Goal: Task Accomplishment & Management: Use online tool/utility

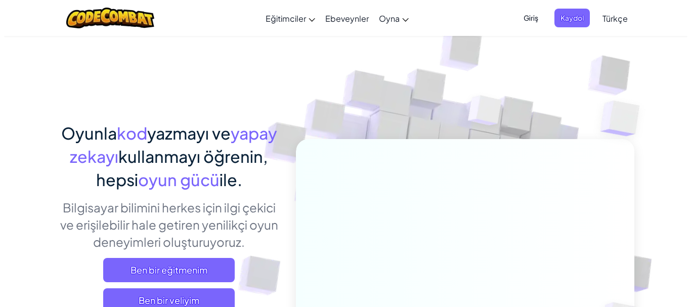
scroll to position [85, 0]
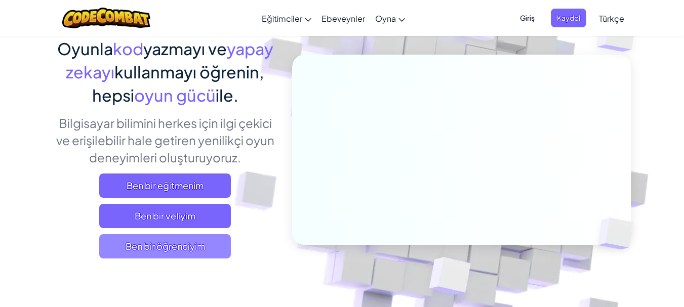
click at [178, 247] on span "Ben bir öğrenciyim" at bounding box center [165, 246] width 132 height 24
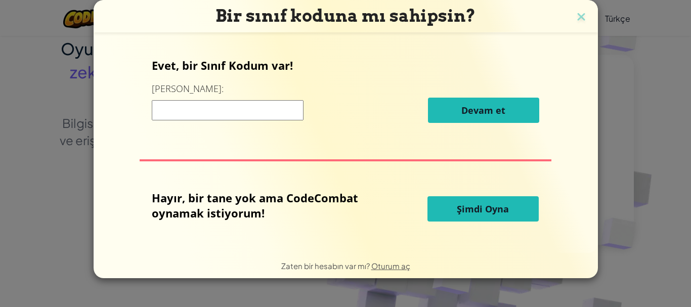
click at [193, 108] on input at bounding box center [228, 110] width 152 height 20
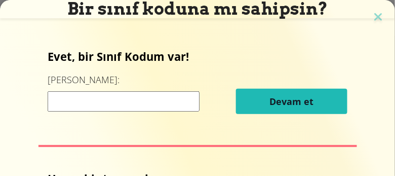
click at [127, 99] on input at bounding box center [124, 101] width 152 height 20
paste input "BoatPushSing"
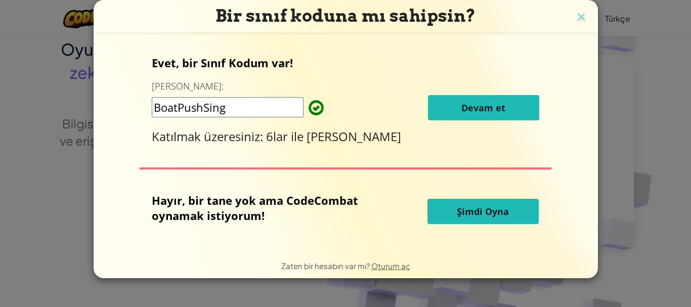
type input "BoatPushSing"
click at [447, 111] on button "Devam et" at bounding box center [483, 107] width 111 height 25
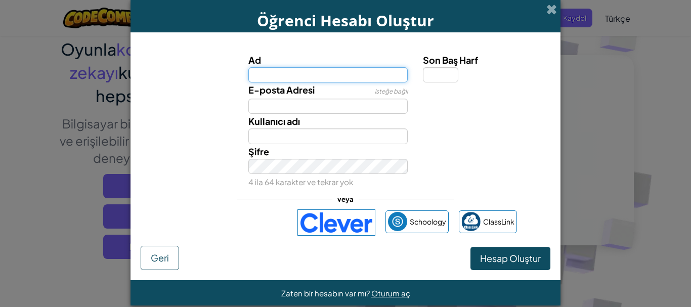
drag, startPoint x: 369, startPoint y: 73, endPoint x: 390, endPoint y: 80, distance: 21.9
click at [369, 73] on input "Ad" at bounding box center [328, 74] width 160 height 15
click at [429, 135] on div "Kullanıcı adı" at bounding box center [346, 129] width 420 height 30
click at [253, 75] on input "Ad" at bounding box center [328, 74] width 160 height 15
type input "HANDAN"
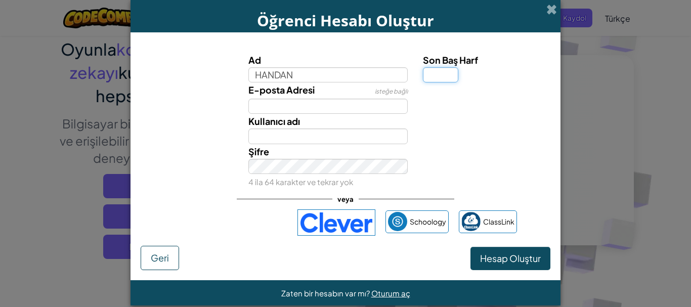
type input "A"
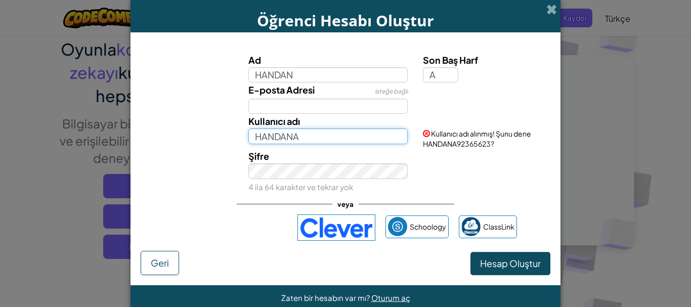
click at [311, 138] on input "HANDANA" at bounding box center [328, 136] width 160 height 15
type input "HANDANAydn"
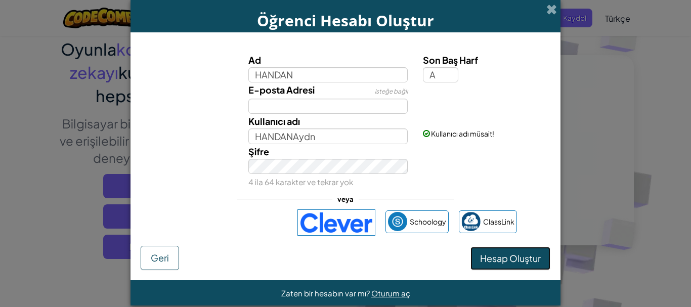
click at [495, 261] on span "Hesap Oluştur" at bounding box center [510, 259] width 61 height 12
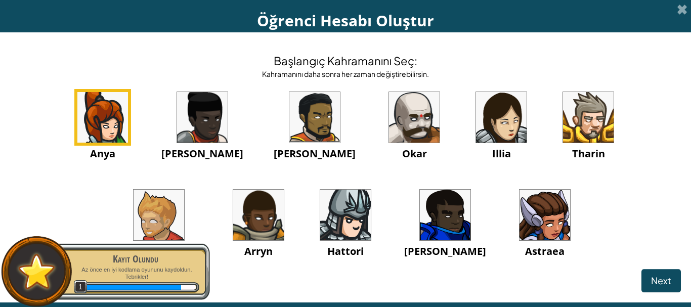
click at [476, 126] on img at bounding box center [501, 117] width 51 height 51
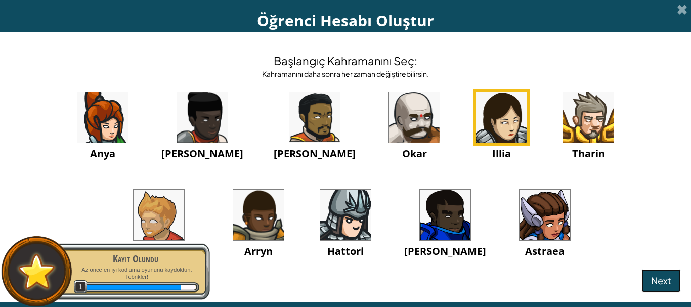
click at [663, 279] on span "Next" at bounding box center [661, 281] width 20 height 12
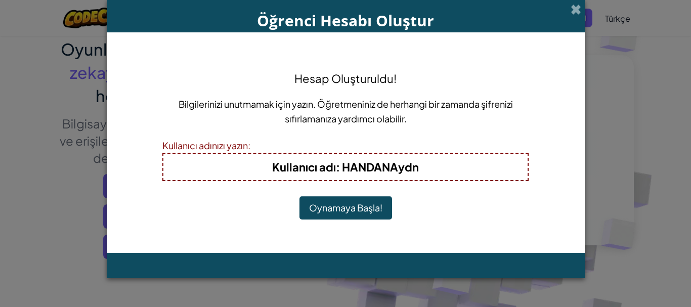
click at [353, 206] on button "Oynamaya Başla!" at bounding box center [346, 207] width 93 height 23
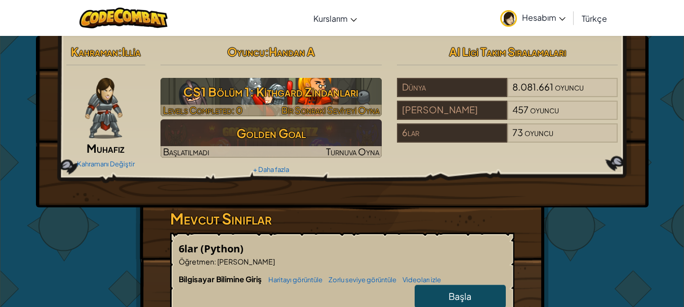
click at [254, 92] on h3 "CS1 Bölüm 1: Kithgard Zindanları" at bounding box center [270, 91] width 221 height 23
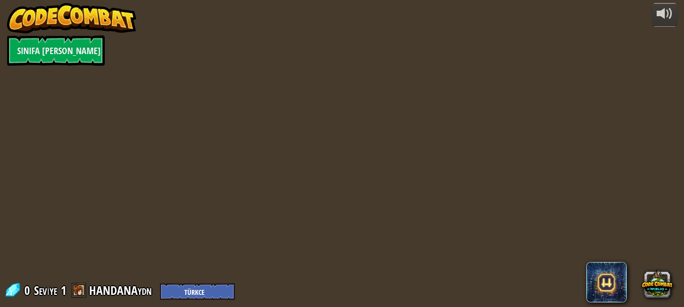
select select "tr"
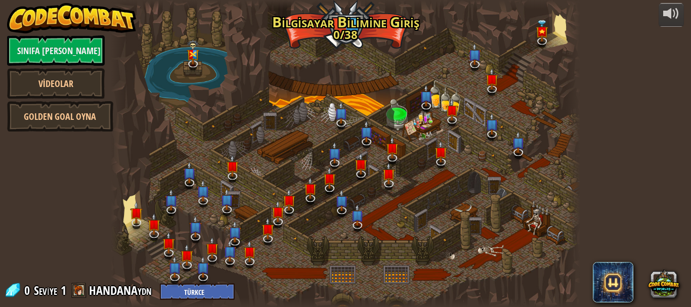
select select "tr"
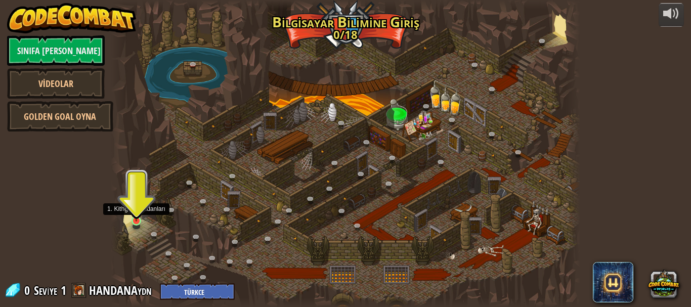
click at [139, 221] on img at bounding box center [136, 209] width 11 height 25
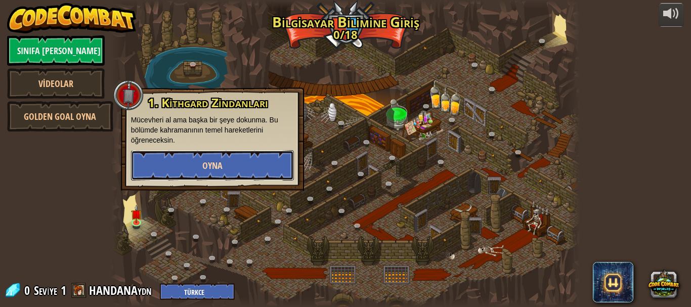
click at [206, 158] on button "Oyna" at bounding box center [212, 165] width 163 height 30
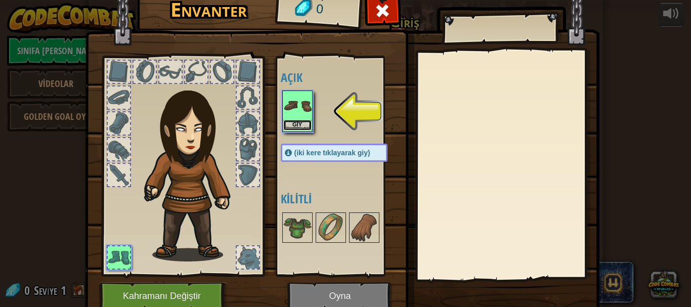
click at [284, 123] on button "Giy" at bounding box center [297, 125] width 28 height 11
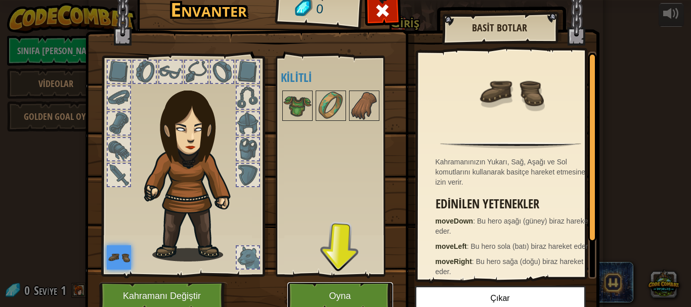
click at [360, 301] on button "Oyna" at bounding box center [340, 296] width 106 height 28
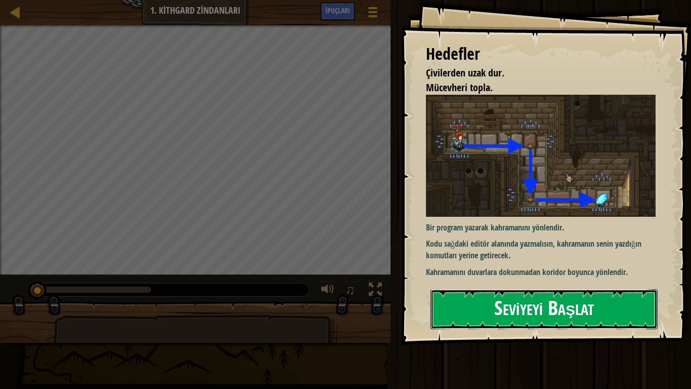
click at [545, 307] on button "Seviyeyi Başlat" at bounding box center [544, 309] width 227 height 40
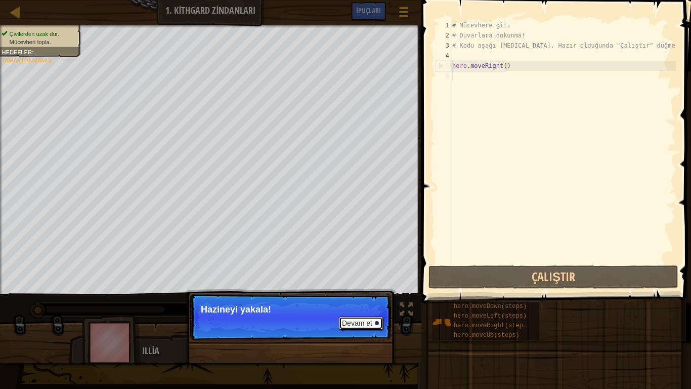
click at [361, 307] on button "Devam et" at bounding box center [361, 322] width 44 height 13
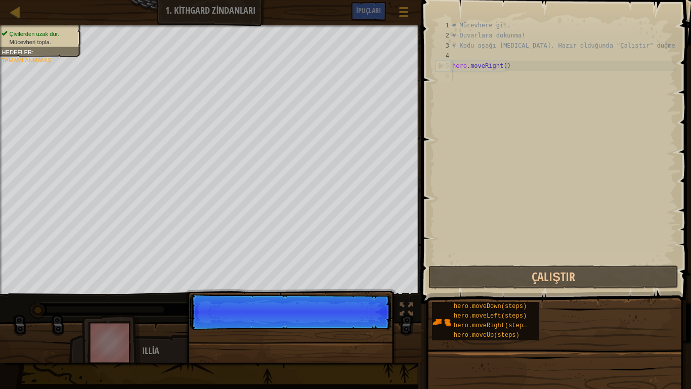
scroll to position [5, 0]
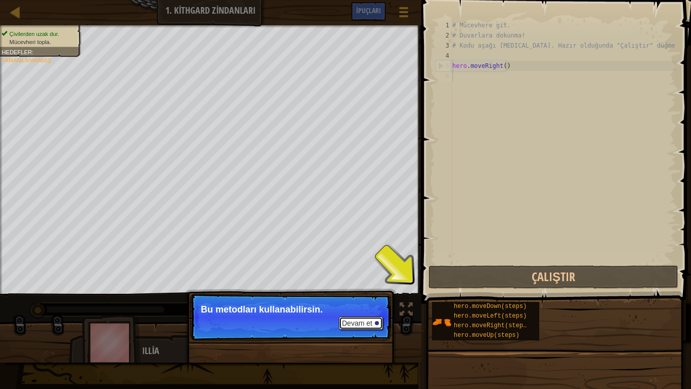
click at [370, 307] on button "Devam et" at bounding box center [361, 322] width 44 height 13
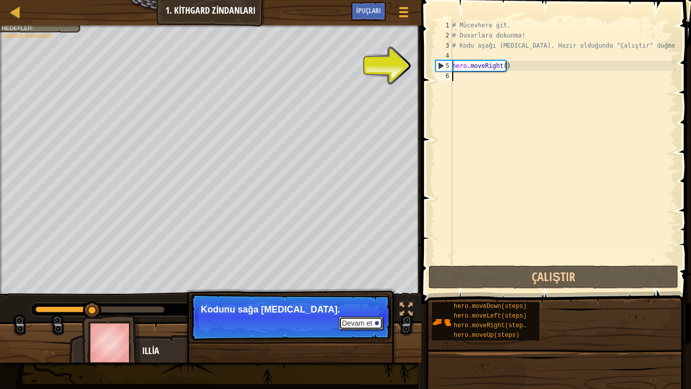
click at [375, 307] on div at bounding box center [377, 323] width 4 height 4
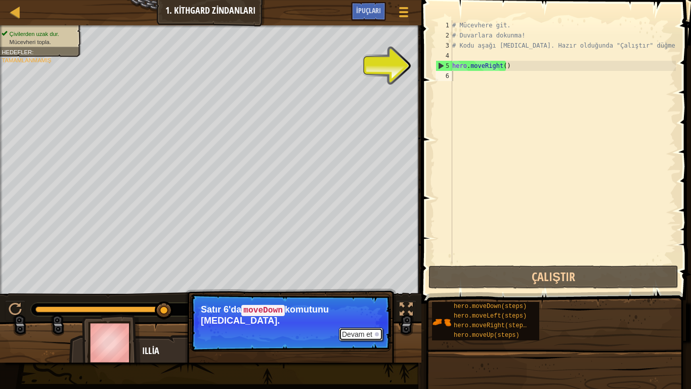
click at [372, 307] on button "Devam et" at bounding box center [361, 333] width 44 height 13
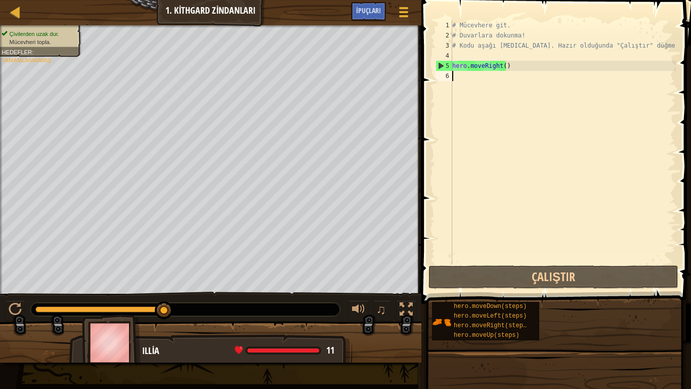
click at [532, 69] on div "# Mücevhere git. # Duvarlara dokunma! # Kodu aşağı [MEDICAL_DATA]. Hazır olduğu…" at bounding box center [563, 151] width 226 height 263
type textarea "hero.moveRight()"
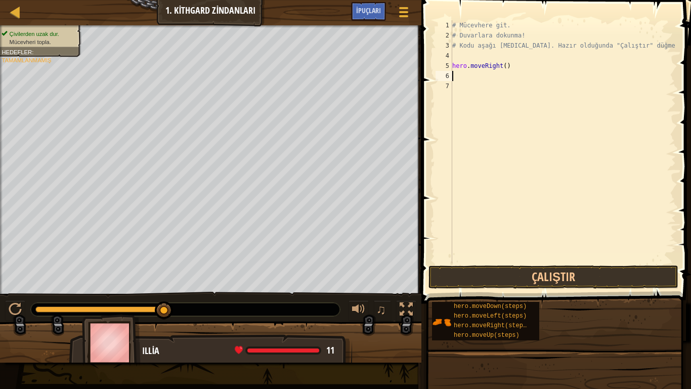
type textarea "h"
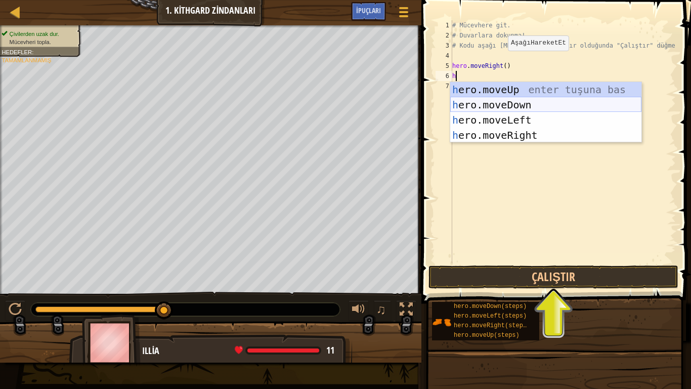
click at [483, 107] on div "h ero.moveUp enter tuşuna bas h ero.moveDown enter tuşuna bas h ero.moveLeft en…" at bounding box center [545, 127] width 191 height 91
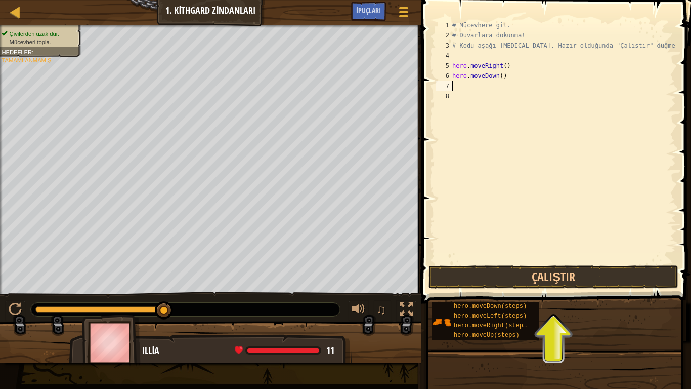
type textarea "h"
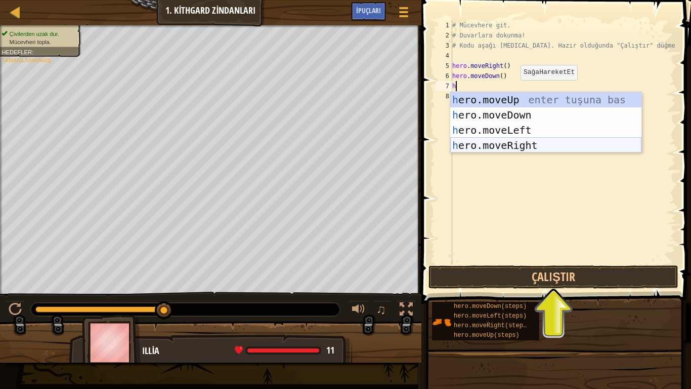
click at [507, 145] on div "h ero.moveUp enter tuşuna bas h ero.moveDown enter tuşuna bas h ero.moveLeft en…" at bounding box center [545, 137] width 191 height 91
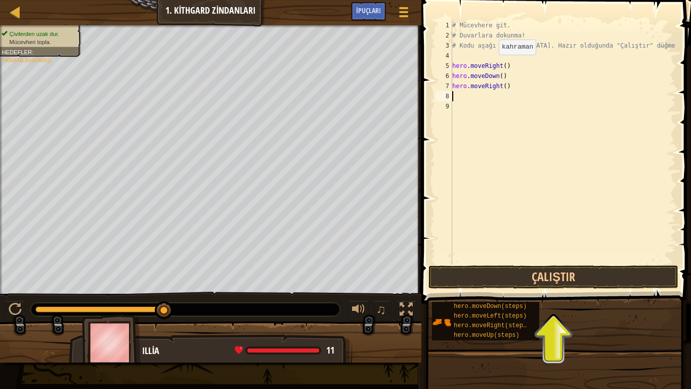
click at [490, 65] on div "# Mücevhere git. # Duvarlara dokunma! # Kodu aşağı [MEDICAL_DATA]. Hazır olduğu…" at bounding box center [563, 151] width 226 height 263
type textarea "hero.moveRight()"
click at [514, 275] on button "Çalıştır" at bounding box center [554, 276] width 250 height 23
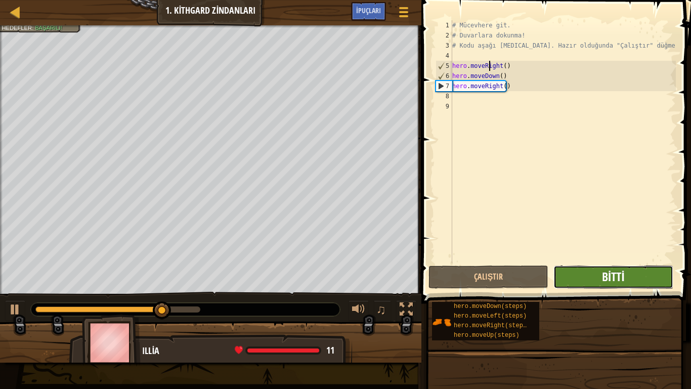
click at [619, 281] on span "Bitti" at bounding box center [613, 276] width 23 height 16
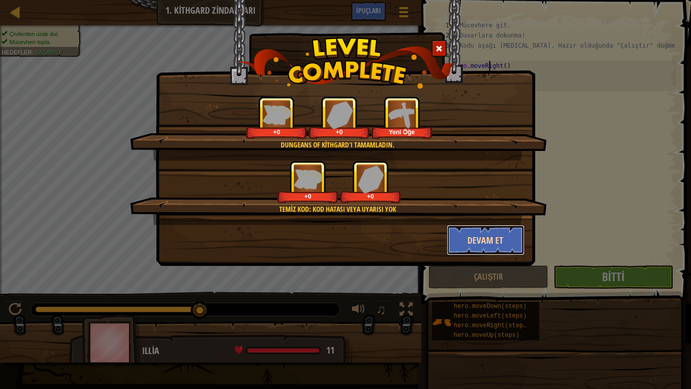
click at [504, 243] on button "Devam et" at bounding box center [486, 240] width 78 height 30
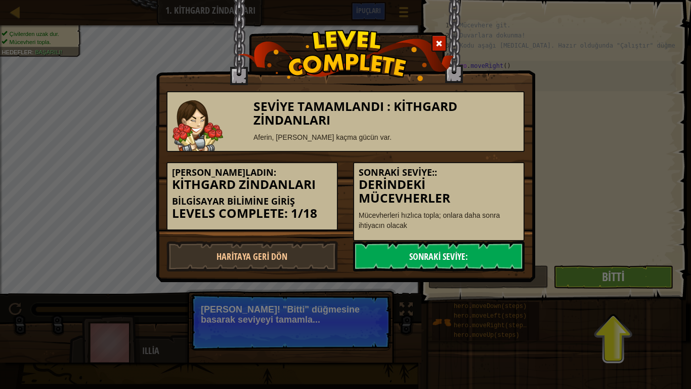
click at [479, 259] on link "Sonraki Seviye:" at bounding box center [439, 256] width 172 height 30
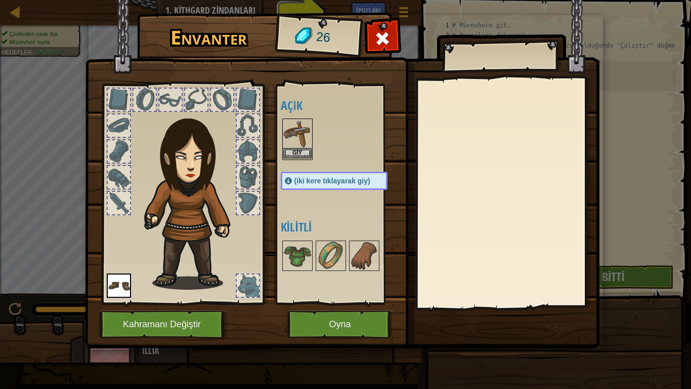
click at [290, 147] on img at bounding box center [297, 133] width 28 height 28
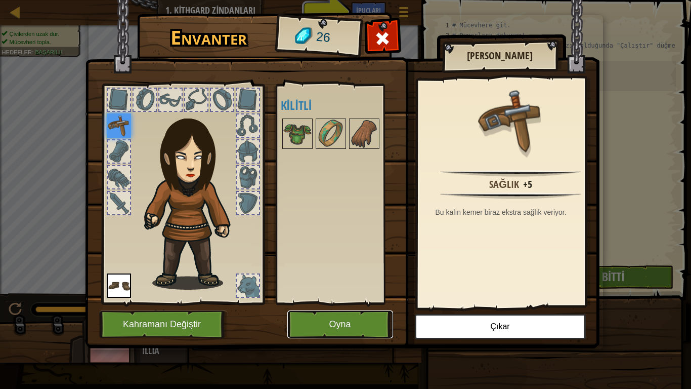
click at [350, 307] on button "Oyna" at bounding box center [340, 324] width 106 height 28
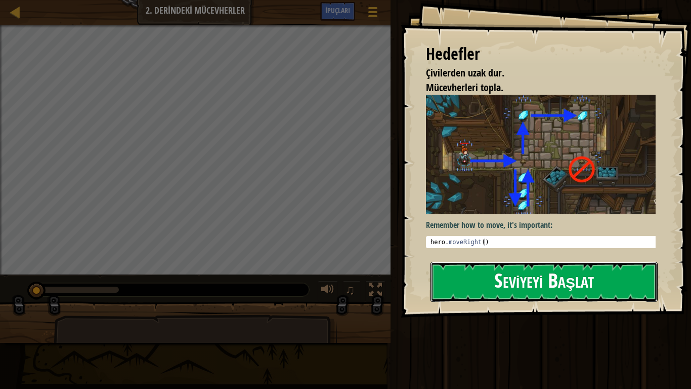
click at [597, 284] on button "Seviyeyi Başlat" at bounding box center [544, 282] width 227 height 40
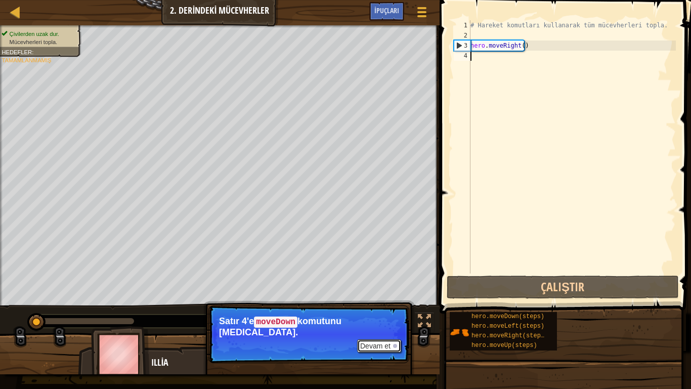
click at [380, 307] on button "Devam et" at bounding box center [379, 345] width 44 height 13
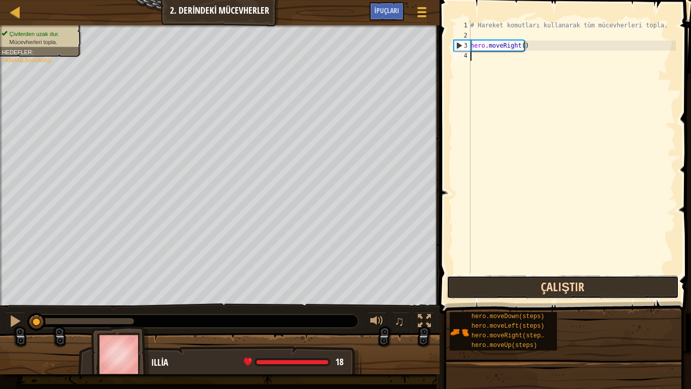
click at [537, 285] on button "Çalıştır" at bounding box center [563, 286] width 232 height 23
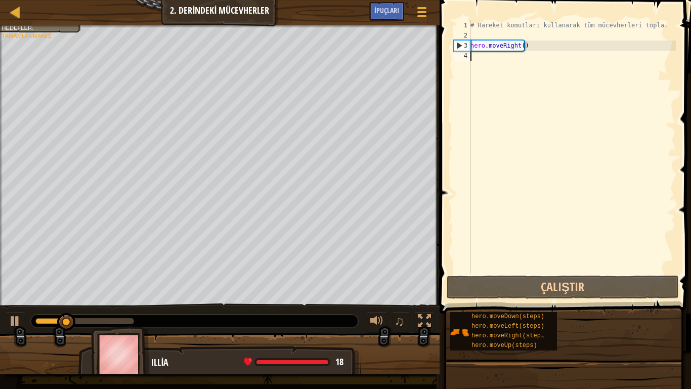
type textarea "m"
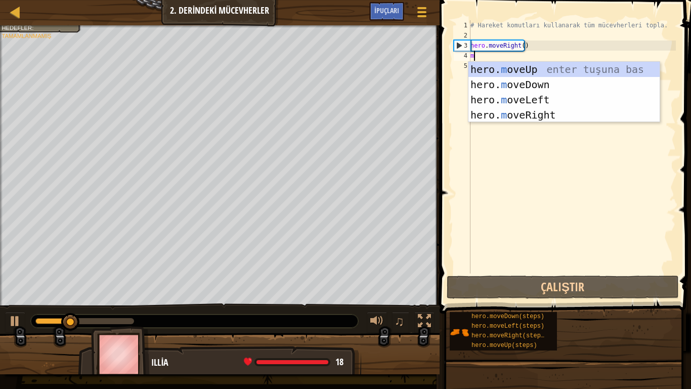
scroll to position [5, 0]
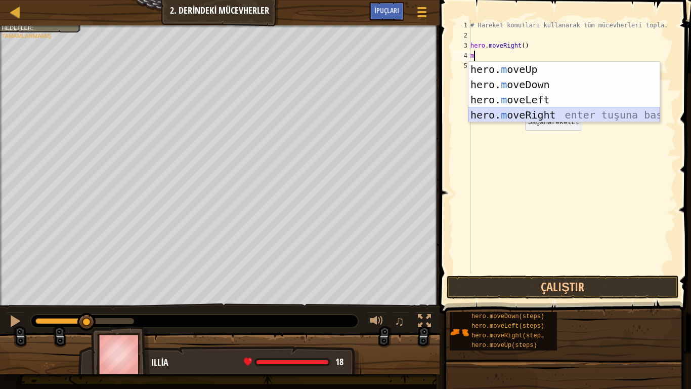
drag, startPoint x: 536, startPoint y: 112, endPoint x: 533, endPoint y: 100, distance: 12.5
click at [535, 104] on div "hero. m oveUp enter tuşuna bas hero. m oveDown enter tuşuna bas hero. m oveLeft…" at bounding box center [564, 107] width 191 height 91
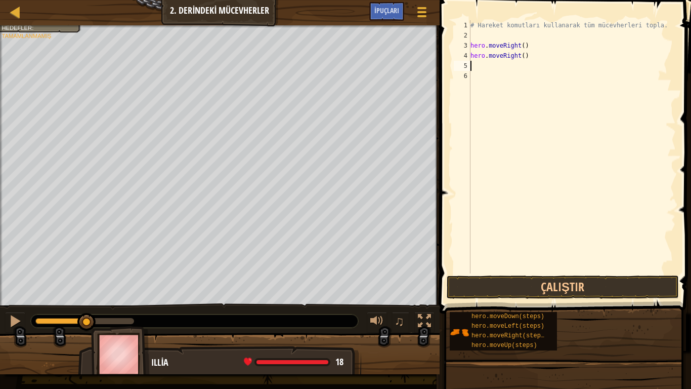
click at [529, 67] on div "# Hareket komutları kullanarak tüm mücevherleri topla. hero . moveRight ( ) her…" at bounding box center [572, 156] width 207 height 273
click at [530, 63] on div "# Hareket komutları kullanarak tüm mücevherleri topla. hero . moveRight ( ) her…" at bounding box center [572, 156] width 207 height 273
type textarea "h"
type textarea "m"
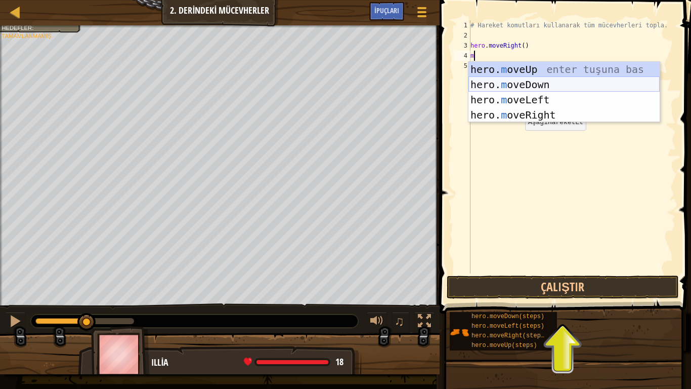
click at [540, 82] on div "hero. m oveUp enter tuşuna bas hero. m oveDown enter tuşuna bas hero. m oveLeft…" at bounding box center [564, 107] width 191 height 91
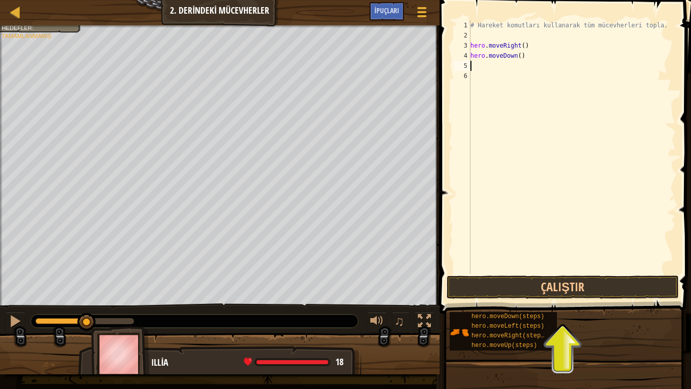
click at [528, 71] on div "# Hareket komutları kullanarak tüm mücevherleri topla. hero . moveRight ( ) her…" at bounding box center [572, 156] width 207 height 273
click at [526, 67] on div "# Hareket komutları kullanarak tüm mücevherleri topla. hero . moveRight ( ) her…" at bounding box center [572, 156] width 207 height 273
type textarea "m"
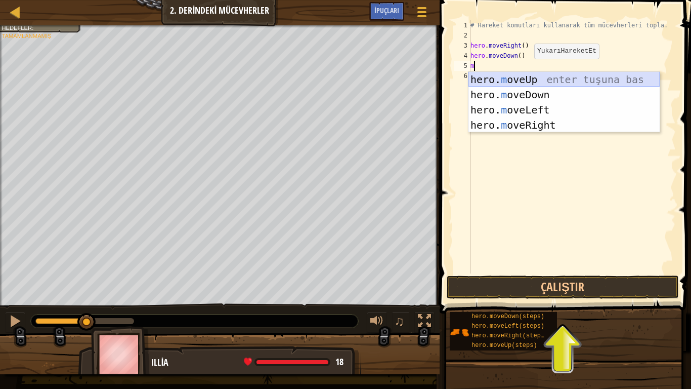
click at [524, 80] on div "hero. m oveUp enter tuşuna bas hero. m oveDown enter tuşuna bas hero. m oveLeft…" at bounding box center [564, 117] width 191 height 91
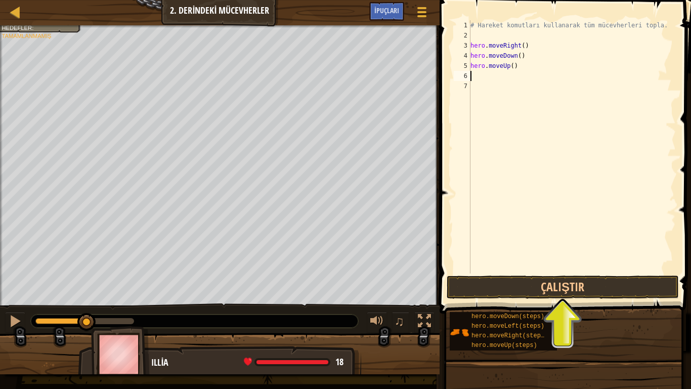
click at [515, 80] on div "# Hareket komutları kullanarak tüm mücevherleri topla. hero . moveRight ( ) her…" at bounding box center [572, 156] width 207 height 273
type textarea "m"
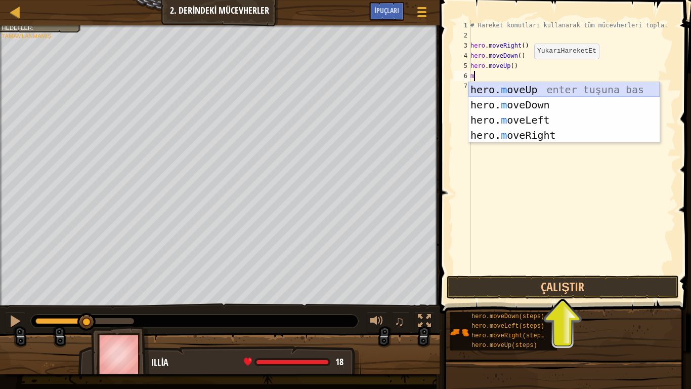
click at [521, 89] on div "hero. m oveUp enter tuşuna bas hero. m oveDown enter tuşuna bas hero. m oveLeft…" at bounding box center [564, 127] width 191 height 91
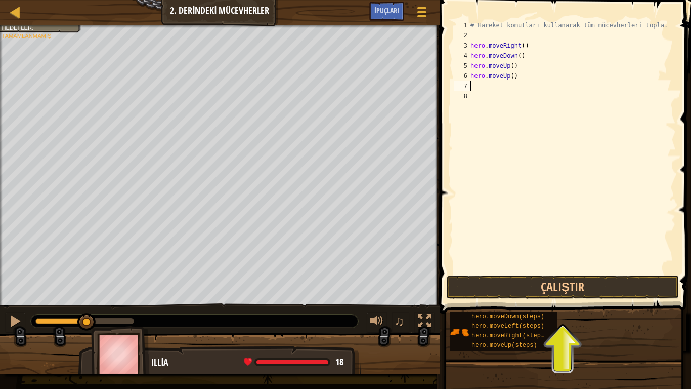
type textarea "m"
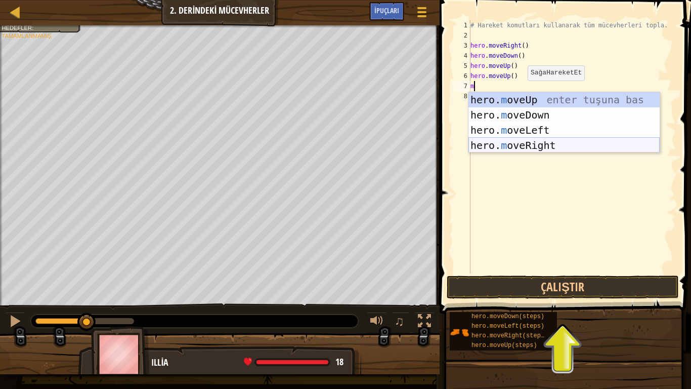
click at [540, 141] on div "hero. m oveUp enter tuşuna bas hero. m oveDown enter tuşuna bas hero. m oveLeft…" at bounding box center [564, 137] width 191 height 91
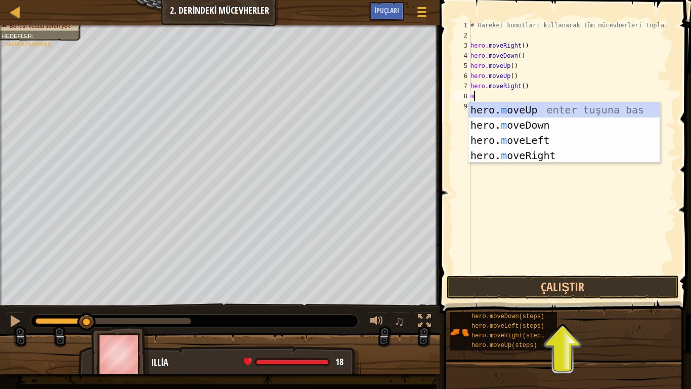
type textarea "m"
click at [534, 115] on div "hero. m oveUp enter tuşuna bas hero. m oveDown enter tuşuna bas hero. m oveLeft…" at bounding box center [564, 147] width 191 height 91
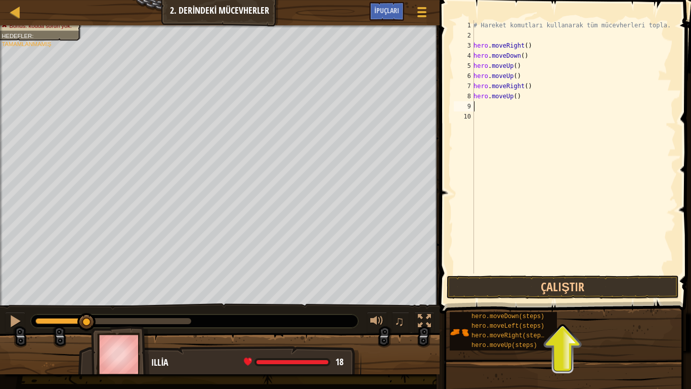
click at [525, 102] on div "# Hareket komutları kullanarak tüm mücevherleri topla. hero . moveRight ( ) her…" at bounding box center [574, 156] width 204 height 273
click at [525, 101] on div "# Hareket komutları kullanarak tüm mücevherleri topla. hero . moveRight ( ) her…" at bounding box center [574, 156] width 204 height 273
type textarea "h"
type textarea "m"
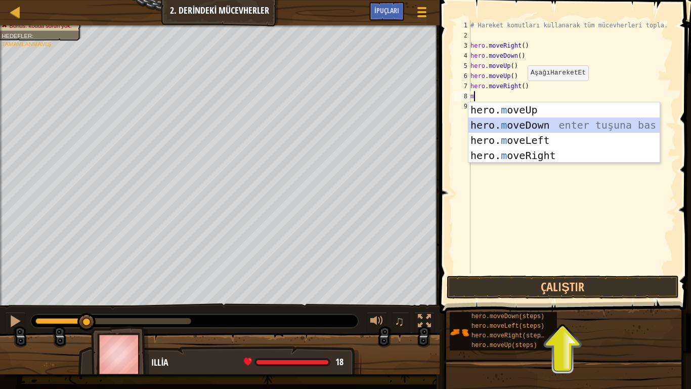
click at [545, 130] on div "hero. m oveUp enter tuşuna bas hero. m oveDown enter tuşuna bas hero. m oveLeft…" at bounding box center [564, 147] width 191 height 91
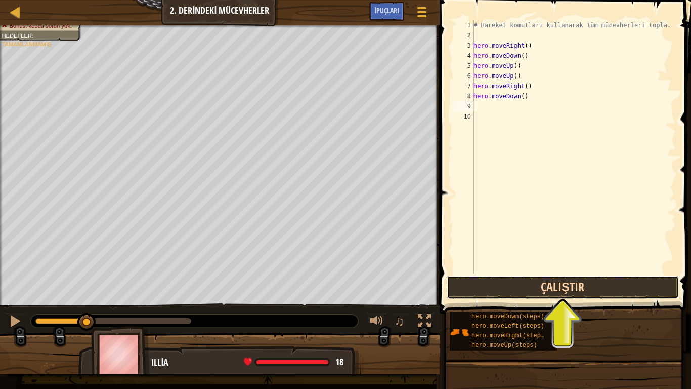
drag, startPoint x: 584, startPoint y: 284, endPoint x: 575, endPoint y: 282, distance: 8.8
click at [582, 284] on button "Çalıştır" at bounding box center [563, 286] width 232 height 23
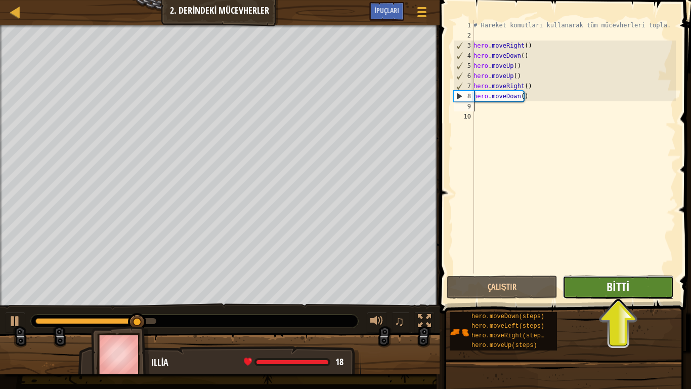
click at [610, 286] on span "Bitti" at bounding box center [618, 286] width 23 height 16
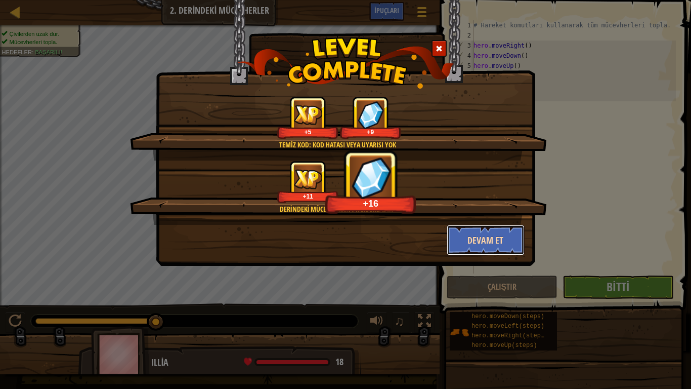
click at [468, 230] on button "Devam et" at bounding box center [486, 240] width 78 height 30
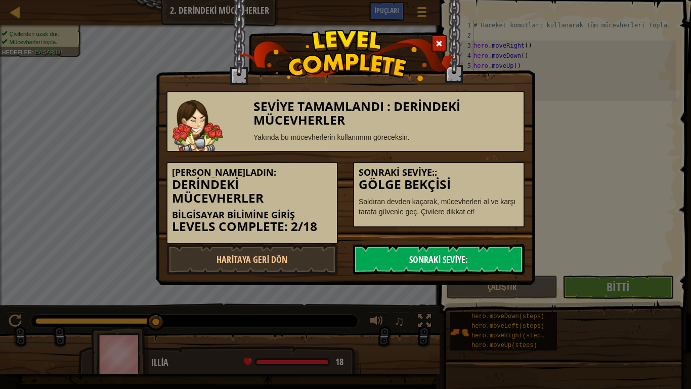
click at [420, 263] on link "Sonraki Seviye:" at bounding box center [439, 259] width 172 height 30
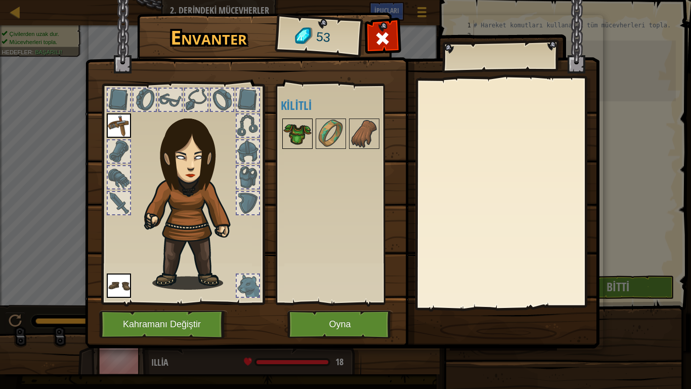
click at [291, 124] on img at bounding box center [297, 133] width 28 height 28
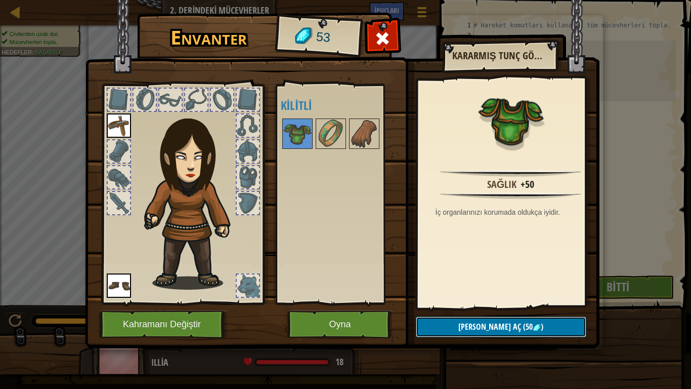
click at [479, 307] on span "[PERSON_NAME] aç" at bounding box center [489, 326] width 63 height 11
click at [339, 307] on img at bounding box center [342, 164] width 515 height 367
click at [339, 307] on button "Oyna" at bounding box center [340, 324] width 106 height 28
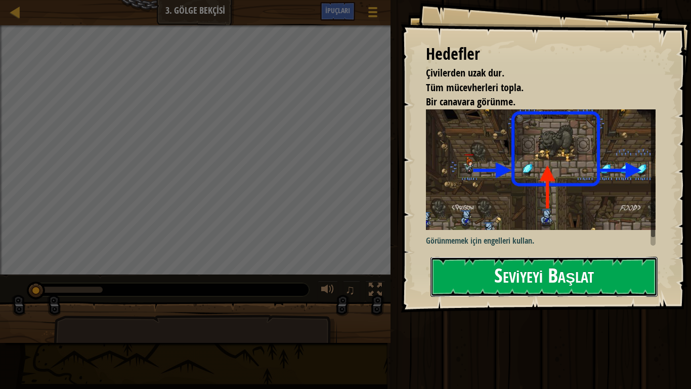
click at [550, 279] on button "Seviyeyi Başlat" at bounding box center [544, 277] width 227 height 40
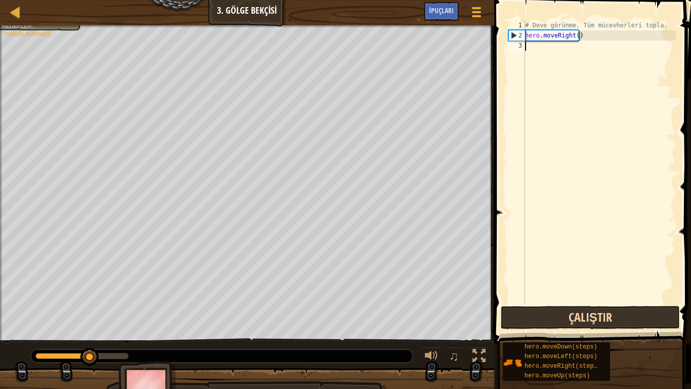
type textarea "m"
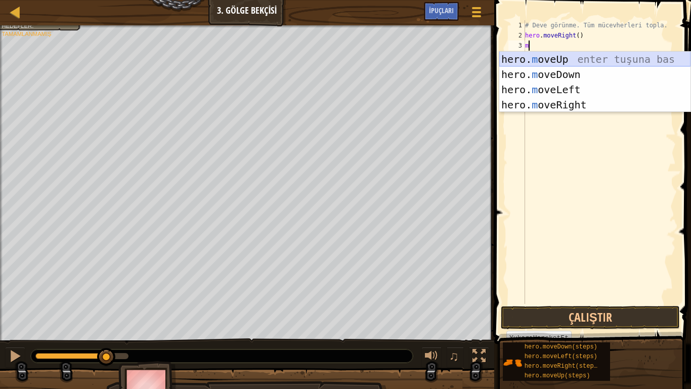
click at [558, 59] on div "hero. m oveUp enter tuşuna bas hero. m oveDown enter tuşuna bas hero. m oveLeft…" at bounding box center [594, 97] width 191 height 91
type textarea "m"
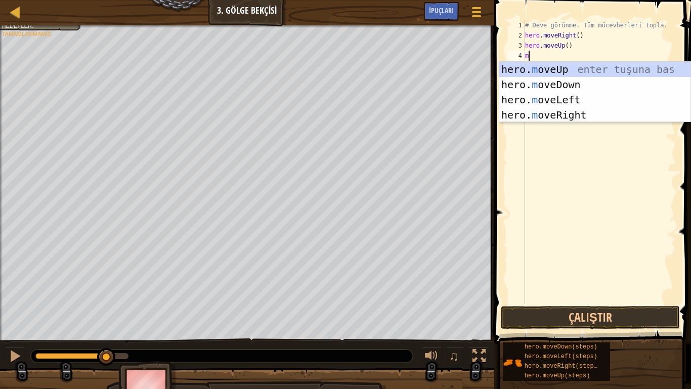
click at [572, 119] on div "hero. m oveUp enter tuşuna bas hero. m oveDown enter tuşuna bas hero. m oveLeft…" at bounding box center [594, 107] width 191 height 91
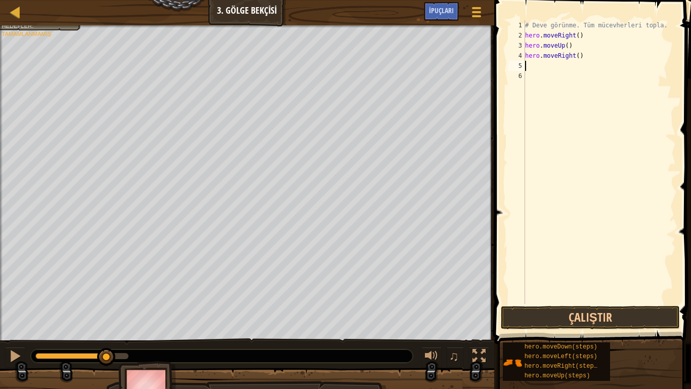
type textarea "m"
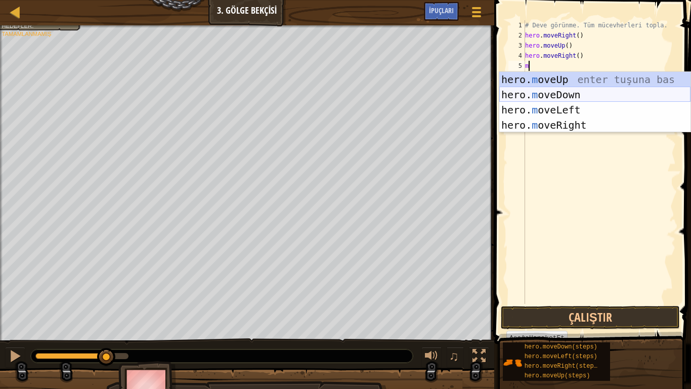
click at [565, 95] on div "hero. m oveUp enter tuşuna bas hero. m oveDown enter tuşuna bas hero. m oveLeft…" at bounding box center [594, 117] width 191 height 91
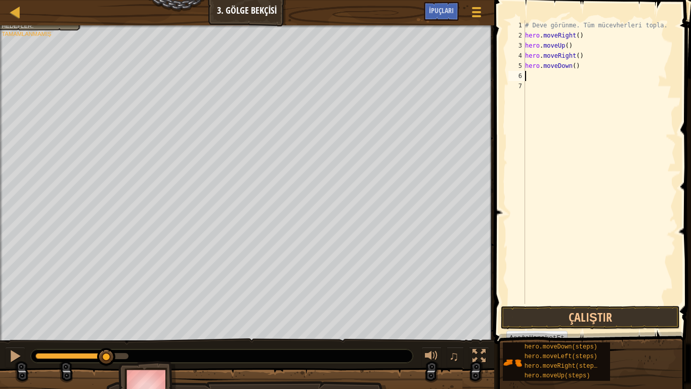
type textarea "m"
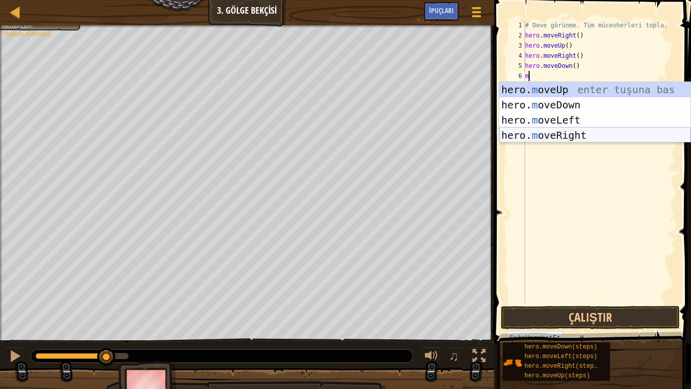
click at [577, 129] on div "hero. m oveUp enter tuşuna bas hero. m oveDown enter tuşuna bas hero. m oveLeft…" at bounding box center [594, 127] width 191 height 91
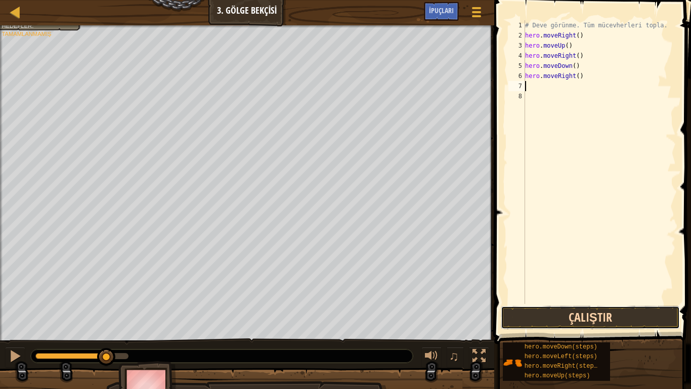
click at [622, 307] on button "Çalıştır" at bounding box center [590, 317] width 179 height 23
click at [620, 307] on button "Çalıştır" at bounding box center [590, 317] width 179 height 23
click at [618, 307] on button "Çalıştırılıyor" at bounding box center [590, 317] width 179 height 23
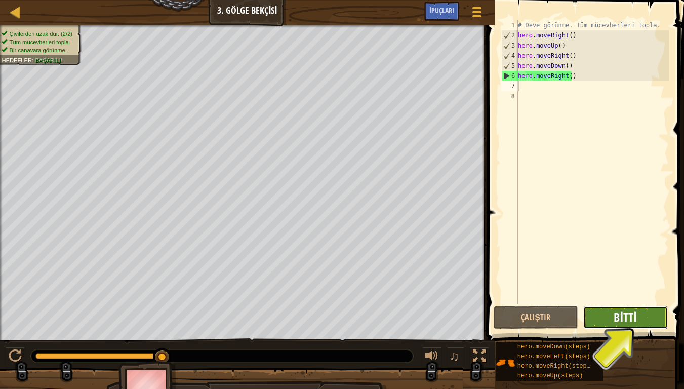
click at [616, 307] on span "Bitti" at bounding box center [624, 317] width 23 height 16
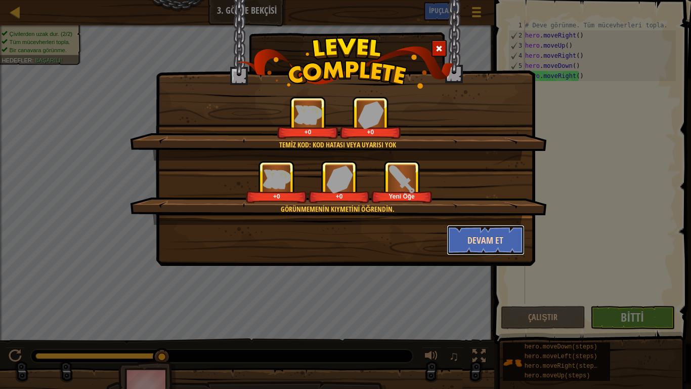
click at [505, 252] on button "Devam et" at bounding box center [486, 240] width 78 height 30
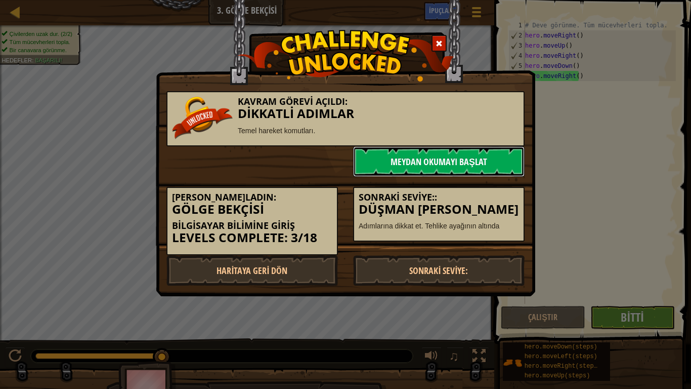
click at [440, 158] on link "Meydan Okumayı Başlat" at bounding box center [439, 161] width 172 height 30
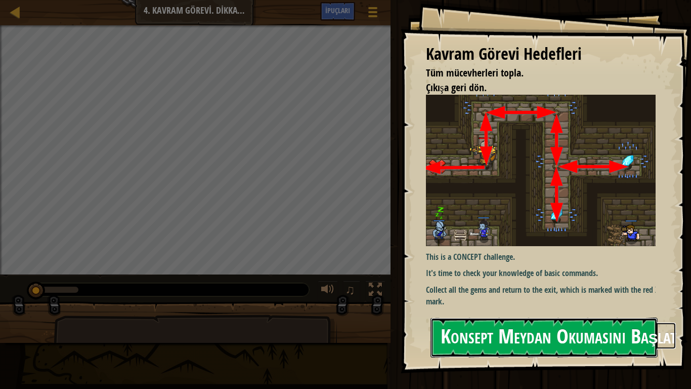
click at [583, 307] on button "Konsept Meydan Okumasını Başlat" at bounding box center [544, 337] width 227 height 40
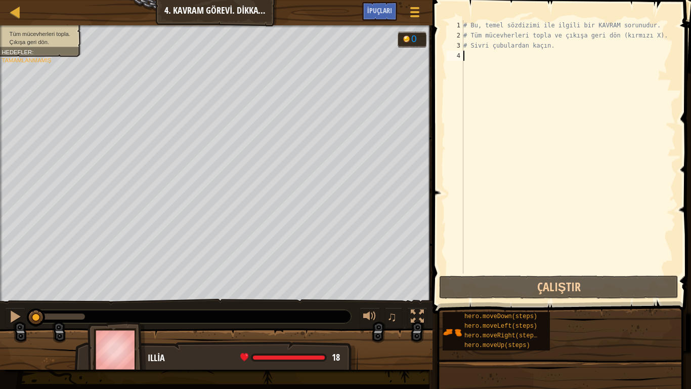
type textarea "m"
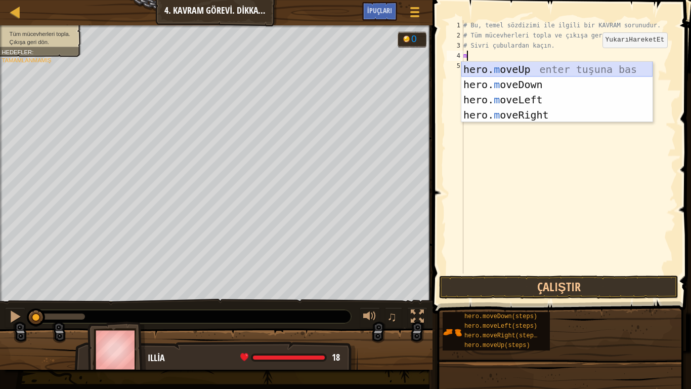
click at [594, 75] on div "hero. m oveUp enter tuşuna bas hero. m oveDown enter tuşuna bas hero. m oveLeft…" at bounding box center [557, 107] width 191 height 91
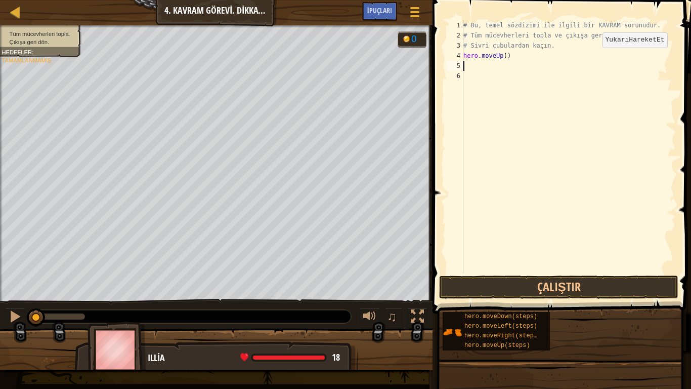
type textarea "m"
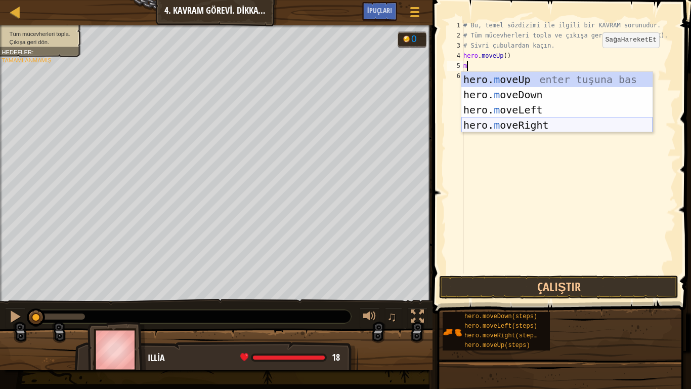
click at [579, 127] on div "hero. m oveUp enter tuşuna bas hero. m oveDown enter tuşuna bas hero. m oveLeft…" at bounding box center [557, 117] width 191 height 91
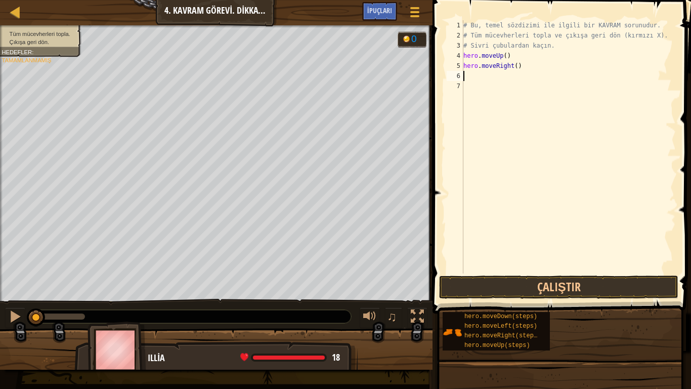
type textarea "m"
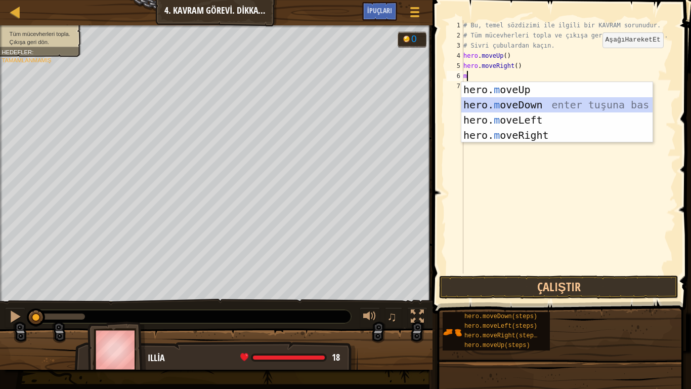
click at [542, 108] on div "hero. m oveUp enter tuşuna bas hero. m oveDown enter tuşuna bas hero. m oveLeft…" at bounding box center [557, 127] width 191 height 91
type textarea "m"
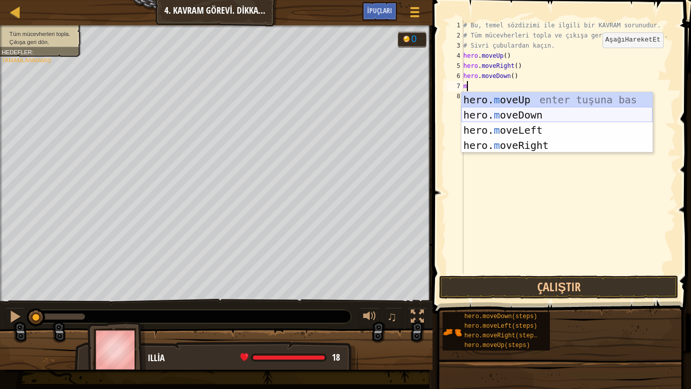
click at [542, 111] on div "hero. m oveUp enter tuşuna bas hero. m oveDown enter tuşuna bas hero. m oveLeft…" at bounding box center [557, 137] width 191 height 91
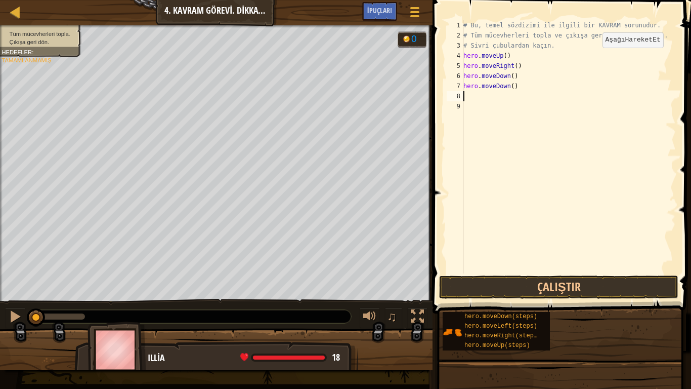
type textarea "m"
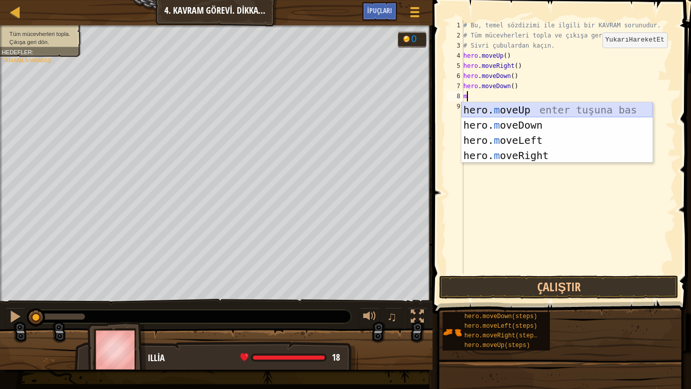
click at [536, 109] on div "hero. m oveUp enter tuşuna bas hero. m oveDown enter tuşuna bas hero. m oveLeft…" at bounding box center [557, 147] width 191 height 91
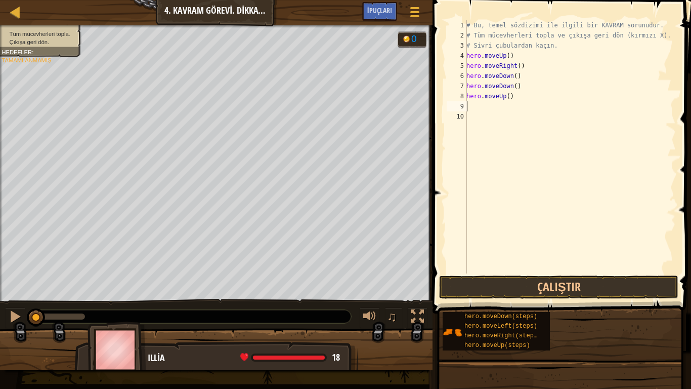
type textarea "m"
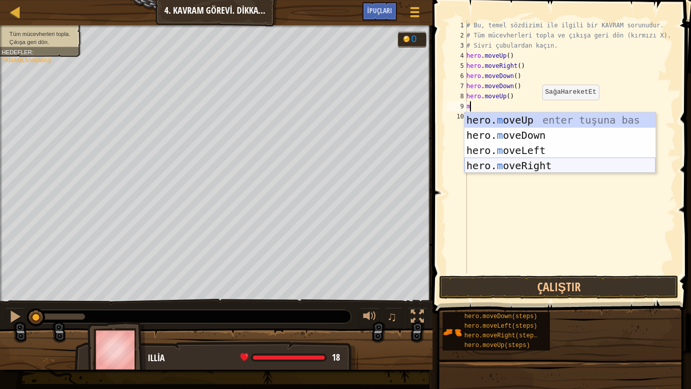
click at [545, 161] on div "hero. m oveUp enter tuşuna bas hero. m oveDown enter tuşuna bas hero. m oveLeft…" at bounding box center [560, 157] width 191 height 91
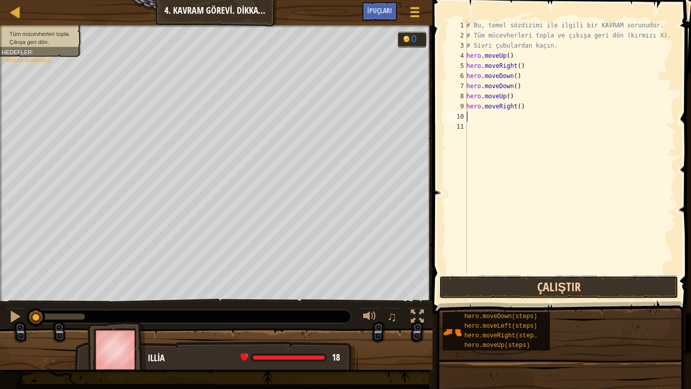
click at [523, 284] on button "Çalıştır" at bounding box center [558, 286] width 239 height 23
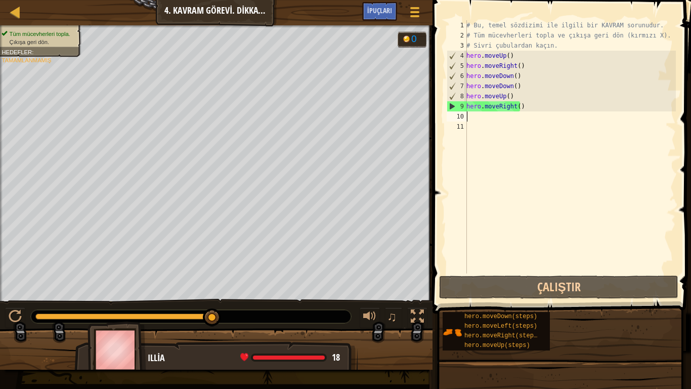
type textarea "m"
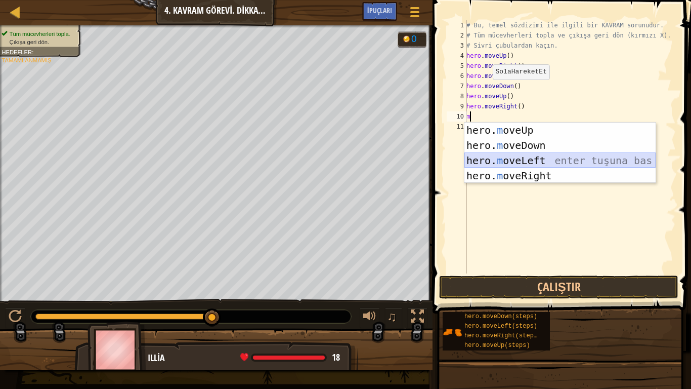
click at [534, 158] on div "hero. m oveUp enter tuşuna bas hero. m oveDown enter tuşuna bas hero. m oveLeft…" at bounding box center [560, 167] width 191 height 91
type textarea "m"
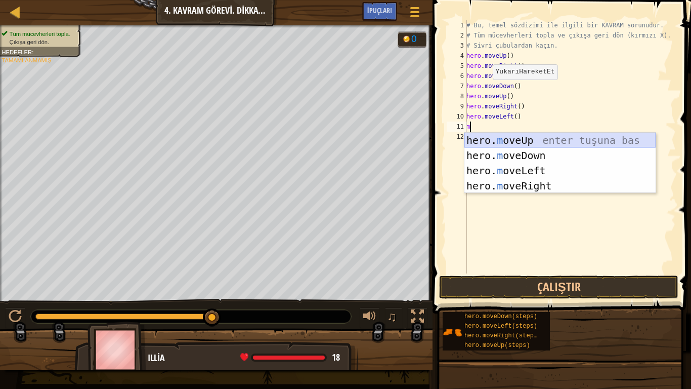
click at [533, 138] on div "hero. m oveUp enter tuşuna bas hero. m oveDown enter tuşuna bas hero. m oveLeft…" at bounding box center [560, 178] width 191 height 91
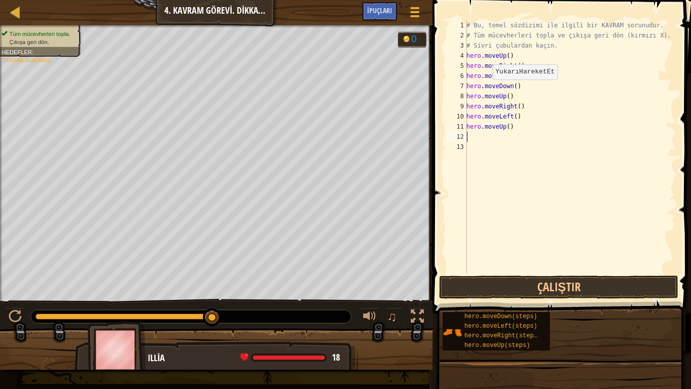
type textarea "m"
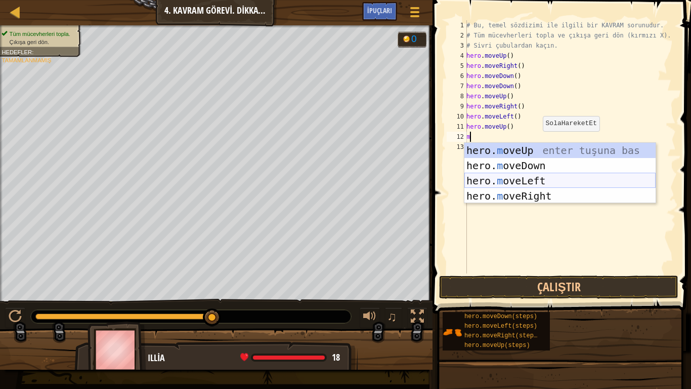
click at [536, 177] on div "hero. m oveUp enter tuşuna bas hero. m oveDown enter tuşuna bas hero. m oveLeft…" at bounding box center [560, 188] width 191 height 91
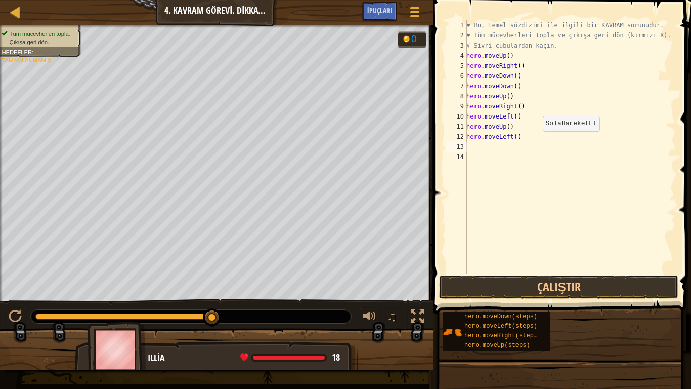
type textarea "m"
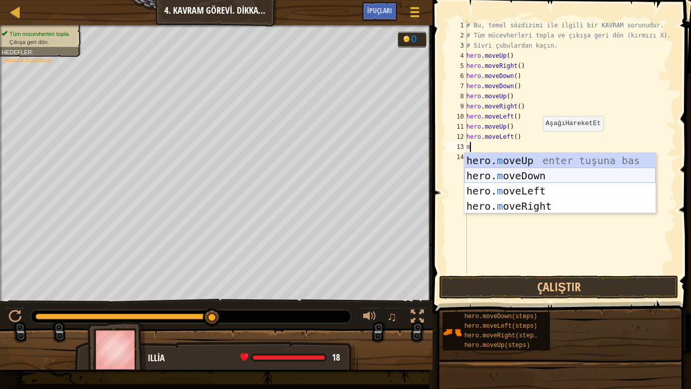
click at [533, 171] on div "hero. m oveUp enter tuşuna bas hero. m oveDown enter tuşuna bas hero. m oveLeft…" at bounding box center [560, 198] width 191 height 91
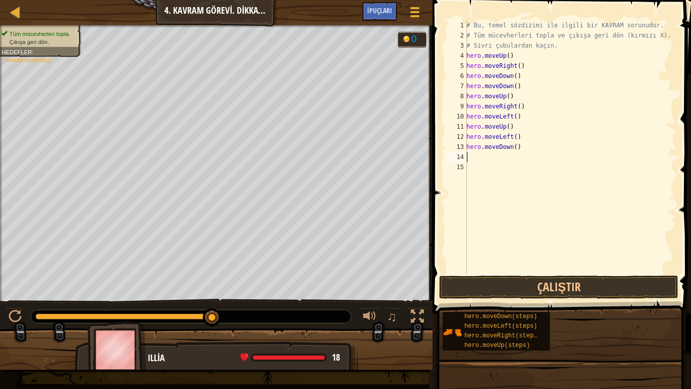
type textarea "m"
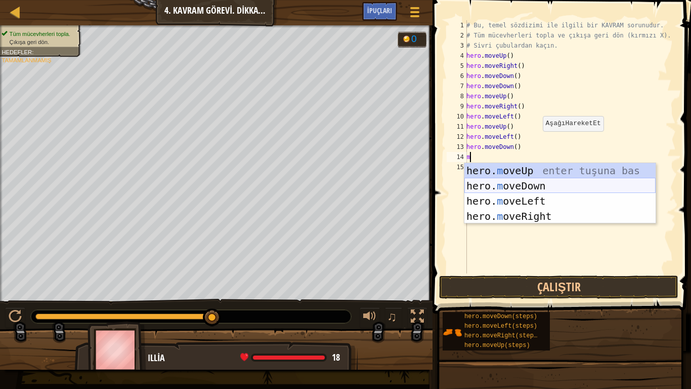
click at [539, 195] on div "hero. m oveUp enter tuşuna bas hero. m oveDown enter tuşuna bas hero. m oveLeft…" at bounding box center [560, 208] width 191 height 91
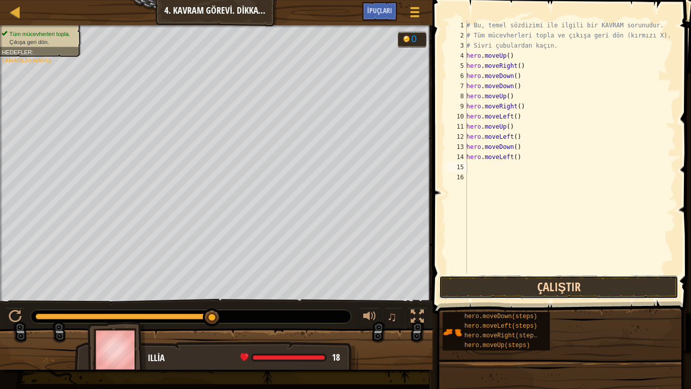
click at [566, 290] on button "Çalıştır" at bounding box center [558, 286] width 239 height 23
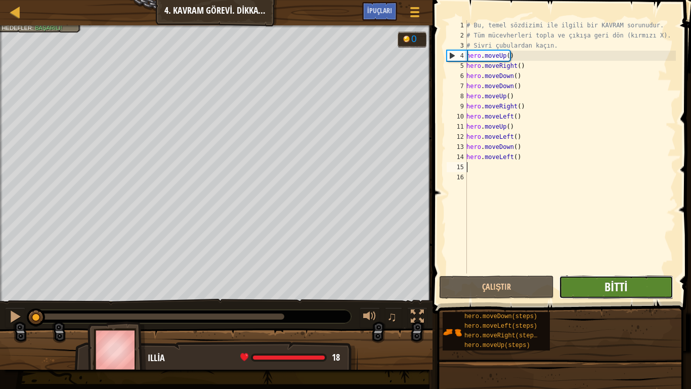
click at [622, 285] on span "Bitti" at bounding box center [616, 286] width 23 height 16
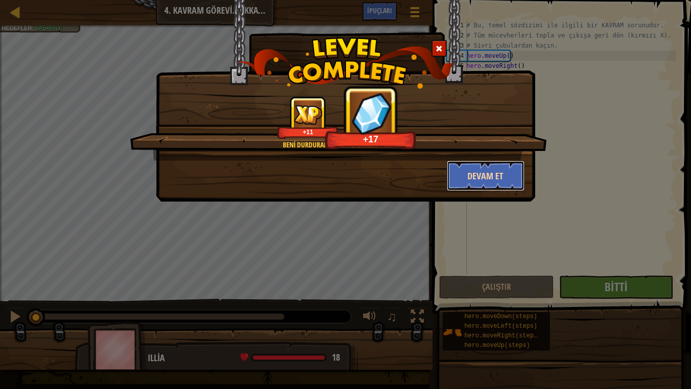
click at [477, 186] on button "Devam et" at bounding box center [486, 175] width 78 height 30
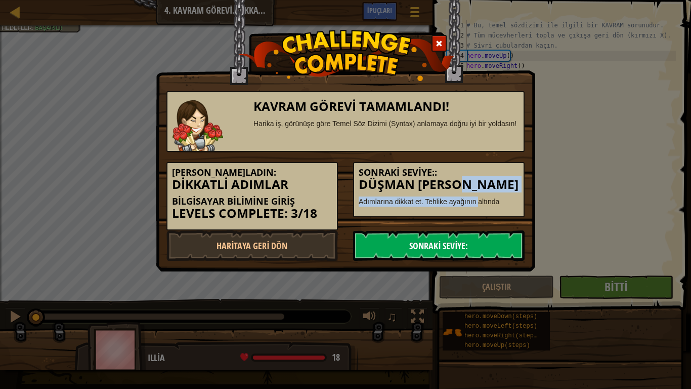
click at [436, 243] on link "Sonraki Seviye:" at bounding box center [439, 245] width 172 height 30
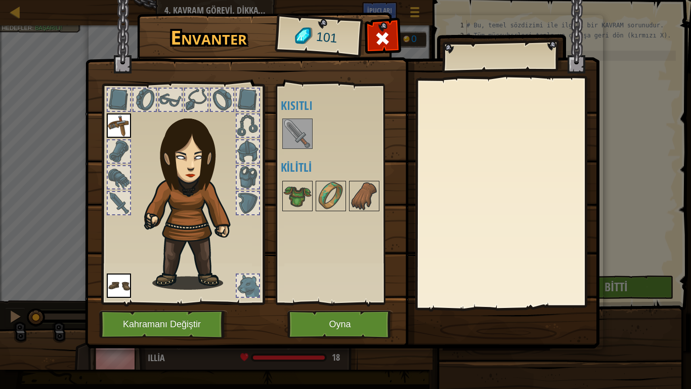
click at [280, 130] on div "Açık [PERSON_NAME] (iki kere tıklayarak giy) Kısıtlı Kilitli" at bounding box center [338, 194] width 124 height 220
click at [282, 132] on div at bounding box center [297, 133] width 30 height 30
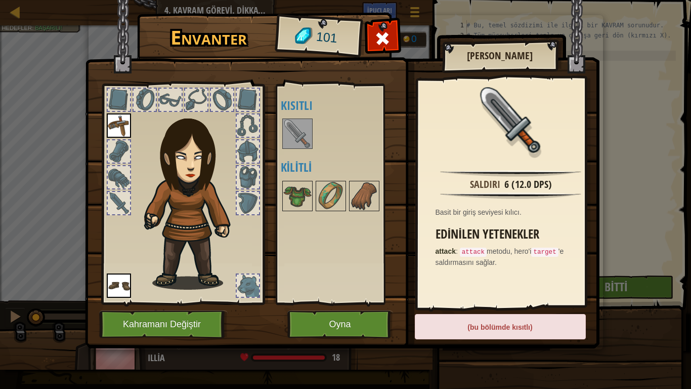
click at [296, 135] on img at bounding box center [297, 133] width 28 height 28
click at [297, 135] on img at bounding box center [297, 133] width 28 height 28
click at [306, 197] on img at bounding box center [297, 196] width 28 height 28
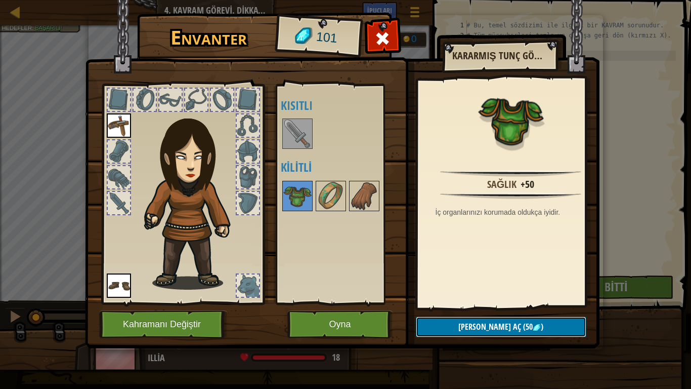
click at [470, 307] on button "Kilidi aç (50 )" at bounding box center [501, 326] width 171 height 21
click at [322, 183] on img at bounding box center [331, 196] width 28 height 28
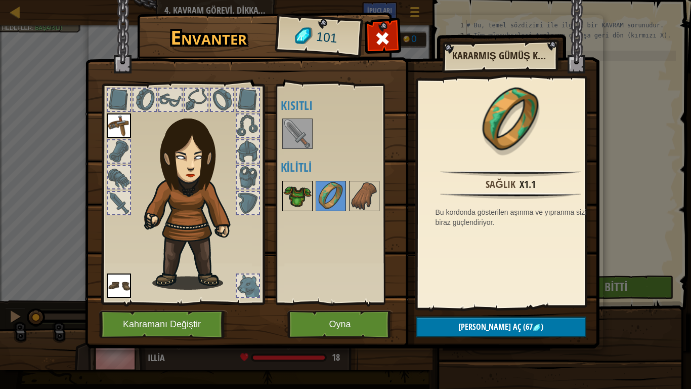
click at [291, 191] on img at bounding box center [297, 196] width 28 height 28
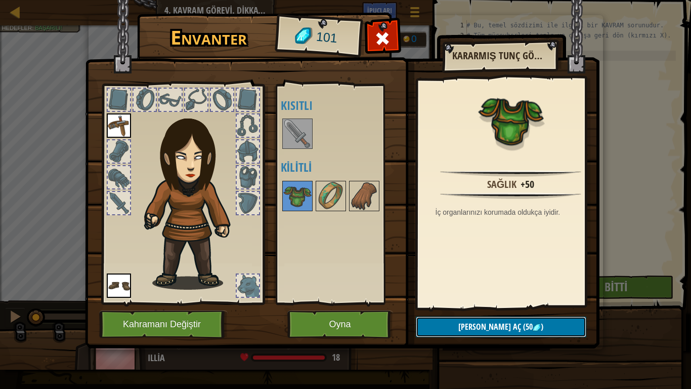
click at [527, 307] on button "Kilidi aç (50 )" at bounding box center [501, 326] width 171 height 21
drag, startPoint x: 273, startPoint y: 202, endPoint x: 283, endPoint y: 204, distance: 10.3
click at [279, 204] on div "Envanter 101 Açık Giy Giy (iki kere tıklayarak giy) Kısıtlı Kilitli Kararmış Tu…" at bounding box center [346, 182] width 515 height 334
click at [289, 191] on div "Açık [PERSON_NAME] (iki kere tıklayarak giy) Kısıtlı Kilitli" at bounding box center [338, 194] width 124 height 220
click at [293, 192] on img at bounding box center [297, 196] width 28 height 28
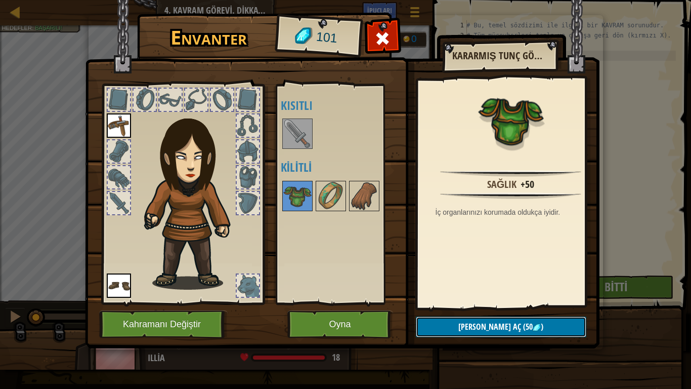
click at [498, 307] on span "[PERSON_NAME] aç" at bounding box center [489, 326] width 63 height 11
click at [498, 307] on button "Devam et" at bounding box center [501, 326] width 171 height 21
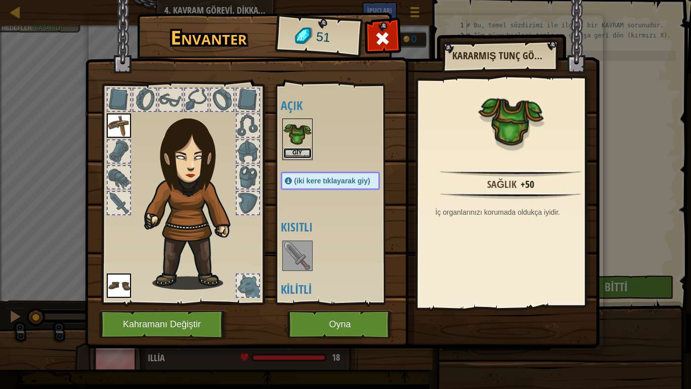
click at [306, 155] on button "Giy" at bounding box center [297, 153] width 28 height 11
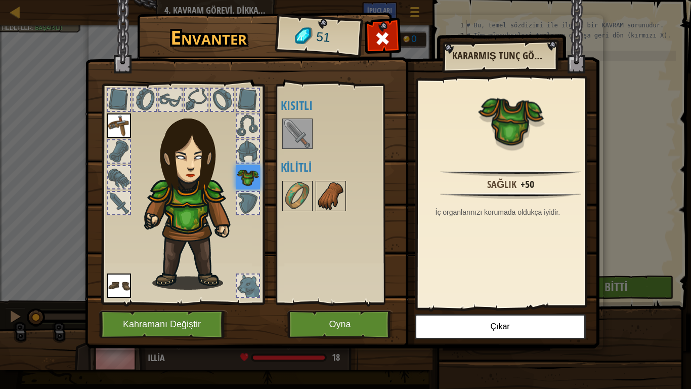
click at [323, 197] on img at bounding box center [331, 196] width 28 height 28
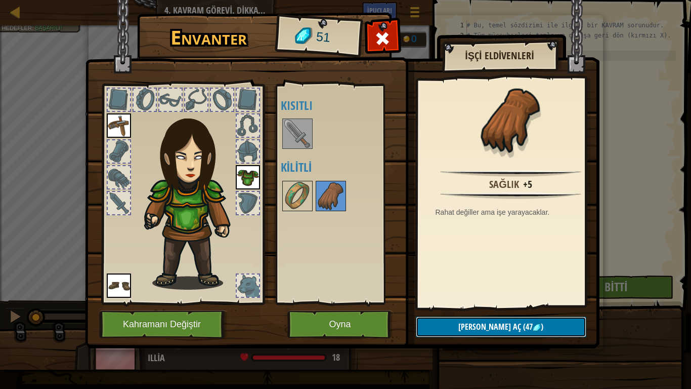
click at [559, 307] on button "Kilidi aç (47 )" at bounding box center [501, 326] width 171 height 21
click at [558, 307] on button "Devam et" at bounding box center [501, 326] width 171 height 21
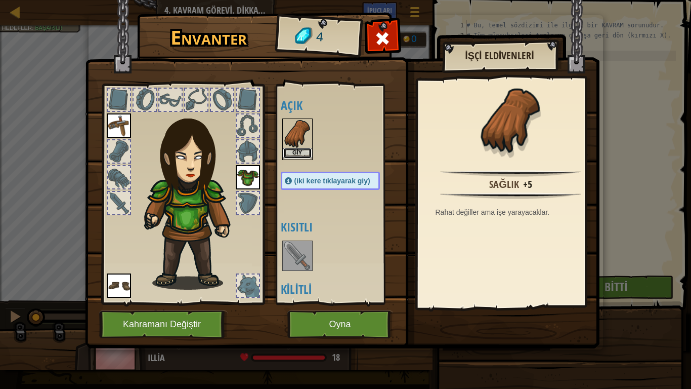
click at [302, 149] on button "Giy" at bounding box center [297, 153] width 28 height 11
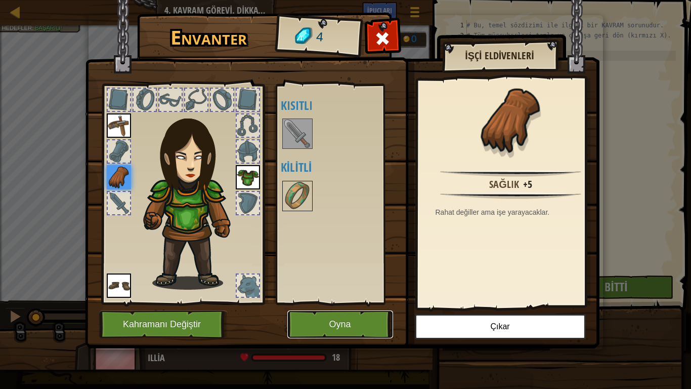
click at [351, 307] on button "Oyna" at bounding box center [340, 324] width 106 height 28
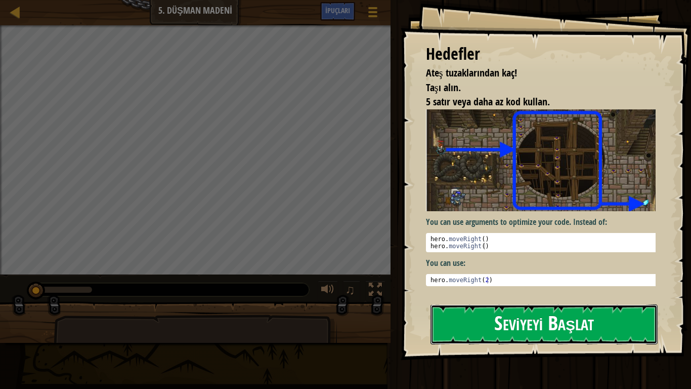
click at [480, 307] on button "Seviyeyi Başlat" at bounding box center [544, 324] width 227 height 40
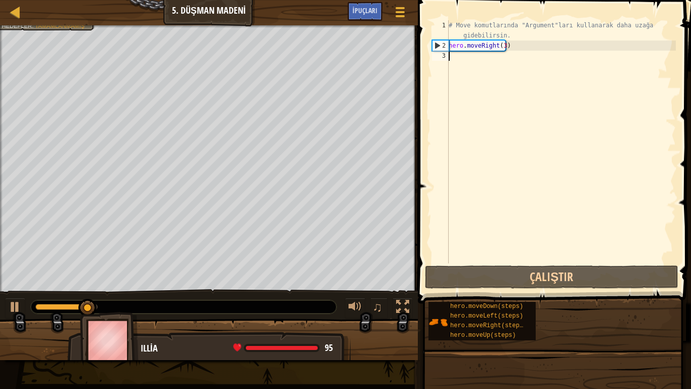
type textarea "m"
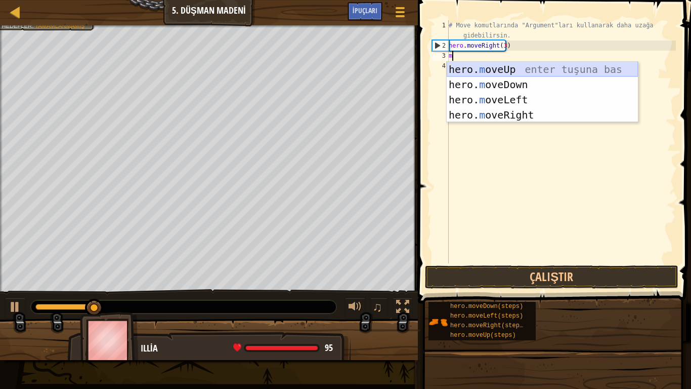
click at [507, 64] on div "hero. m oveUp enter tuşuna bas hero. m oveDown enter tuşuna bas hero. m oveLeft…" at bounding box center [542, 107] width 191 height 91
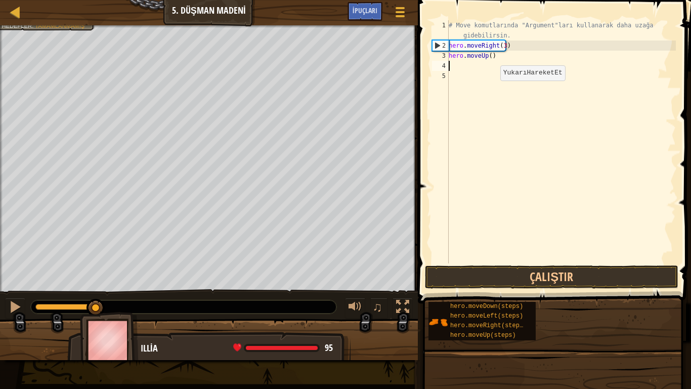
type textarea "m"
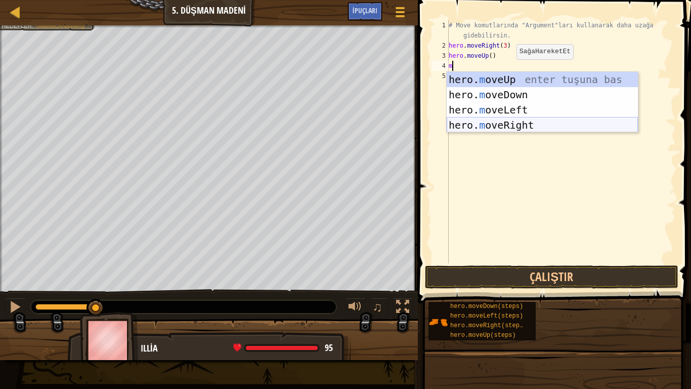
click at [522, 121] on div "hero. m oveUp enter tuşuna bas hero. m oveDown enter tuşuna bas hero. m oveLeft…" at bounding box center [542, 117] width 191 height 91
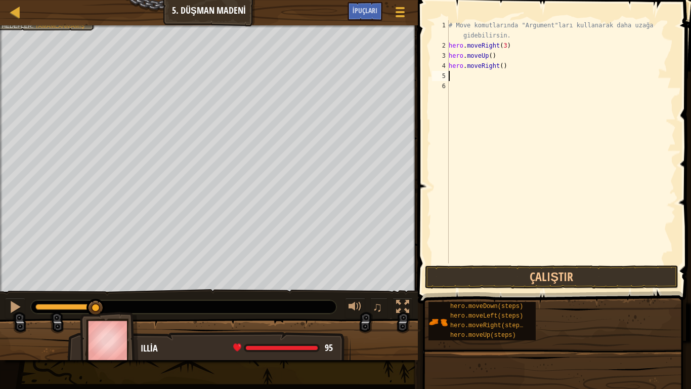
type textarea "m"
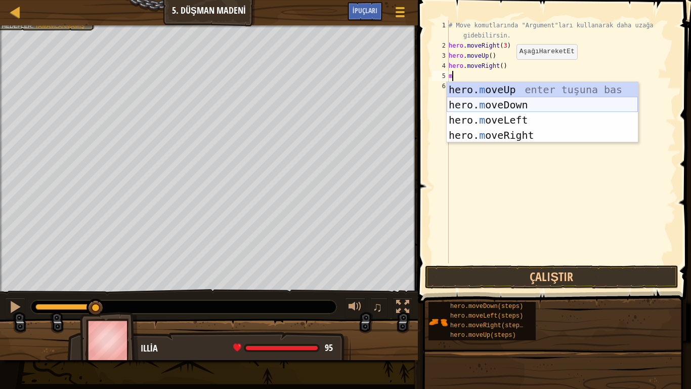
click at [517, 108] on div "hero. m oveUp enter tuşuna bas hero. m oveDown enter tuşuna bas hero. m oveLeft…" at bounding box center [542, 127] width 191 height 91
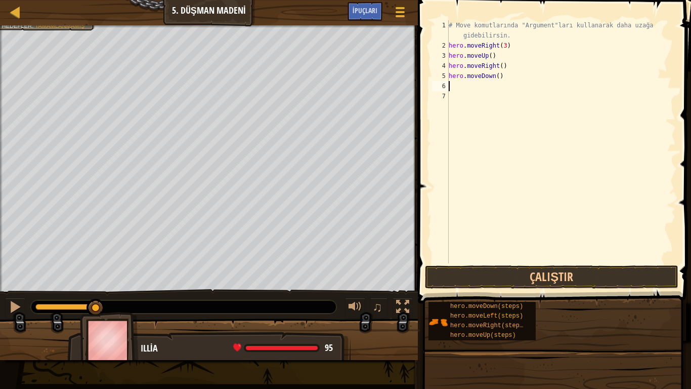
type textarea "m"
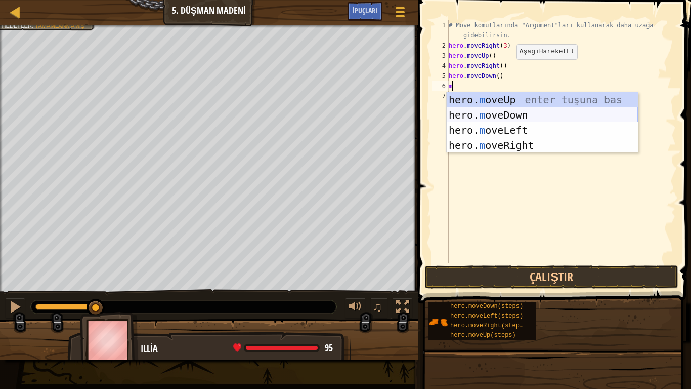
click at [506, 110] on div "hero. m oveUp enter tuşuna bas hero. m oveDown enter tuşuna bas hero. m oveLeft…" at bounding box center [542, 137] width 191 height 91
type textarea "m"
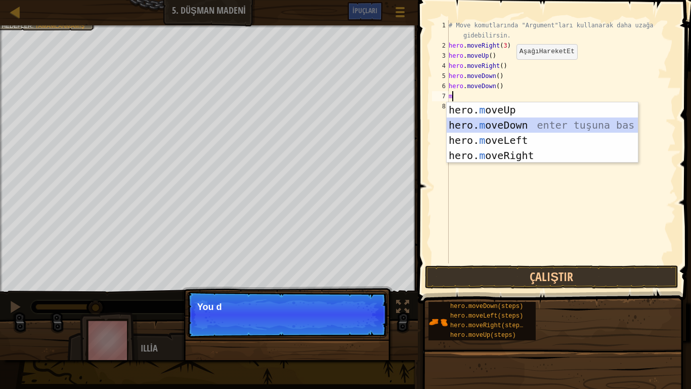
click at [504, 126] on div "hero. m oveUp enter tuşuna bas hero. m oveDown enter tuşuna bas hero. m oveLeft…" at bounding box center [542, 147] width 191 height 91
type textarea "m"
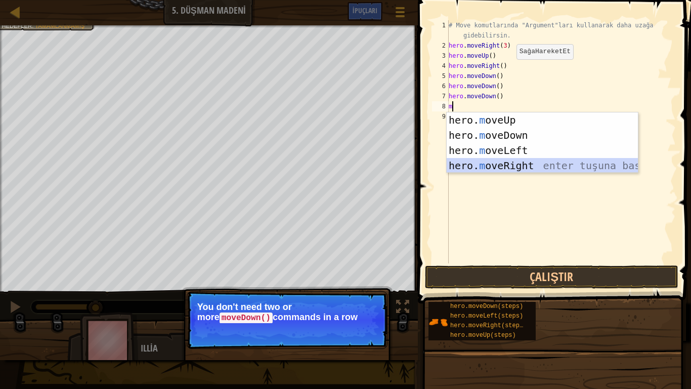
click at [522, 165] on div "hero. m oveUp enter tuşuna bas hero. m oveDown enter tuşuna bas hero. m oveLeft…" at bounding box center [542, 157] width 191 height 91
type textarea "m"
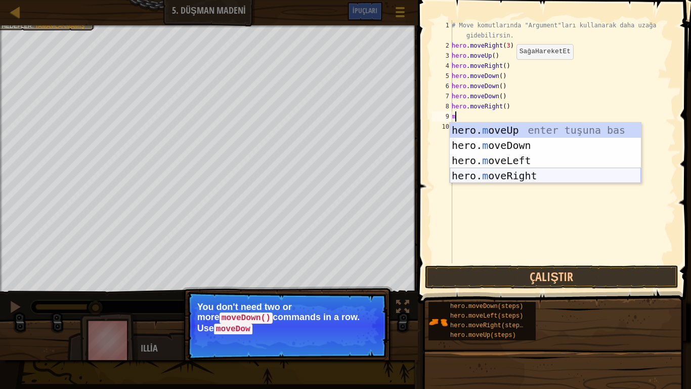
click at [543, 176] on div "hero. m oveUp enter tuşuna bas hero. m oveDown enter tuşuna bas hero. m oveLeft…" at bounding box center [545, 167] width 191 height 91
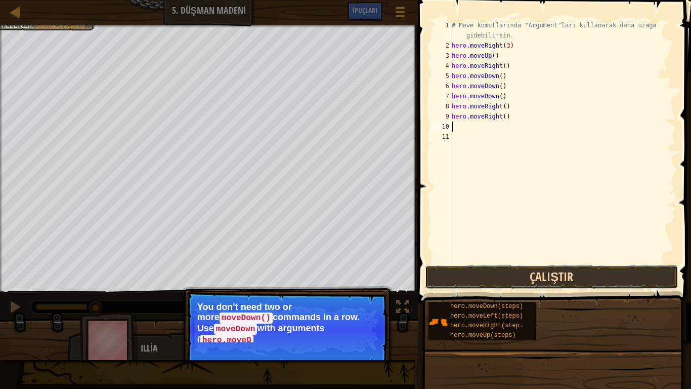
click at [597, 277] on button "Çalıştır" at bounding box center [552, 276] width 254 height 23
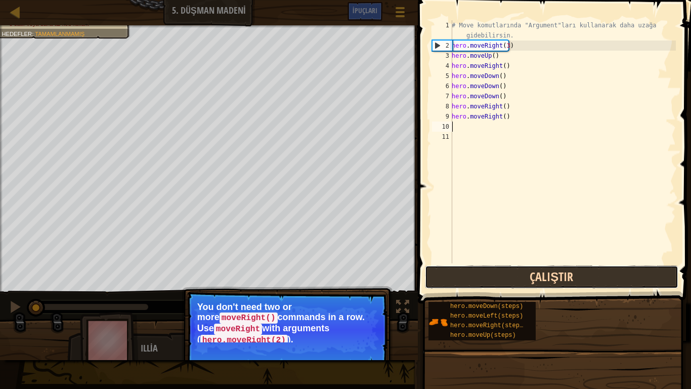
click at [503, 268] on button "Çalıştır" at bounding box center [552, 276] width 254 height 23
click at [504, 271] on button "Çalıştırılıyor" at bounding box center [552, 276] width 254 height 23
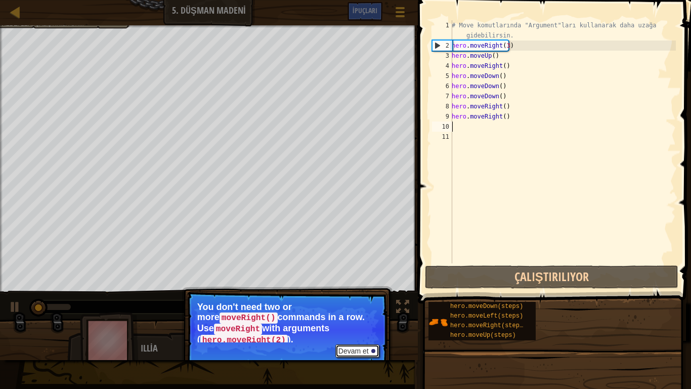
click at [377, 307] on button "Devam et" at bounding box center [358, 350] width 44 height 13
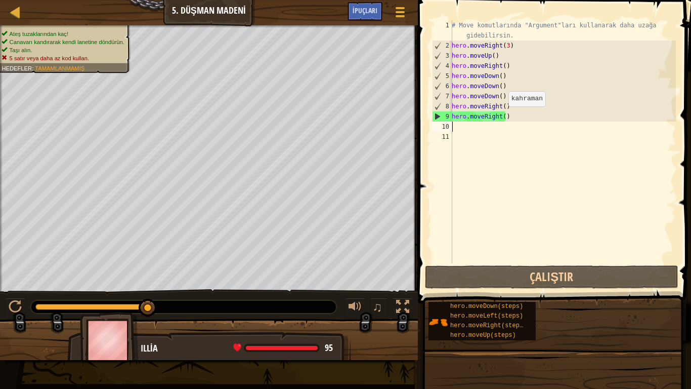
click at [503, 116] on div "# Move komutlarında "Argument"ları kullanarak daha uzağa gidebilirsin. hero . m…" at bounding box center [563, 156] width 226 height 273
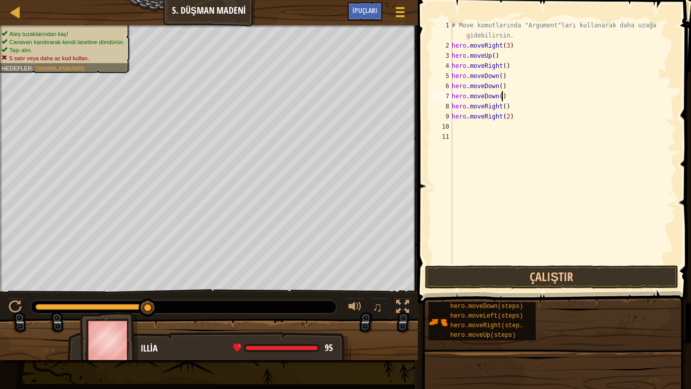
click at [517, 100] on div "# Move komutlarında "Argument"ları kullanarak daha uzağa gidebilirsin. hero . m…" at bounding box center [563, 156] width 226 height 273
click at [517, 107] on div "# Move komutlarında "Argument"ları kullanarak daha uzağa gidebilirsin. hero . m…" at bounding box center [563, 156] width 226 height 273
type textarea "h"
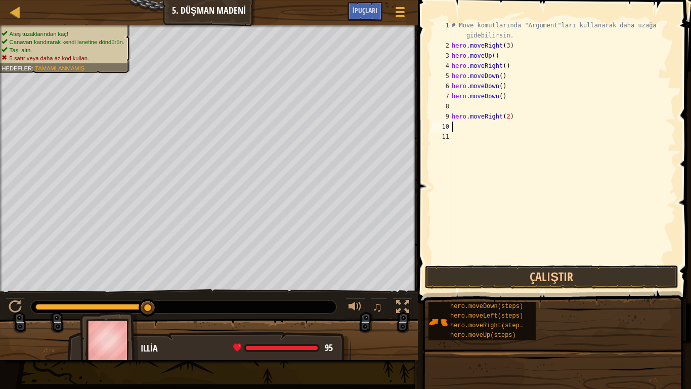
click at [540, 126] on div "# Move komutlarında "Argument"ları kullanarak daha uzağa gidebilirsin. hero . m…" at bounding box center [563, 156] width 226 height 273
drag, startPoint x: 521, startPoint y: 112, endPoint x: 455, endPoint y: 117, distance: 66.0
click at [454, 119] on div "# Move komutlarında "Argument"ları kullanarak daha uzağa gidebilirsin. hero . m…" at bounding box center [563, 156] width 226 height 273
type textarea "h"
click at [456, 117] on div "# Move komutlarında "Argument"ları kullanarak daha uzağa gidebilirsin. hero . m…" at bounding box center [563, 156] width 226 height 273
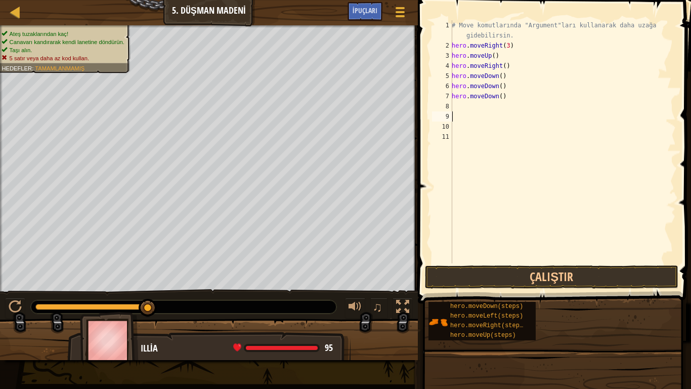
click at [459, 109] on div "# Move komutlarında "Argument"ları kullanarak daha uzağa gidebilirsin. hero . m…" at bounding box center [563, 156] width 226 height 273
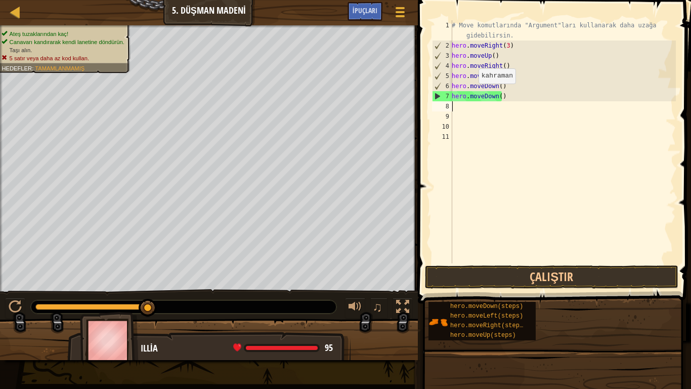
type textarea "m"
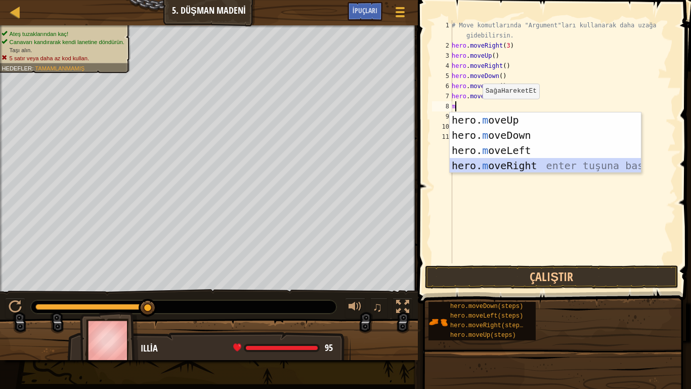
click at [510, 166] on div "hero. m oveUp enter tuşuna bas hero. m oveDown enter tuşuna bas hero. m oveLeft…" at bounding box center [545, 157] width 191 height 91
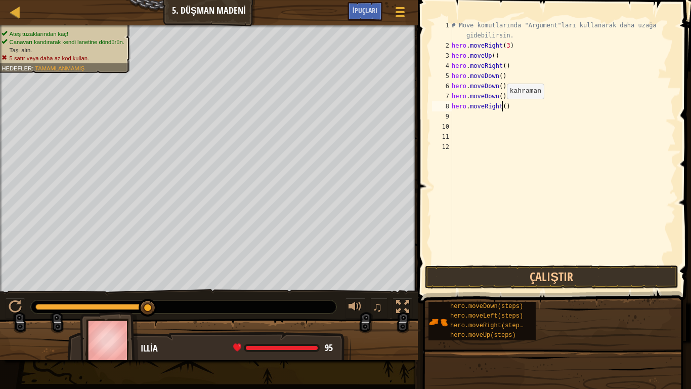
click at [501, 109] on div "# Move komutlarında "Argument"ları kullanarak daha uzağa gidebilirsin. hero . m…" at bounding box center [563, 156] width 226 height 273
click at [570, 109] on div "# Move komutlarında "Argument"ları kullanarak daha uzağa gidebilirsin. hero . m…" at bounding box center [563, 156] width 226 height 273
click at [500, 97] on div "# Move komutlarında "Argument"ları kullanarak daha uzağa gidebilirsin. hero . m…" at bounding box center [563, 156] width 226 height 273
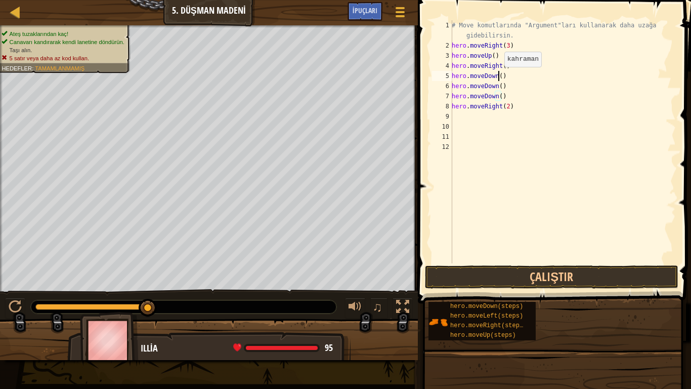
click at [499, 77] on div "# Move komutlarında "Argument"ları kullanarak daha uzağa gidebilirsin. hero . m…" at bounding box center [563, 156] width 226 height 273
click at [505, 86] on div "# Move komutlarında "Argument"ları kullanarak daha uzağa gidebilirsin. hero . m…" at bounding box center [563, 156] width 226 height 273
type textarea "h"
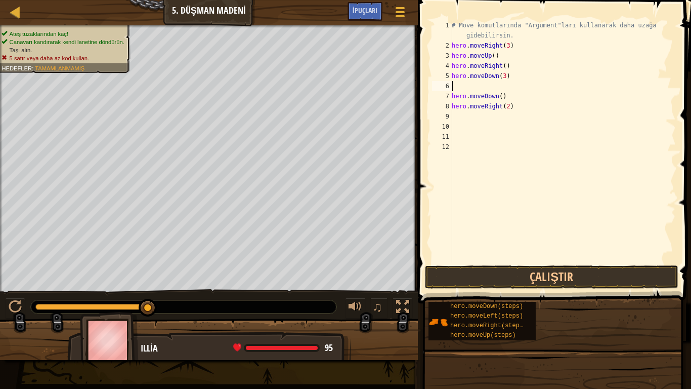
click at [506, 97] on div "# Move komutlarında "Argument"ları kullanarak daha uzağa gidebilirsin. hero . m…" at bounding box center [563, 156] width 226 height 273
type textarea "h"
click at [522, 275] on button "Çalıştır" at bounding box center [552, 276] width 254 height 23
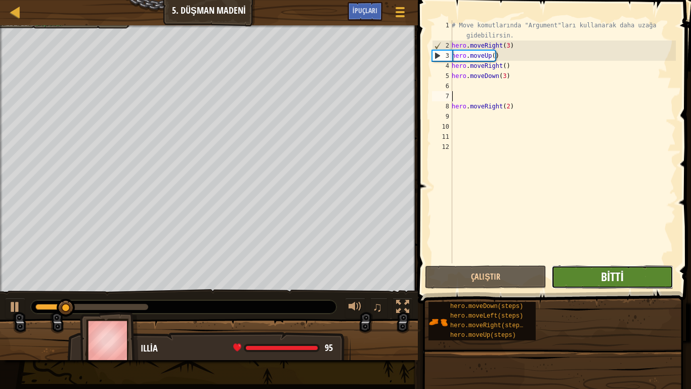
click at [610, 273] on span "Bitti" at bounding box center [612, 276] width 23 height 16
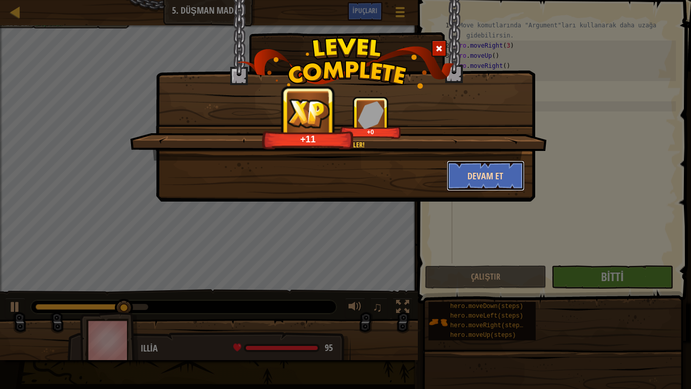
click at [497, 170] on button "Devam et" at bounding box center [486, 175] width 78 height 30
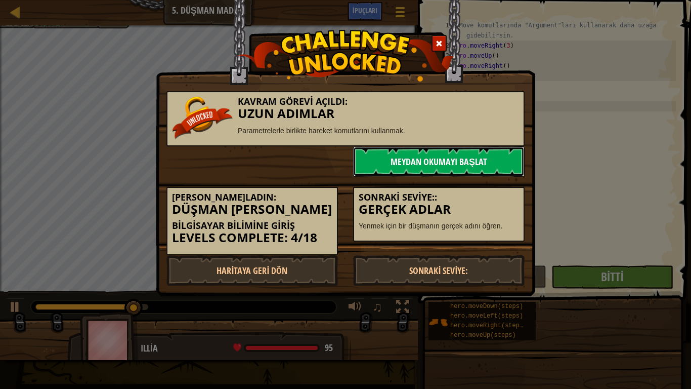
click at [496, 164] on link "Meydan Okumayı Başlat" at bounding box center [439, 161] width 172 height 30
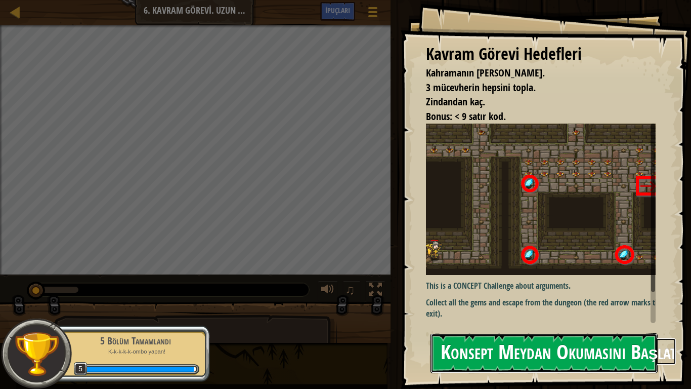
click at [602, 307] on button "Konsept Meydan Okumasını Başlat" at bounding box center [544, 353] width 227 height 40
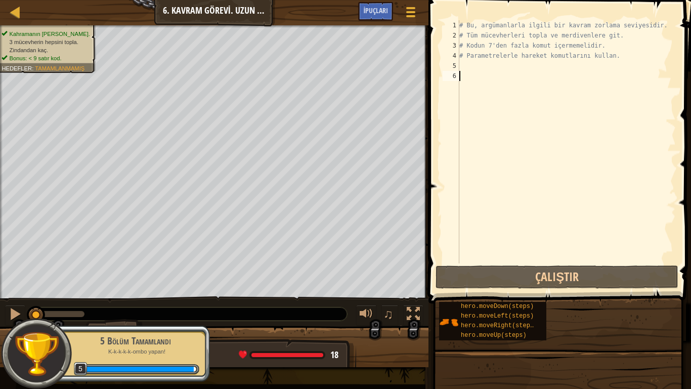
click at [466, 75] on div "# Bu, argümanlarla ilgili bir kavram zorlama seviyesidir. # Tüm mücevherleri to…" at bounding box center [566, 151] width 219 height 263
type textarea "m"
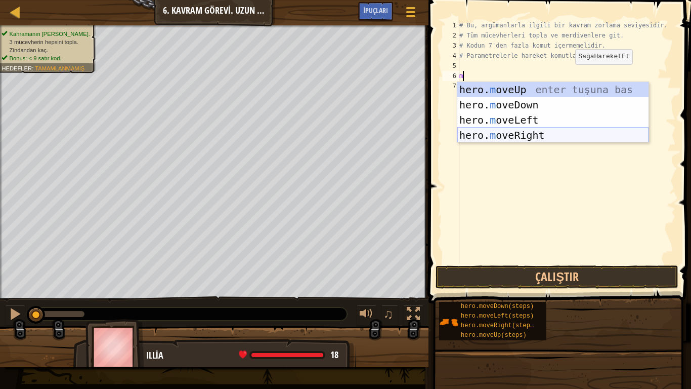
click at [525, 136] on div "hero. m oveUp enter tuşuna bas hero. m oveDown enter tuşuna bas hero. m oveLeft…" at bounding box center [552, 127] width 191 height 91
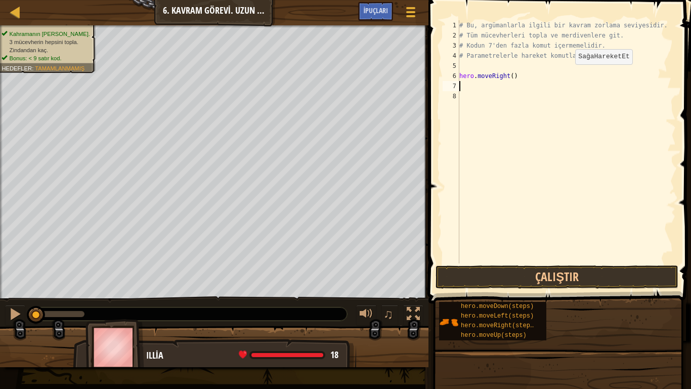
type textarea "m"
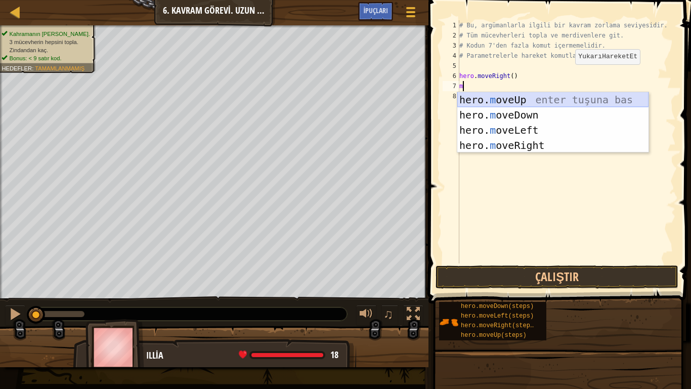
click at [520, 103] on div "hero. m oveUp enter tuşuna bas hero. m oveDown enter tuşuna bas hero. m oveLeft…" at bounding box center [552, 137] width 191 height 91
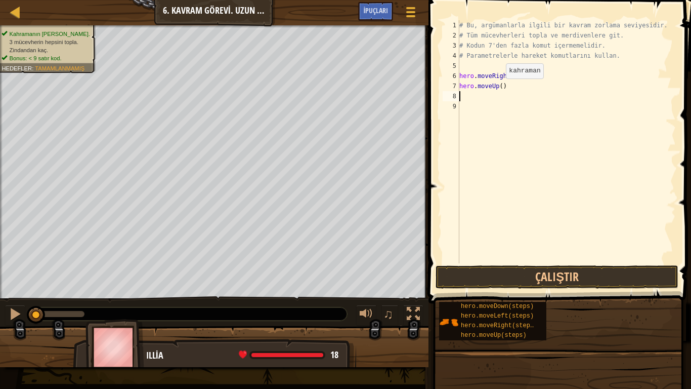
click at [497, 89] on div "# Bu, argümanlarla ilgili bir kavram zorlama seviyesidir. # Tüm mücevherleri to…" at bounding box center [566, 151] width 219 height 263
click at [499, 85] on div "# Bu, argümanlarla ilgili bir kavram zorlama seviyesidir. # Tüm mücevherleri to…" at bounding box center [566, 151] width 219 height 263
type textarea "hero.moveUp(3)"
drag, startPoint x: 481, startPoint y: 110, endPoint x: 464, endPoint y: 98, distance: 20.6
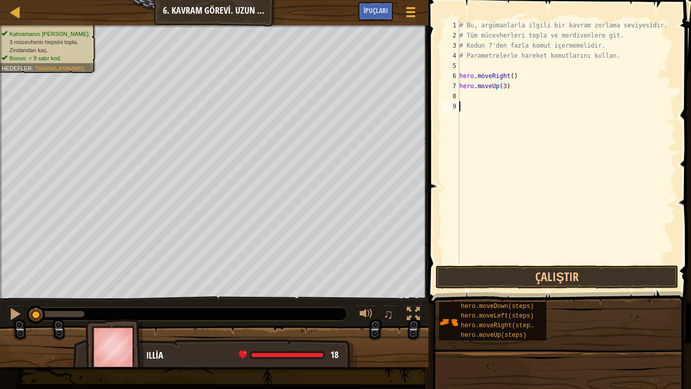
click at [478, 108] on div "# Bu, argümanlarla ilgili bir kavram zorlama seviyesidir. # Tüm mücevherleri to…" at bounding box center [566, 151] width 219 height 263
click at [464, 98] on div "# Bu, argümanlarla ilgili bir kavram zorlama seviyesidir. # Tüm mücevherleri to…" at bounding box center [566, 151] width 219 height 263
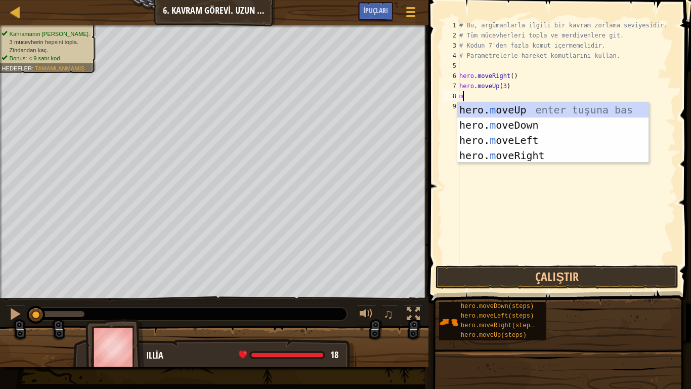
type textarea "m"
click at [532, 156] on div "hero. m oveUp enter tuşuna bas hero. m oveDown enter tuşuna bas hero. m oveLeft…" at bounding box center [552, 147] width 191 height 91
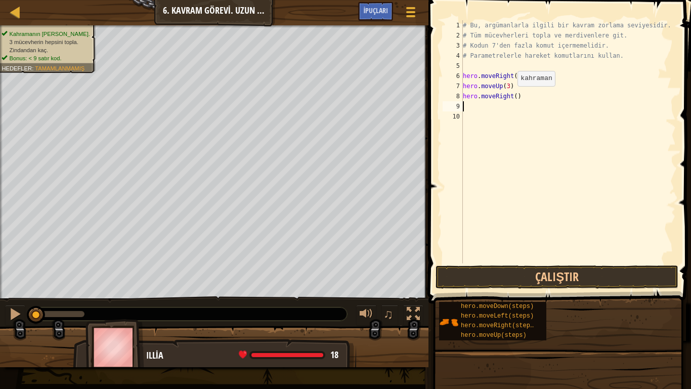
click at [513, 96] on div "# Bu, argümanlarla ilgili bir kavram zorlama seviyesidir. # Tüm mücevherleri to…" at bounding box center [569, 151] width 216 height 263
type textarea "hero.moveRight(2)"
click at [482, 101] on div "# Bu, argümanlarla ilgili bir kavram zorlama seviyesidir. # Tüm mücevherleri to…" at bounding box center [569, 151] width 216 height 263
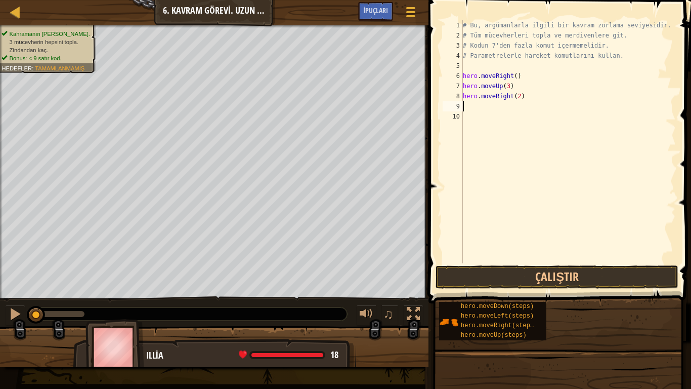
type textarea "m"
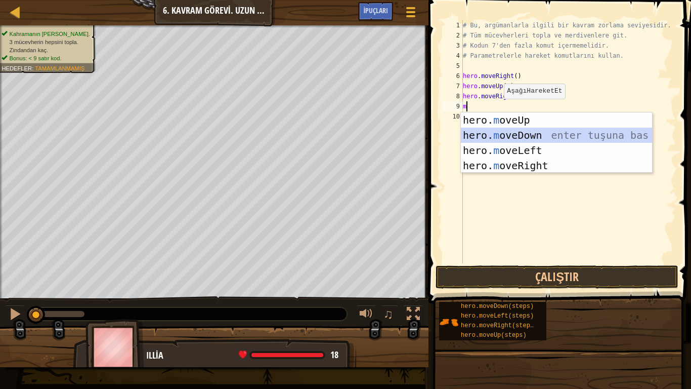
click at [530, 136] on div "hero. m oveUp enter tuşuna bas hero. m oveDown enter tuşuna bas hero. m oveLeft…" at bounding box center [556, 157] width 191 height 91
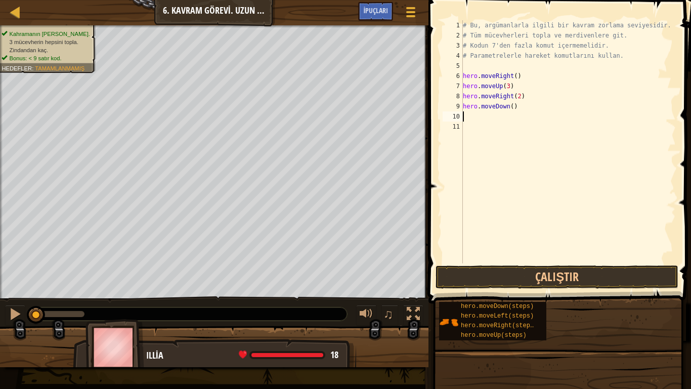
type textarea "m"
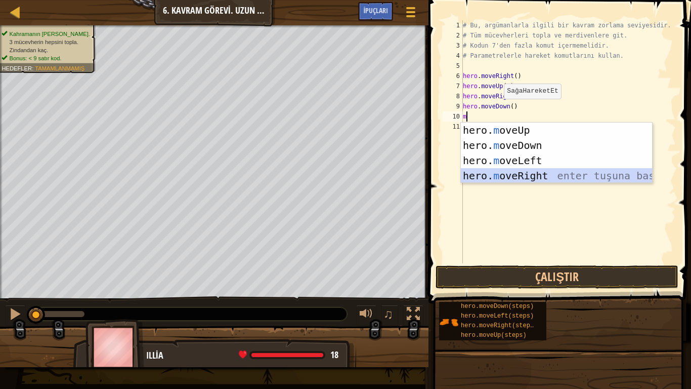
click at [528, 174] on div "hero. m oveUp enter tuşuna bas hero. m oveDown enter tuşuna bas hero. m oveLeft…" at bounding box center [556, 167] width 191 height 91
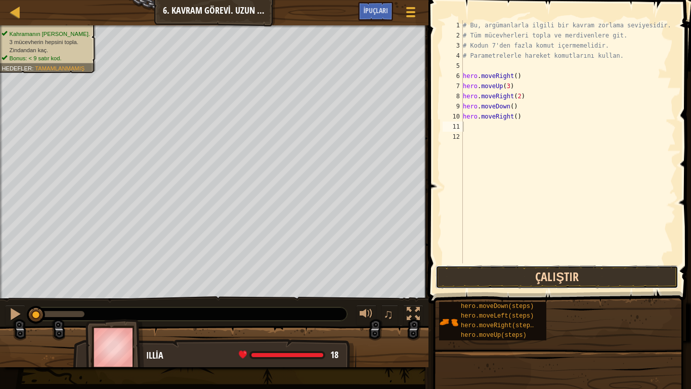
click at [563, 288] on button "Çalıştır" at bounding box center [557, 276] width 243 height 23
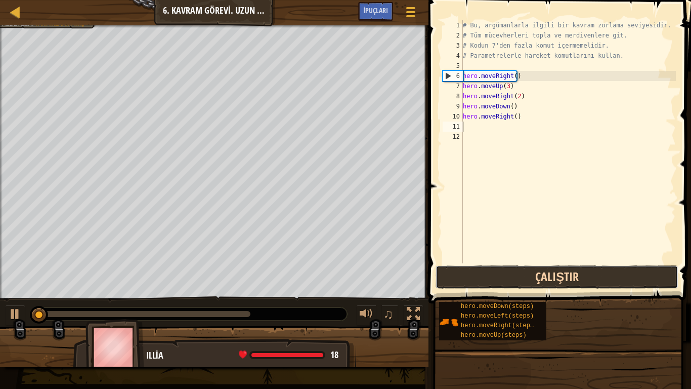
click at [557, 275] on button "Çalıştır" at bounding box center [557, 276] width 243 height 23
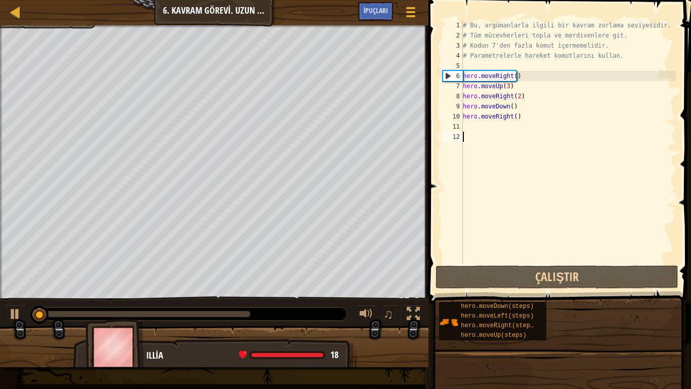
drag, startPoint x: 559, startPoint y: 236, endPoint x: 564, endPoint y: 248, distance: 12.5
click at [560, 235] on div "# Bu, argümanlarla ilgili bir kavram zorlama seviyesidir. # Tüm mücevherleri to…" at bounding box center [569, 151] width 216 height 263
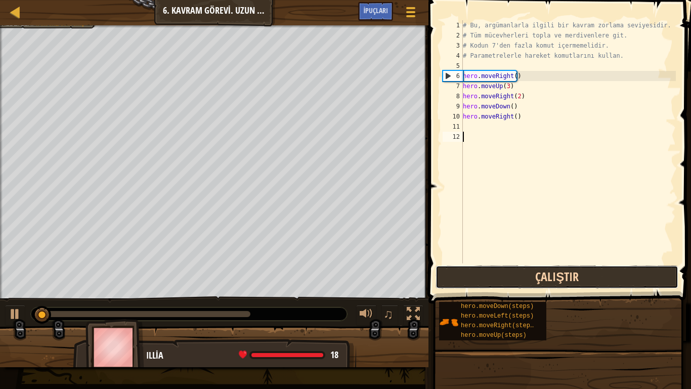
click at [563, 281] on button "Çalıştır" at bounding box center [557, 276] width 243 height 23
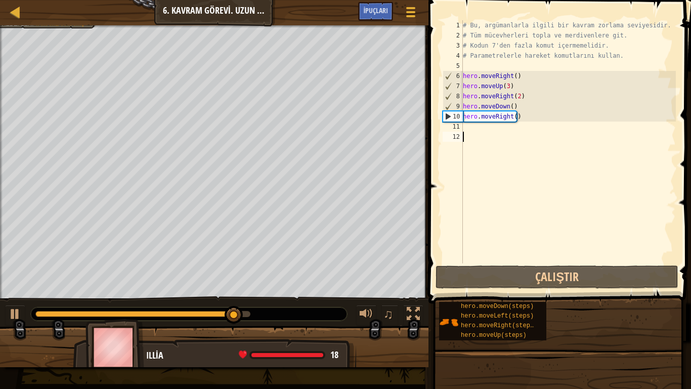
click at [464, 123] on div "# Bu, argümanlarla ilgili bir kavram zorlama seviyesidir. # Tüm mücevherleri to…" at bounding box center [569, 151] width 216 height 263
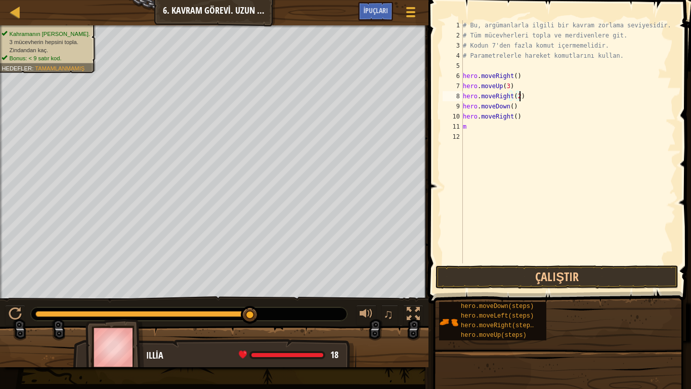
drag, startPoint x: 572, startPoint y: 97, endPoint x: 548, endPoint y: 78, distance: 30.6
click at [548, 78] on div "# Bu, argümanlarla ilgili bir kavram zorlama seviyesidir. # Tüm mücevherleri to…" at bounding box center [569, 151] width 216 height 263
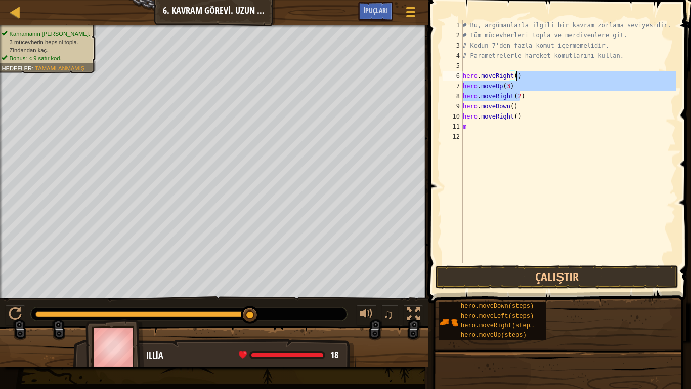
type textarea "m"
type textarea "hero.moveUp(3) hero.moveRight(2)"
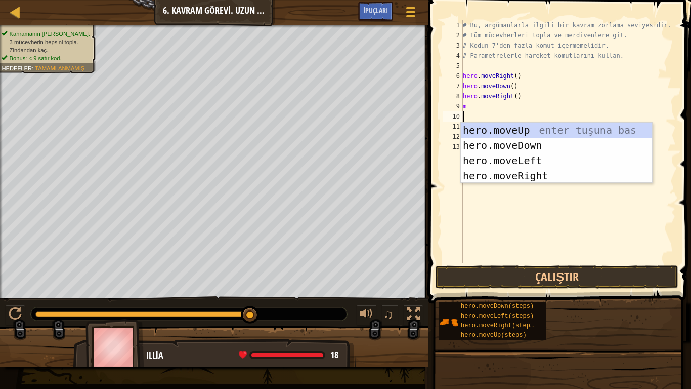
click at [564, 77] on div "# Bu, argümanlarla ilgili bir kavram zorlama seviyesidir. # Tüm mücevherleri to…" at bounding box center [569, 151] width 216 height 263
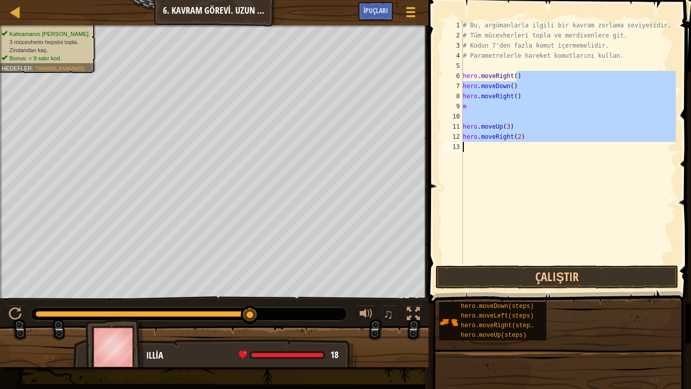
drag, startPoint x: 547, startPoint y: 76, endPoint x: 490, endPoint y: 154, distance: 96.0
click at [490, 154] on div "# Bu, argümanlarla ilgili bir kavram zorlama seviyesidir. # Tüm mücevherleri to…" at bounding box center [569, 151] width 216 height 263
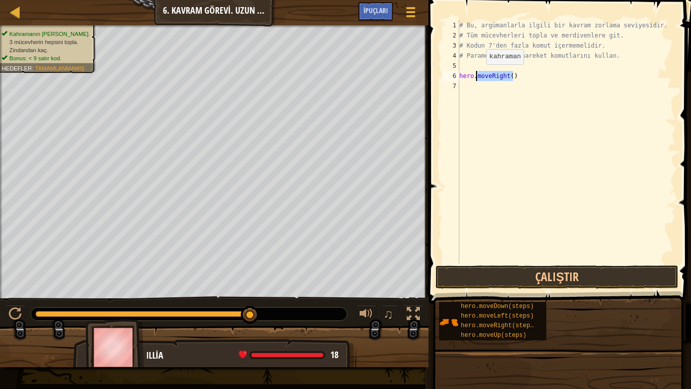
drag, startPoint x: 530, startPoint y: 74, endPoint x: 466, endPoint y: 73, distance: 64.8
click at [466, 73] on div "# Bu, argümanlarla ilgili bir kavram zorlama seviyesidir. # Tüm mücevherleri to…" at bounding box center [566, 151] width 219 height 263
type textarea "he"
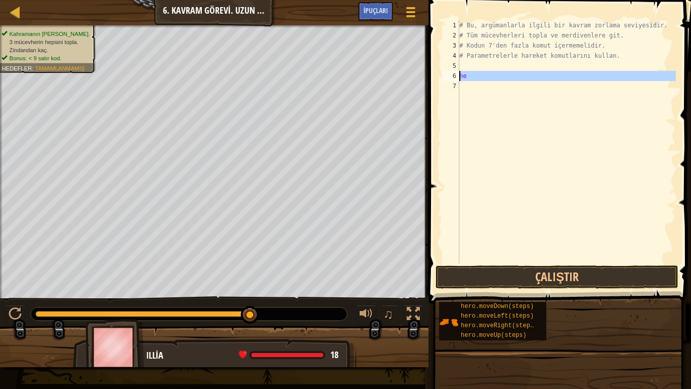
drag, startPoint x: 481, startPoint y: 83, endPoint x: 450, endPoint y: 71, distance: 33.2
click at [449, 74] on div "1 2 3 4 5 6 7 # Bu, argümanlarla ilgili bir kavram zorlama seviyesidir. # Tüm m…" at bounding box center [558, 141] width 235 height 243
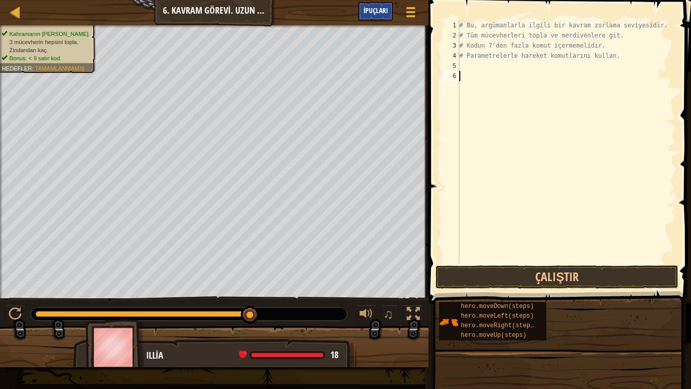
click at [368, 6] on div "İpuçları" at bounding box center [375, 11] width 35 height 19
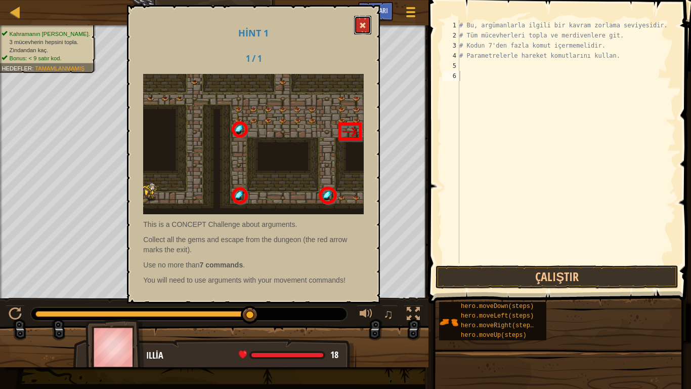
click at [370, 23] on button at bounding box center [362, 25] width 17 height 19
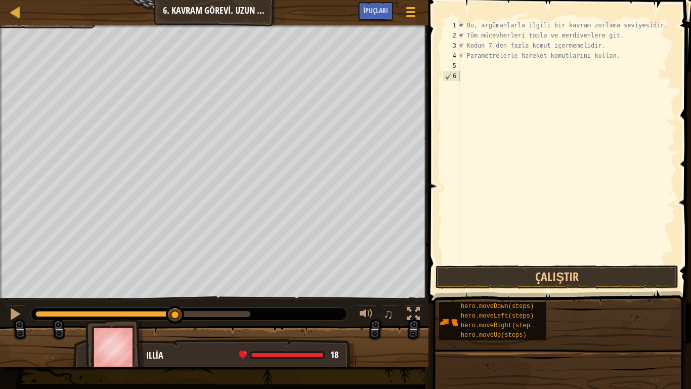
drag, startPoint x: 212, startPoint y: 319, endPoint x: 176, endPoint y: 339, distance: 41.7
click at [176, 307] on div "Kahramanın hayatta kalmalı. 3 mücevherin hepsini topla. Zindandan kaç. Bonus: <…" at bounding box center [345, 196] width 691 height 342
click at [469, 65] on div "# Bu, argümanlarla ilgili bir kavram zorlama seviyesidir. # Tüm mücevherleri to…" at bounding box center [566, 151] width 219 height 263
type textarea "m"
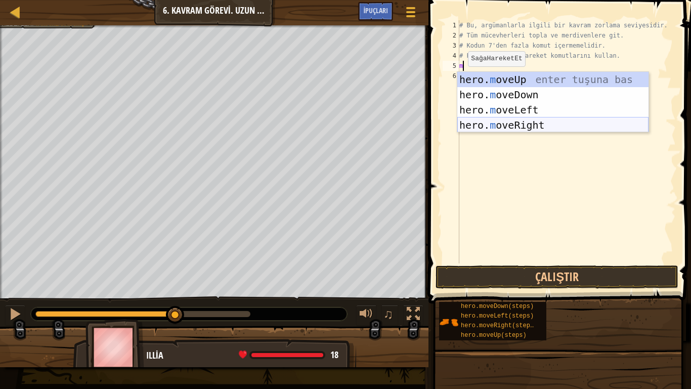
click at [515, 121] on div "hero. m oveUp enter tuşuna bas hero. m oveDown enter tuşuna bas hero. m oveLeft…" at bounding box center [552, 117] width 191 height 91
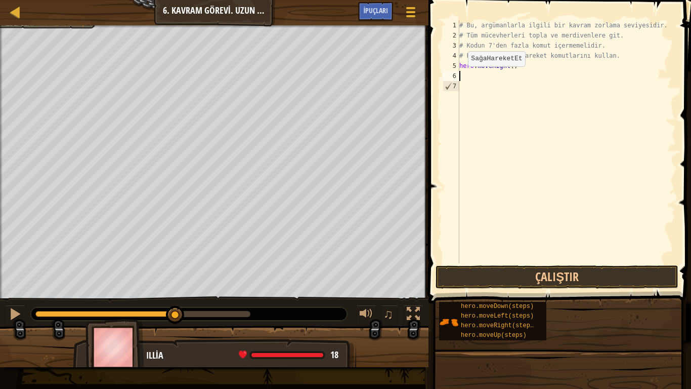
type textarea "m"
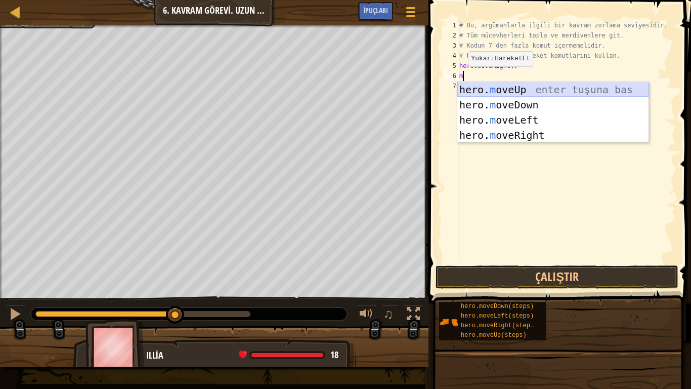
click at [515, 88] on div "hero. m oveUp enter tuşuna bas hero. m oveDown enter tuşuna bas hero. m oveLeft…" at bounding box center [552, 127] width 191 height 91
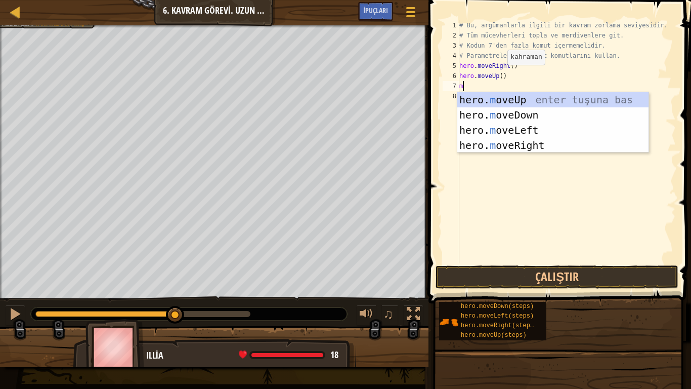
click at [499, 76] on div "# Bu, argümanlarla ilgili bir kavram zorlama seviyesidir. # Tüm mücevherleri to…" at bounding box center [566, 151] width 219 height 263
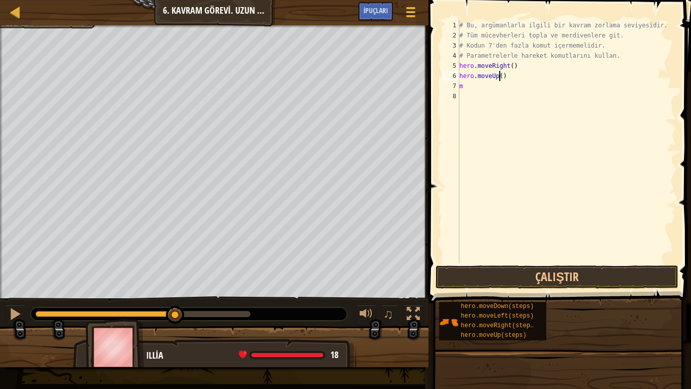
type textarea "hero.moveUp(3)"
click at [502, 93] on div "# Bu, argümanlarla ilgili bir kavram zorlama seviyesidir. # Tüm mücevherleri to…" at bounding box center [566, 151] width 219 height 263
click at [496, 88] on div "# Bu, argümanlarla ilgili bir kavram zorlama seviyesidir. # Tüm mücevherleri to…" at bounding box center [566, 151] width 219 height 263
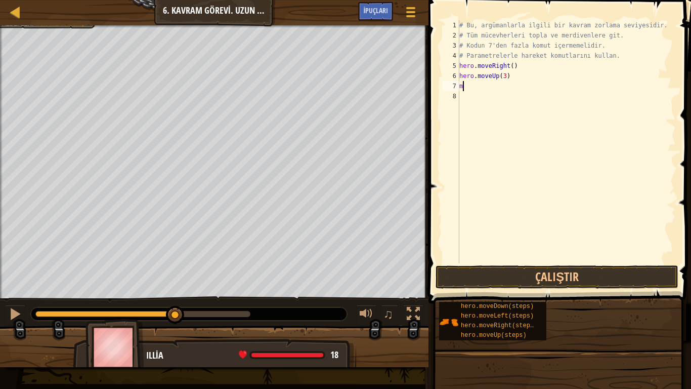
type textarea "m"
type textarea "h"
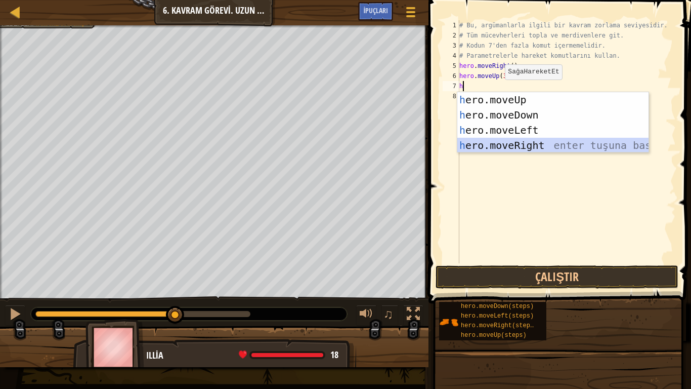
click at [517, 143] on div "h ero.moveUp enter tuşuna bas h ero.moveDown enter tuşuna bas h ero.moveLeft en…" at bounding box center [552, 137] width 191 height 91
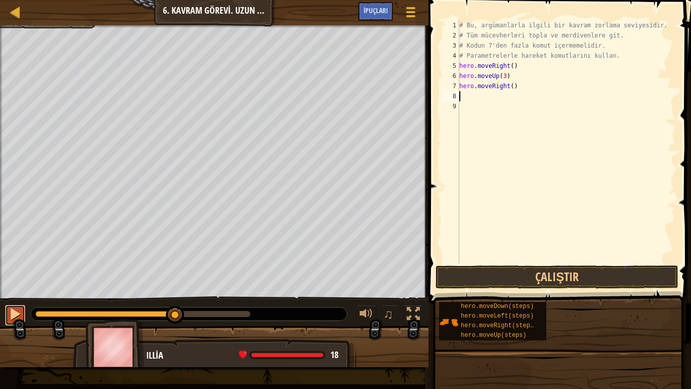
click at [9, 307] on div at bounding box center [15, 313] width 13 height 13
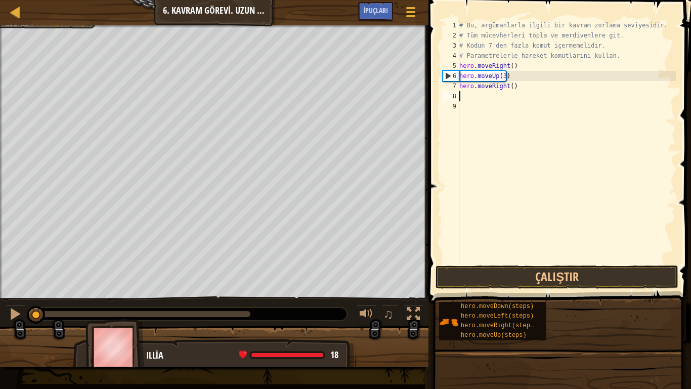
drag, startPoint x: 61, startPoint y: 312, endPoint x: 26, endPoint y: 314, distance: 35.0
click at [26, 307] on div "♫" at bounding box center [214, 311] width 429 height 30
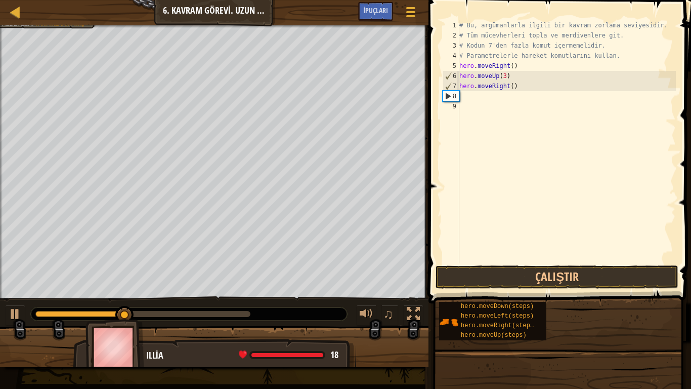
click at [480, 102] on div "# Bu, argümanlarla ilgili bir kavram zorlama seviyesidir. # Tüm mücevherleri to…" at bounding box center [566, 151] width 219 height 263
click at [477, 101] on div "# Bu, argümanlarla ilgili bir kavram zorlama seviyesidir. # Tüm mücevherleri to…" at bounding box center [566, 151] width 219 height 263
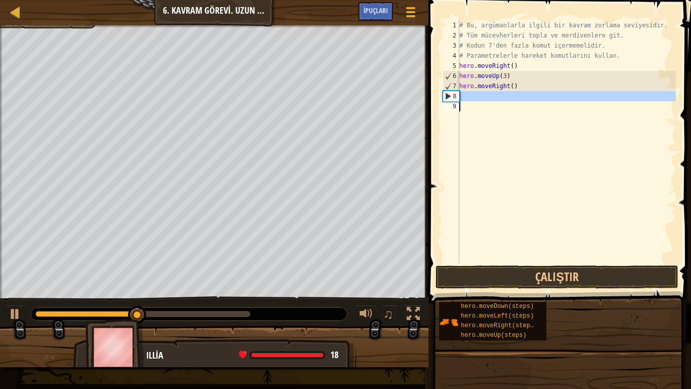
click at [477, 99] on div "# Bu, argümanlarla ilgili bir kavram zorlama seviyesidir. # Tüm mücevherleri to…" at bounding box center [566, 141] width 219 height 243
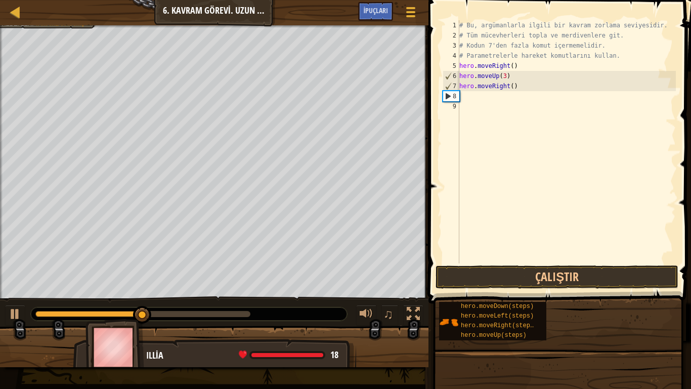
type textarea "m"
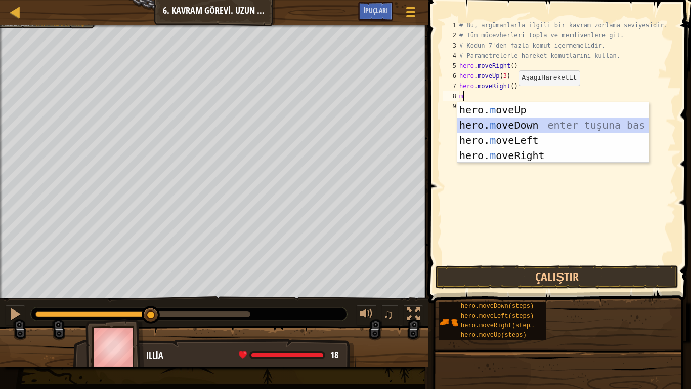
click at [523, 124] on div "hero. m oveUp enter tuşuna bas hero. m oveDown enter tuşuna bas hero. m oveLeft…" at bounding box center [552, 147] width 191 height 91
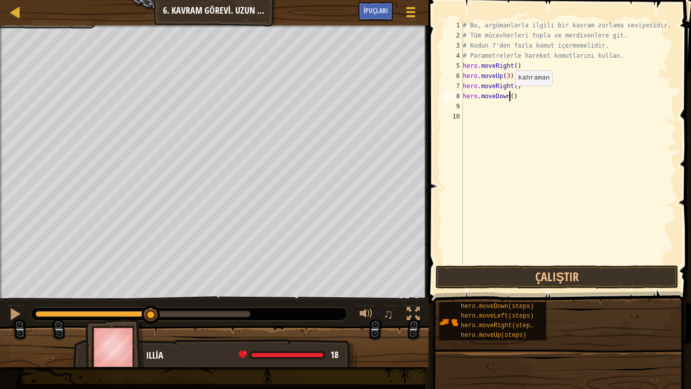
click at [510, 96] on div "# Bu, argümanlarla ilgili bir kavram zorlama seviyesidir. # Tüm mücevherleri to…" at bounding box center [569, 151] width 216 height 263
type textarea "hero.moveDown(3)"
click at [507, 108] on div "# Bu, argümanlarla ilgili bir kavram zorlama seviyesidir. # Tüm mücevherleri to…" at bounding box center [569, 151] width 216 height 263
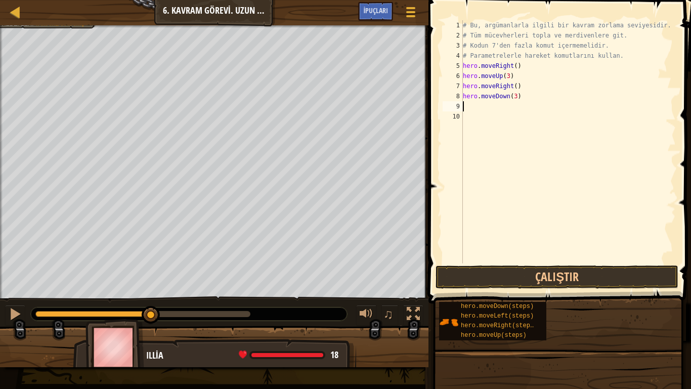
type textarea "m"
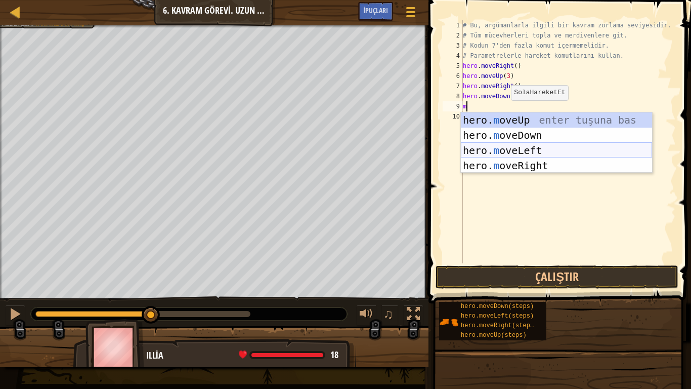
click at [529, 150] on div "hero. m oveUp enter tuşuna bas hero. m oveDown enter tuşuna bas hero. m oveLeft…" at bounding box center [556, 157] width 191 height 91
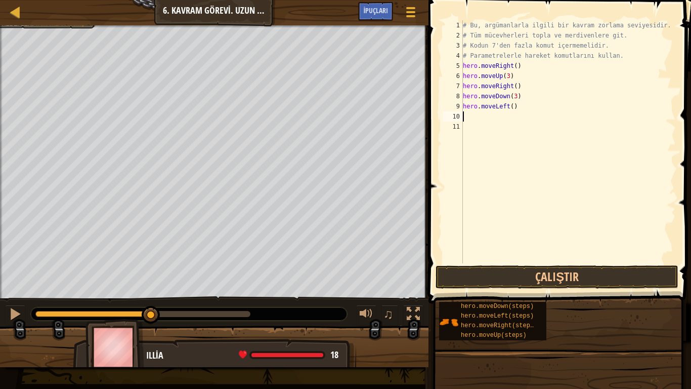
type textarea "m"
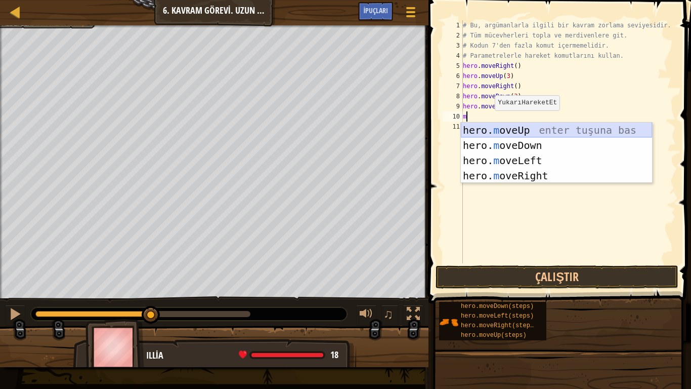
click at [517, 133] on div "hero. m oveUp enter tuşuna bas hero. m oveDown enter tuşuna bas hero. m oveLeft…" at bounding box center [556, 167] width 191 height 91
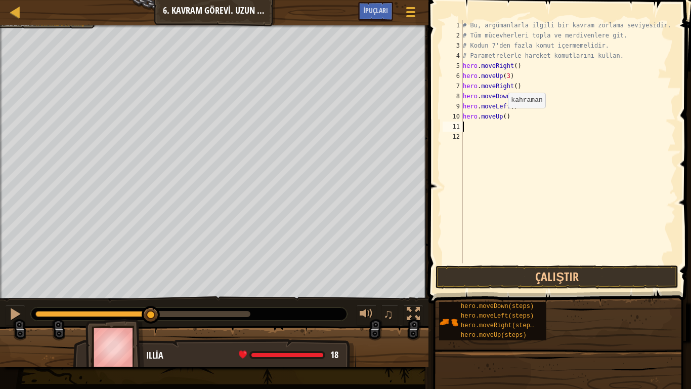
click at [503, 118] on div "# Bu, argümanlarla ilgili bir kavram zorlama seviyesidir. # Tüm mücevherleri to…" at bounding box center [569, 151] width 216 height 263
type textarea "hero.moveUp(2)"
click at [468, 131] on div "# Bu, argümanlarla ilgili bir kavram zorlama seviyesidir. # Tüm mücevherleri to…" at bounding box center [569, 151] width 216 height 263
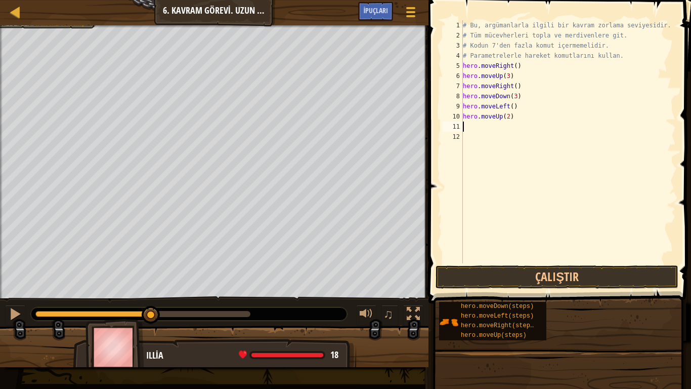
type textarea "m"
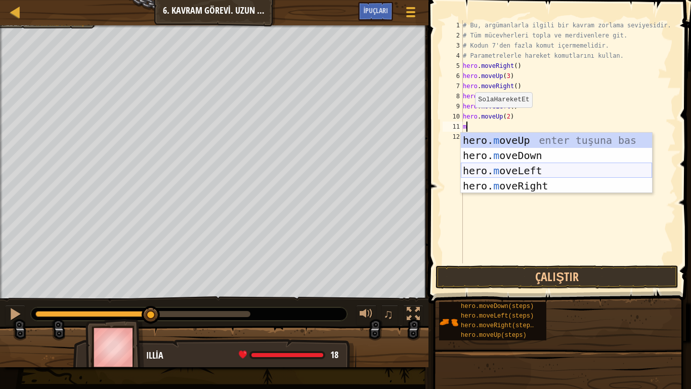
click at [523, 176] on div "hero. m oveUp enter tuşuna bas hero. m oveDown enter tuşuna bas hero. m oveLeft…" at bounding box center [556, 178] width 191 height 91
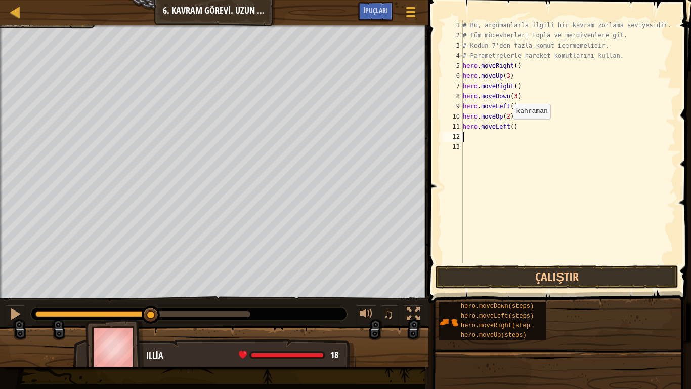
click at [509, 129] on div "# Bu, argümanlarla ilgili bir kavram zorlama seviyesidir. # Tüm mücevherleri to…" at bounding box center [569, 151] width 216 height 263
click at [504, 130] on div "# Bu, argümanlarla ilgili bir kavram zorlama seviyesidir. # Tüm mücevherleri to…" at bounding box center [569, 151] width 216 height 263
click at [506, 131] on div "# Bu, argümanlarla ilgili bir kavram zorlama seviyesidir. # Tüm mücevherleri to…" at bounding box center [569, 151] width 216 height 263
type textarea "he()"
click at [503, 134] on div "# Bu, argümanlarla ilgili bir kavram zorlama seviyesidir. # Tüm mücevherleri to…" at bounding box center [569, 151] width 216 height 263
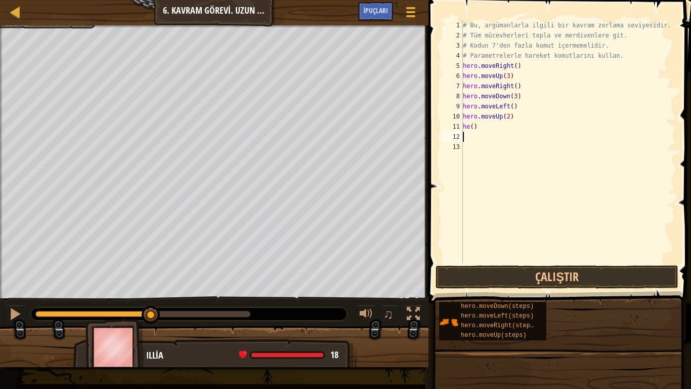
click at [489, 131] on div "# Bu, argümanlarla ilgili bir kavram zorlama seviyesidir. # Tüm mücevherleri to…" at bounding box center [569, 151] width 216 height 263
type textarea "h"
click at [488, 131] on div "# Bu, argümanlarla ilgili bir kavram zorlama seviyesidir. # Tüm mücevherleri to…" at bounding box center [569, 151] width 216 height 263
type textarea "h"
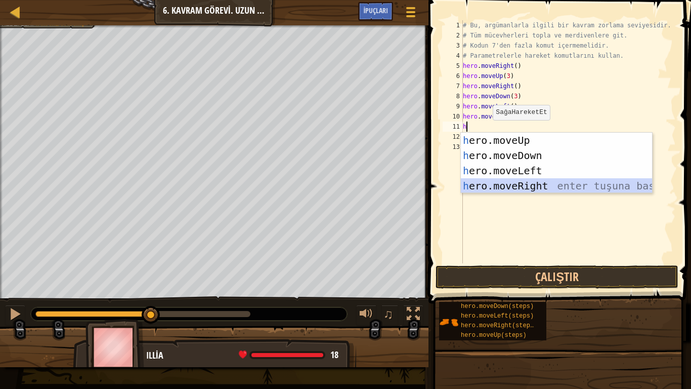
click at [526, 185] on div "h ero.moveUp enter tuşuna bas h ero.moveDown enter tuşuna bas h ero.moveLeft en…" at bounding box center [556, 178] width 191 height 91
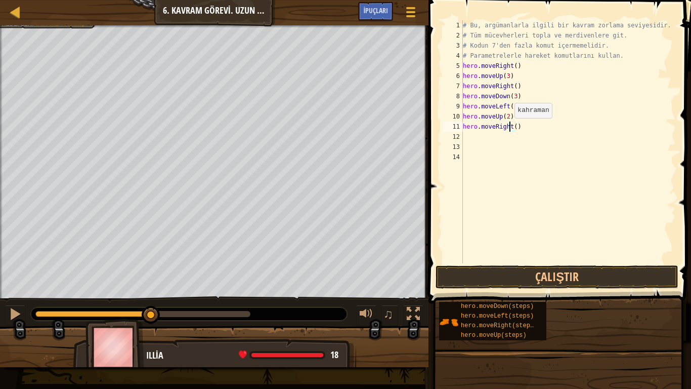
click at [510, 128] on div "# Bu, argümanlarla ilgili bir kavram zorlama seviyesidir. # Tüm mücevherleri to…" at bounding box center [569, 151] width 216 height 263
click at [513, 129] on div "# Bu, argümanlarla ilgili bir kavram zorlama seviyesidir. # Tüm mücevherleri to…" at bounding box center [569, 151] width 216 height 263
click at [520, 272] on button "Çalıştır" at bounding box center [557, 276] width 243 height 23
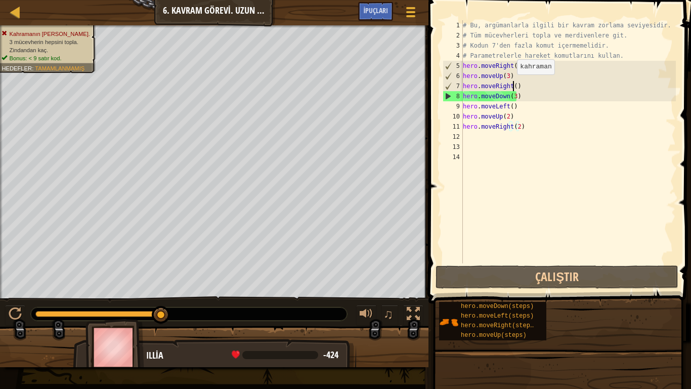
click at [512, 85] on div "# Bu, argümanlarla ilgili bir kavram zorlama seviyesidir. # Tüm mücevherleri to…" at bounding box center [569, 151] width 216 height 263
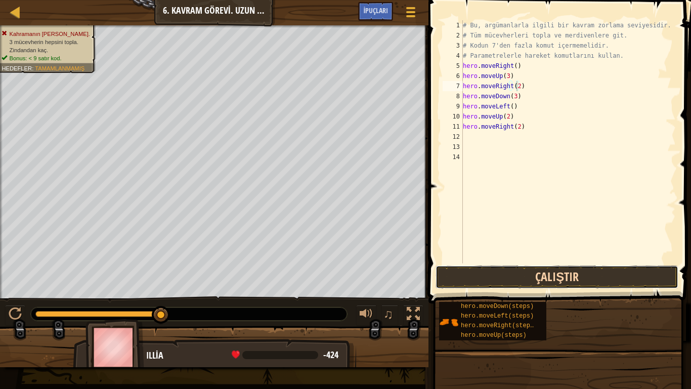
click at [547, 267] on button "Çalıştır" at bounding box center [557, 276] width 243 height 23
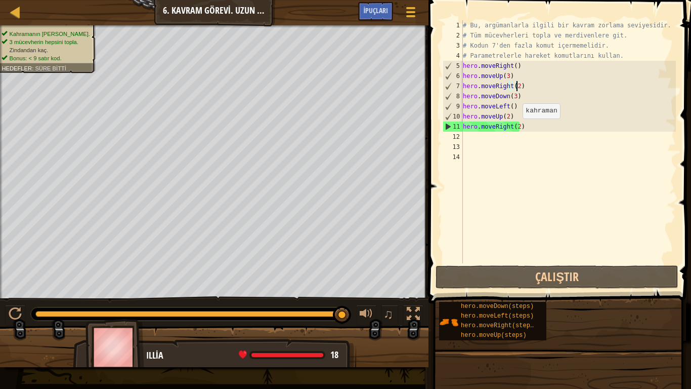
click at [518, 129] on div "# Bu, argümanlarla ilgili bir kavram zorlama seviyesidir. # Tüm mücevherleri to…" at bounding box center [569, 151] width 216 height 263
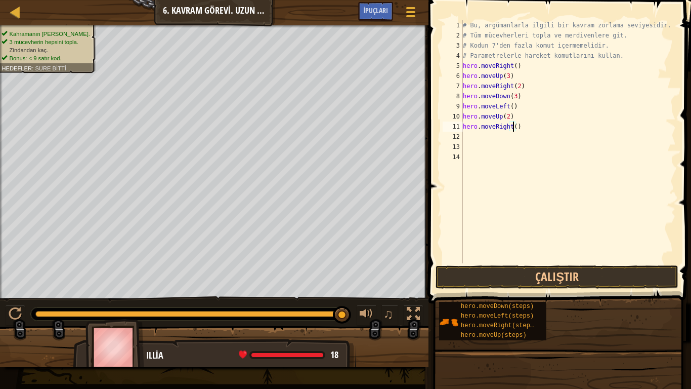
type textarea "hero.moveRight(3)"
click at [562, 262] on div "# Bu, argümanlarla ilgili bir kavram zorlama seviyesidir. # Tüm mücevherleri to…" at bounding box center [569, 151] width 216 height 263
click at [566, 272] on button "Çalıştır" at bounding box center [557, 276] width 243 height 23
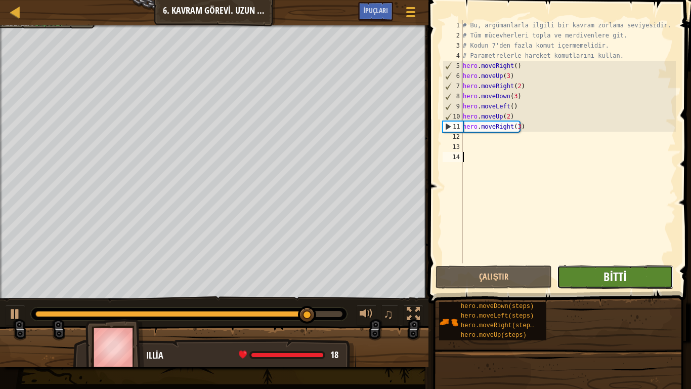
click at [609, 281] on span "Bitti" at bounding box center [615, 276] width 23 height 16
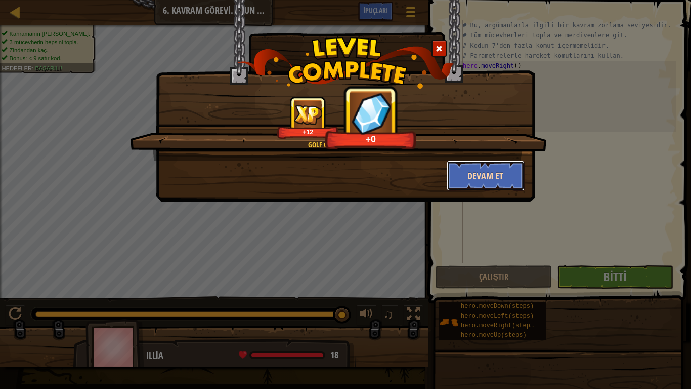
click at [501, 187] on button "Devam et" at bounding box center [486, 175] width 78 height 30
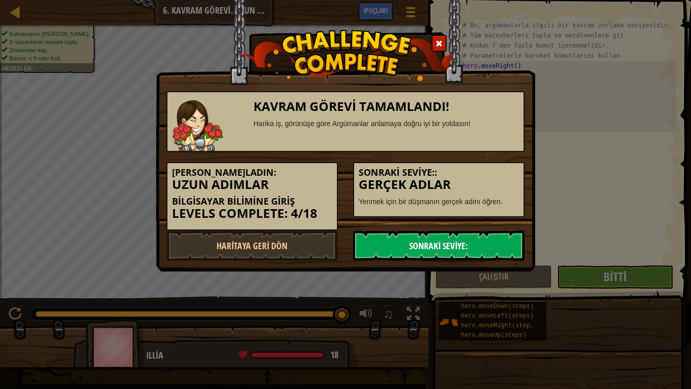
click at [411, 245] on link "Sonraki Seviye:" at bounding box center [439, 245] width 172 height 30
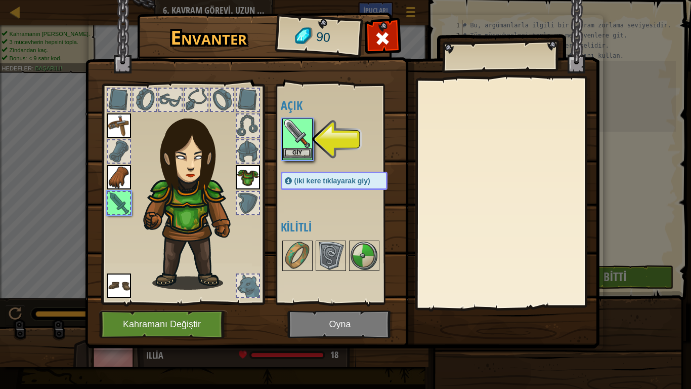
click at [295, 144] on img at bounding box center [297, 133] width 28 height 28
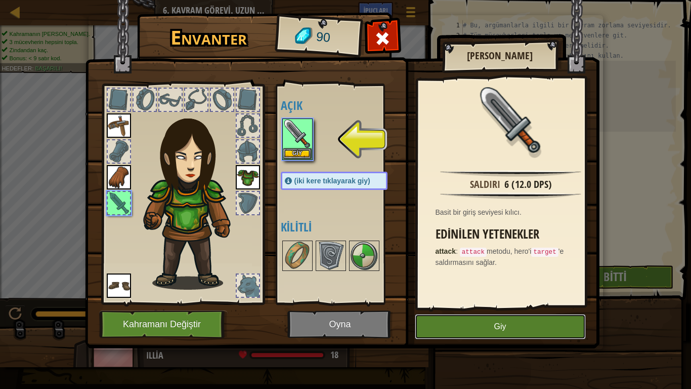
click at [484, 307] on button "Giy" at bounding box center [500, 326] width 171 height 25
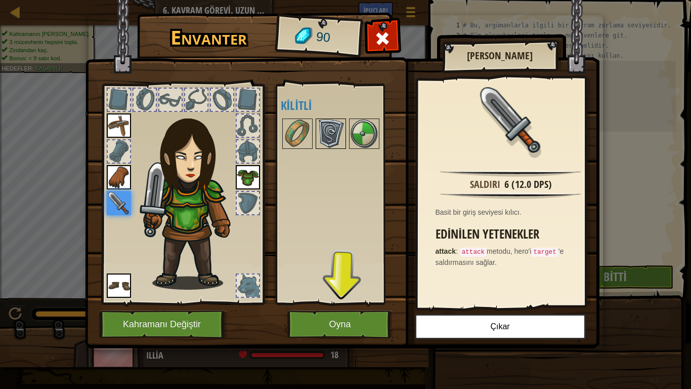
drag, startPoint x: 338, startPoint y: 150, endPoint x: 327, endPoint y: 132, distance: 21.4
click at [335, 146] on div "Açık Giy Giy Giy Giy Giy (iki kere tıklayarak giy) Kilitli" at bounding box center [344, 194] width 127 height 211
click at [325, 131] on img at bounding box center [331, 133] width 28 height 28
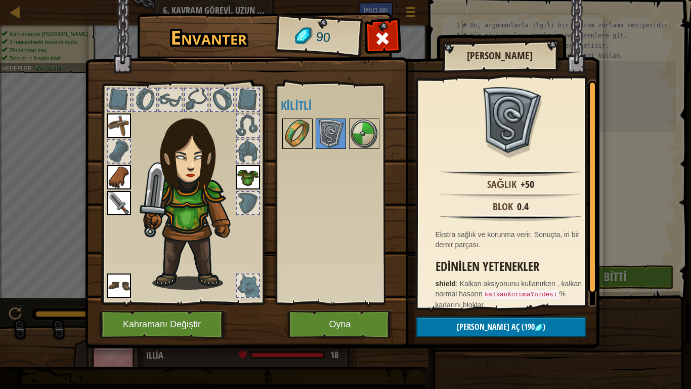
click at [294, 133] on img at bounding box center [297, 133] width 28 height 28
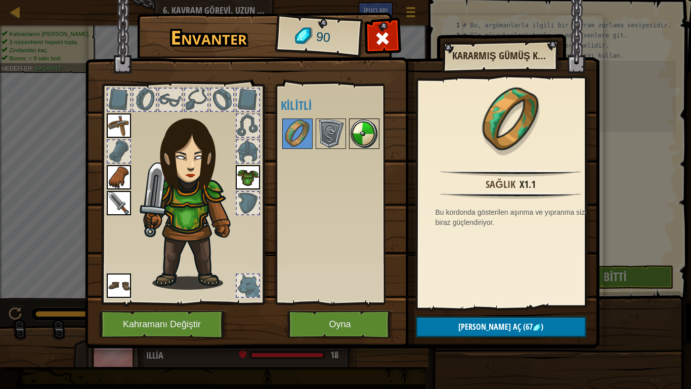
click at [353, 133] on img at bounding box center [364, 133] width 28 height 28
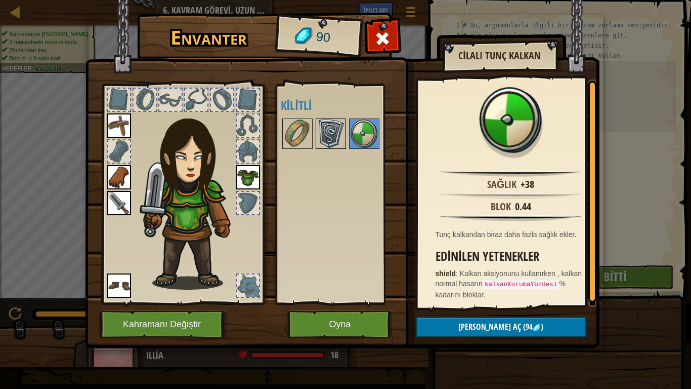
click at [321, 134] on img at bounding box center [331, 133] width 28 height 28
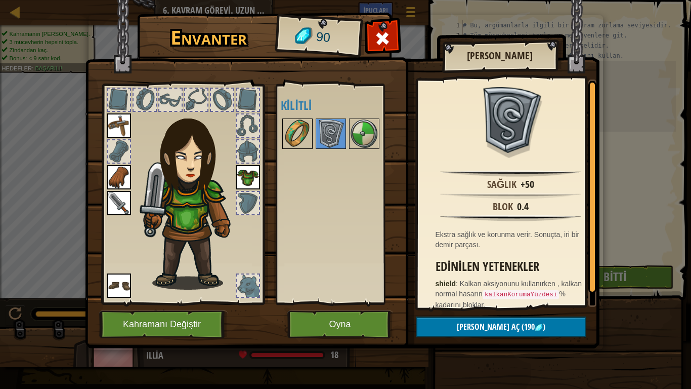
click at [298, 138] on img at bounding box center [297, 133] width 28 height 28
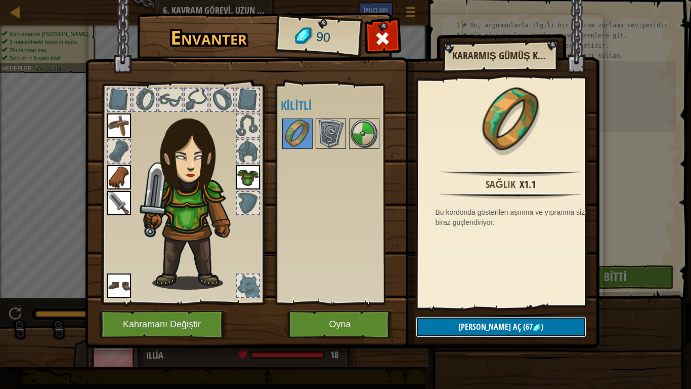
click at [529, 307] on button "[PERSON_NAME] aç (67 )" at bounding box center [501, 326] width 171 height 21
click at [501, 307] on button "Devam et" at bounding box center [501, 326] width 171 height 21
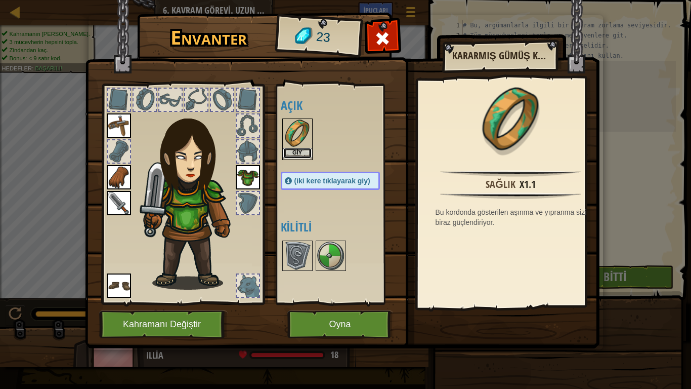
click at [294, 155] on button "Giy" at bounding box center [297, 153] width 28 height 11
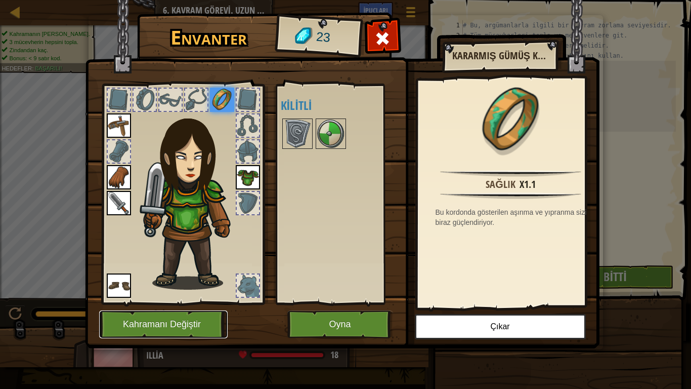
click at [179, 307] on button "Kahramanı Değiştir" at bounding box center [163, 324] width 129 height 28
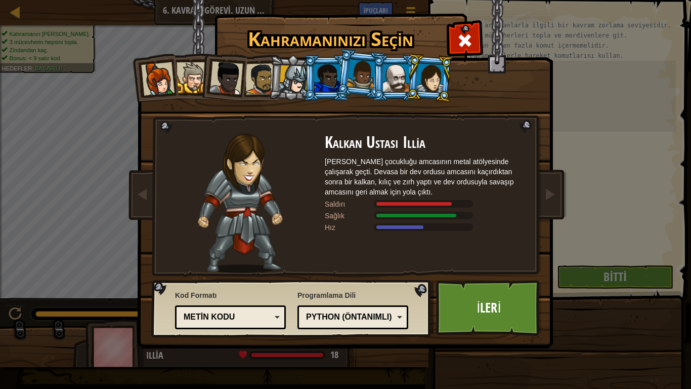
click at [218, 70] on div at bounding box center [226, 77] width 33 height 33
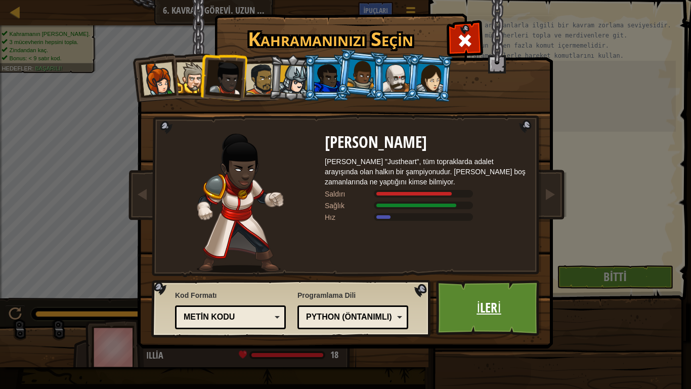
click at [483, 307] on link "İleri" at bounding box center [489, 308] width 106 height 56
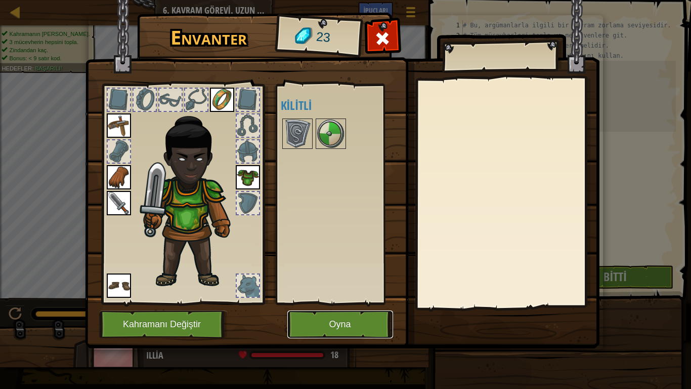
click at [335, 307] on button "Oyna" at bounding box center [340, 324] width 106 height 28
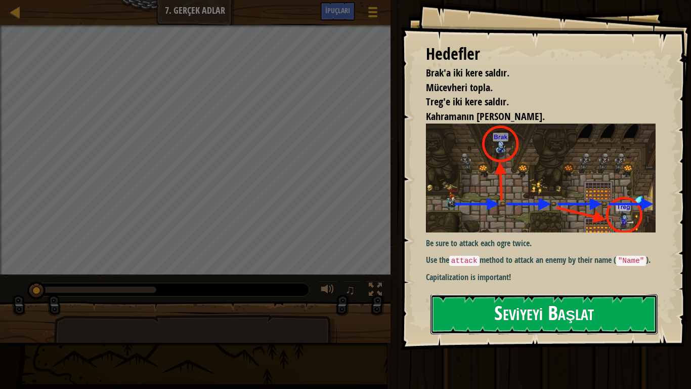
click at [517, 307] on button "Seviyeyi Başlat" at bounding box center [544, 314] width 227 height 40
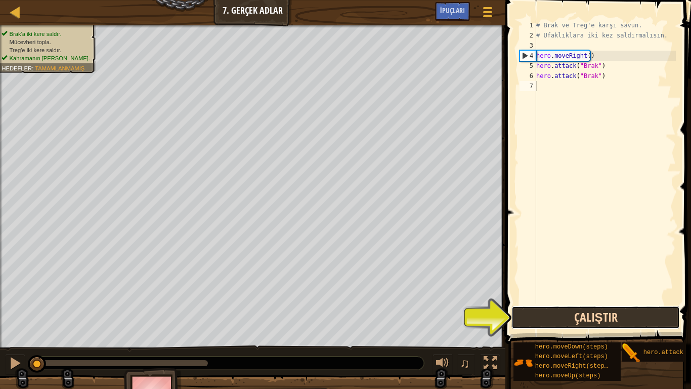
click at [590, 307] on button "Çalıştır" at bounding box center [596, 317] width 169 height 23
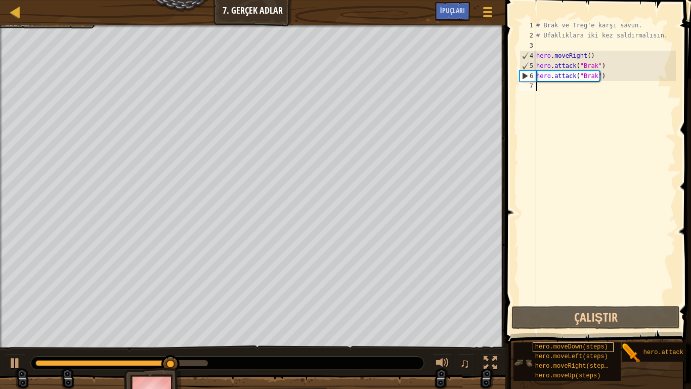
type textarea "m"
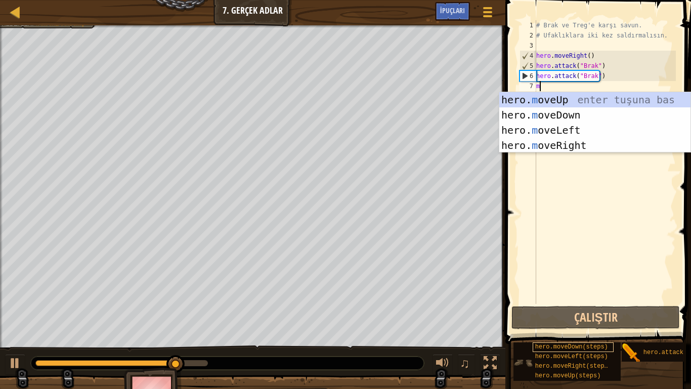
scroll to position [5, 0]
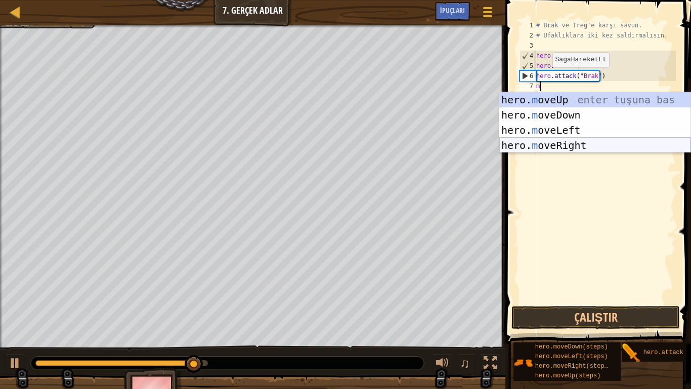
click at [582, 145] on div "hero. m oveUp enter tuşuna bas hero. m oveDown enter tuşuna bas hero. m oveLeft…" at bounding box center [594, 137] width 191 height 91
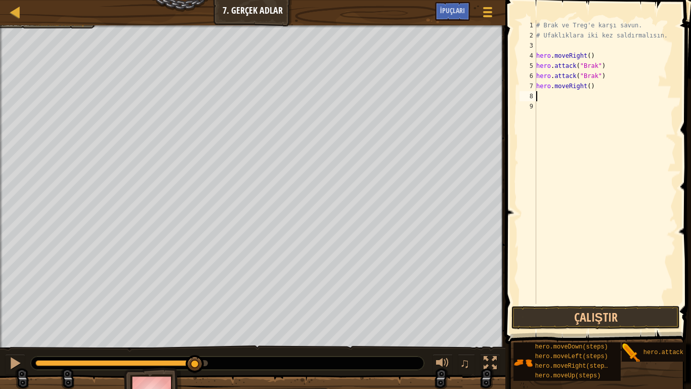
type textarea "m"
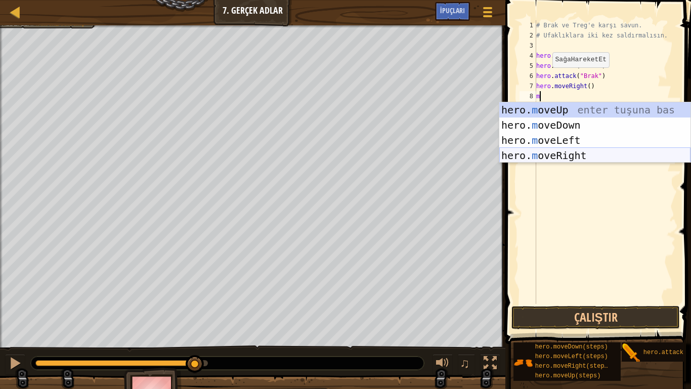
click at [587, 155] on div "hero. m oveUp enter tuşuna bas hero. m oveDown enter tuşuna bas hero. m oveLeft…" at bounding box center [594, 147] width 191 height 91
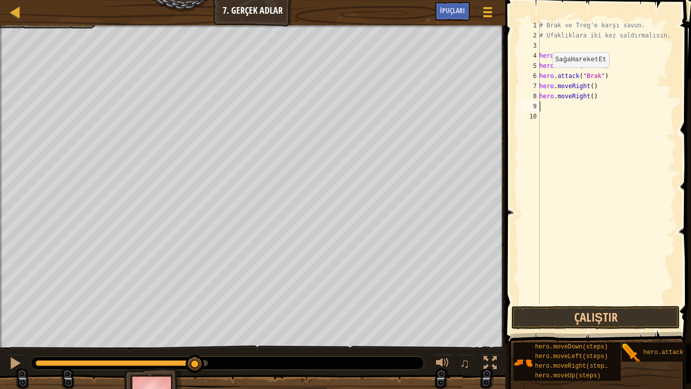
type textarea "m"
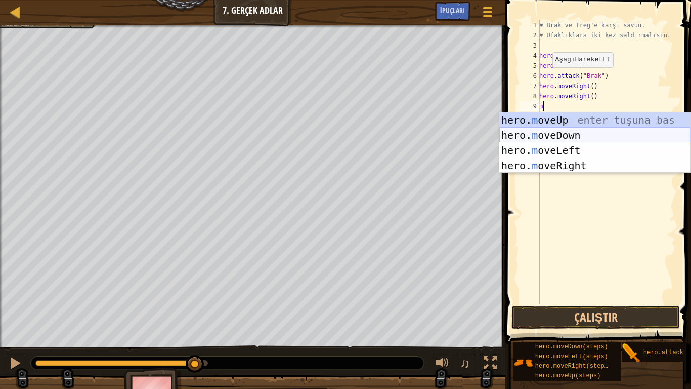
click at [575, 136] on div "hero. m oveUp enter tuşuna bas hero. m oveDown enter tuşuna bas hero. m oveLeft…" at bounding box center [594, 157] width 191 height 91
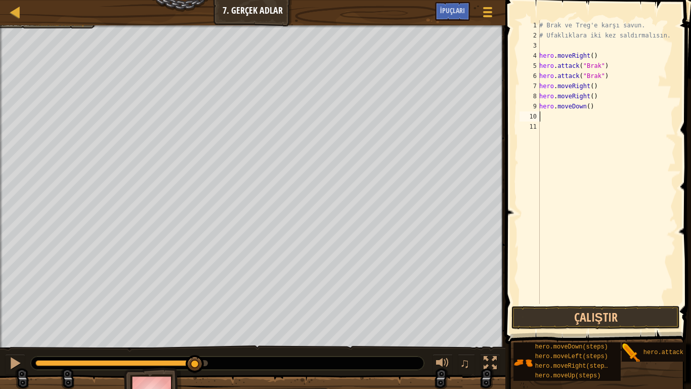
click at [570, 124] on div "# Brak ve Treg'e karşı savun. # Ufaklıklara iki kez saldırmalısın. hero . moveR…" at bounding box center [606, 172] width 139 height 304
click at [569, 121] on div "# Brak ve Treg'e karşı savun. # Ufaklıklara iki kez saldırmalısın. hero . moveR…" at bounding box center [606, 172] width 139 height 304
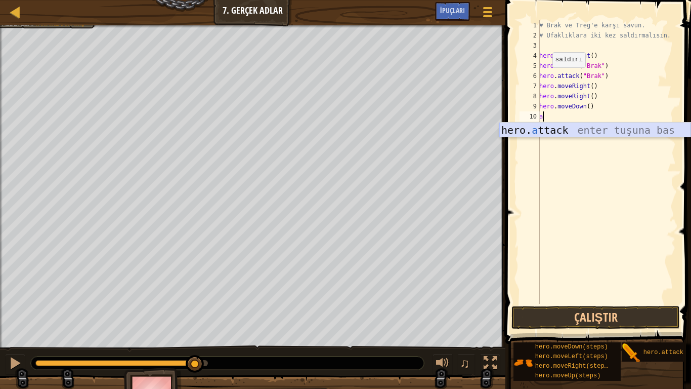
click at [575, 133] on div "hero. a ttack enter tuşuna bas" at bounding box center [594, 145] width 191 height 46
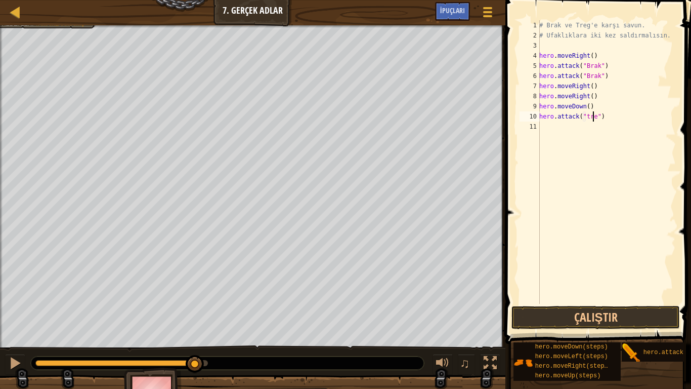
scroll to position [5, 5]
drag, startPoint x: 639, startPoint y: 326, endPoint x: 633, endPoint y: 332, distance: 8.6
click at [634, 307] on div "İpuçları Videolar hero.attack("treg") 1 2 3 4 5 6 7 8 9 10 11 # Brak ve Treg'e …" at bounding box center [597, 192] width 189 height 384
drag, startPoint x: 636, startPoint y: 322, endPoint x: 634, endPoint y: 328, distance: 6.3
click at [634, 307] on button "Çalıştır" at bounding box center [596, 317] width 169 height 23
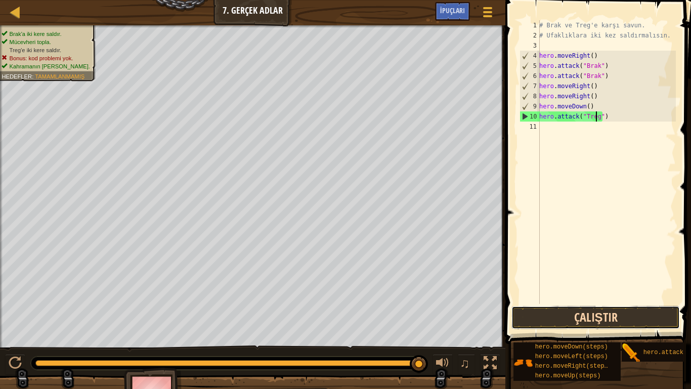
click at [615, 307] on button "Çalıştır" at bounding box center [596, 317] width 169 height 23
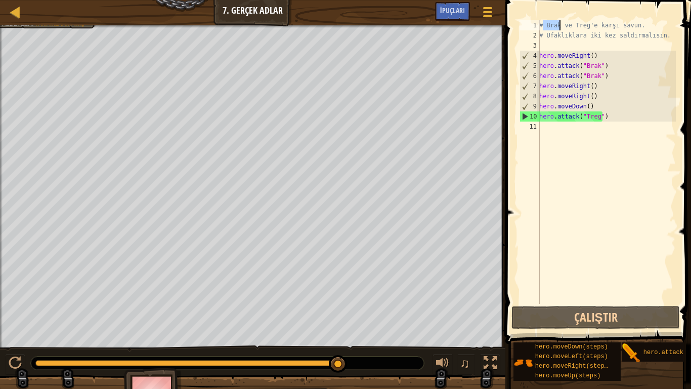
drag, startPoint x: 544, startPoint y: 22, endPoint x: 522, endPoint y: 28, distance: 23.0
click at [522, 28] on div "hero.attack("Treg") 1 2 3 4 5 6 7 8 9 10 11 # Brak ve Treg'e karşı savun. # Ufa…" at bounding box center [597, 161] width 158 height 283
type textarea "# Brak ve Treg'e karşı savun."
drag, startPoint x: 570, startPoint y: 149, endPoint x: 564, endPoint y: 141, distance: 10.4
click at [569, 148] on div "# Brak ve Treg'e karşı savun. # Ufaklıklara iki kez saldırmalısın. hero . moveR…" at bounding box center [606, 172] width 139 height 304
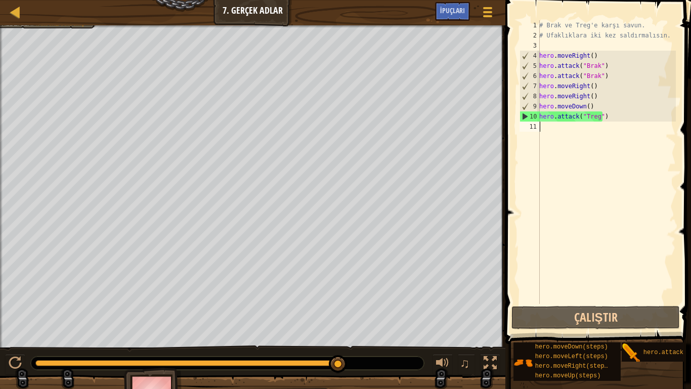
scroll to position [5, 0]
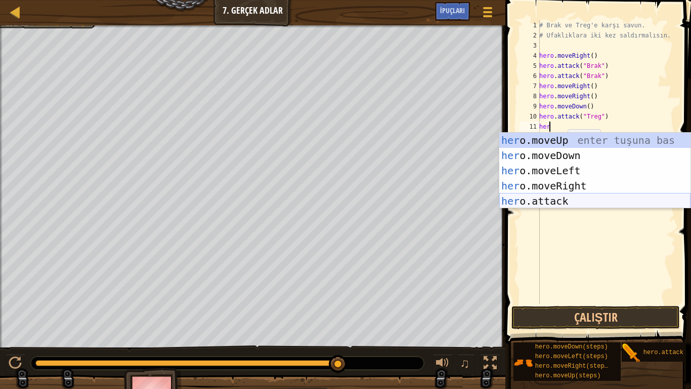
click at [575, 200] on div "her o.moveUp enter tuşuna bas her o.moveDown enter tuşuna bas her o.moveLeft en…" at bounding box center [594, 186] width 191 height 106
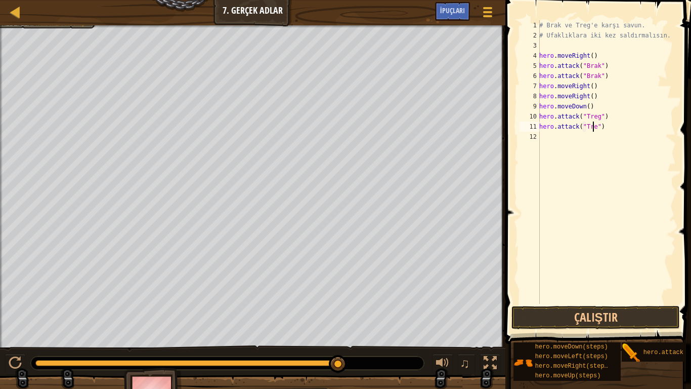
type textarea "hero.attack("Treg")"
click at [547, 141] on div "# Brak ve Treg'e karşı savun. # Ufaklıklara iki kez saldırmalısın. hero . moveR…" at bounding box center [606, 172] width 139 height 304
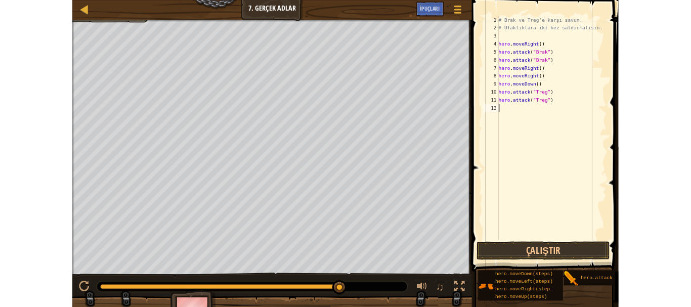
scroll to position [5, 0]
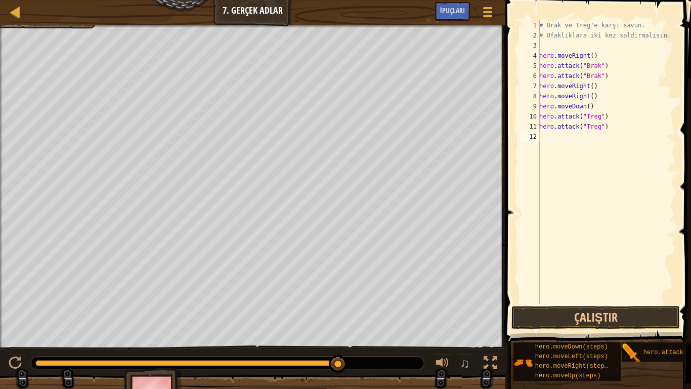
type textarea "m"
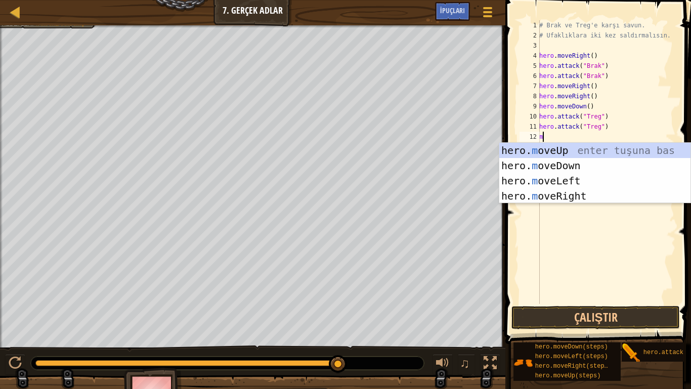
click at [537, 152] on div "hero. m oveUp enter tuşuna bas hero. m oveDown enter tuşuna bas hero. m oveLeft…" at bounding box center [594, 188] width 191 height 91
type textarea "m"
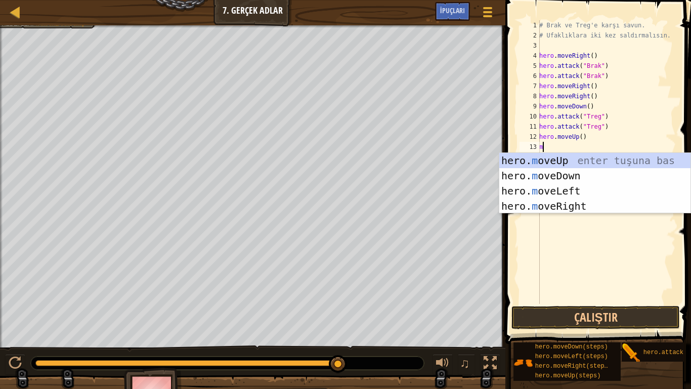
click at [588, 208] on div "hero. m oveUp enter tuşuna bas hero. m oveDown enter tuşuna bas hero. m oveLeft…" at bounding box center [594, 198] width 191 height 91
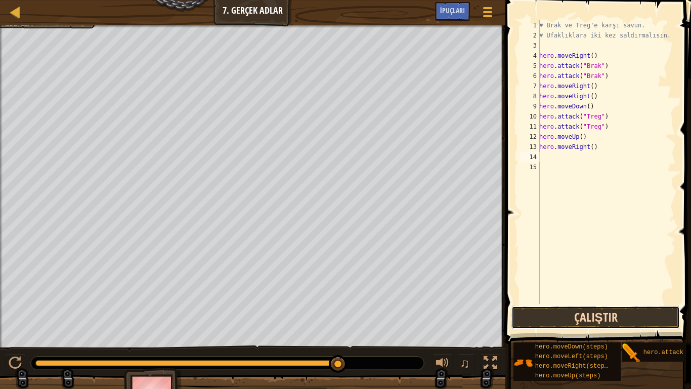
click at [610, 307] on button "Çalıştır" at bounding box center [596, 317] width 169 height 23
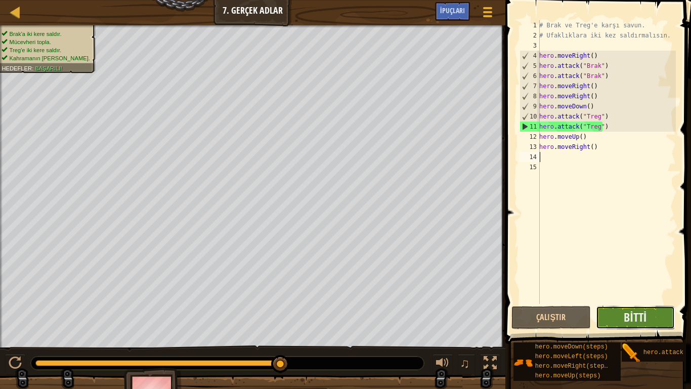
click at [650, 307] on button "Bitti" at bounding box center [635, 317] width 79 height 23
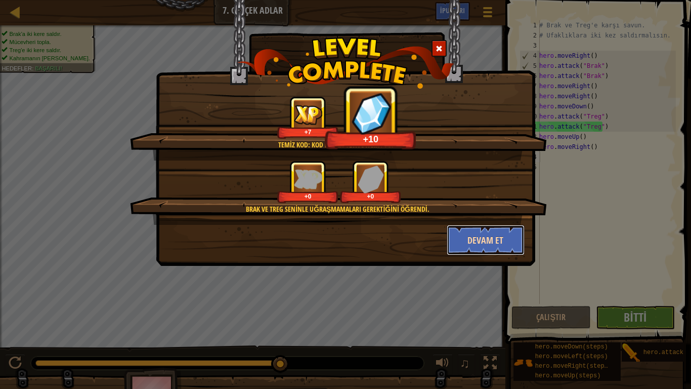
click at [490, 231] on button "Devam et" at bounding box center [486, 240] width 78 height 30
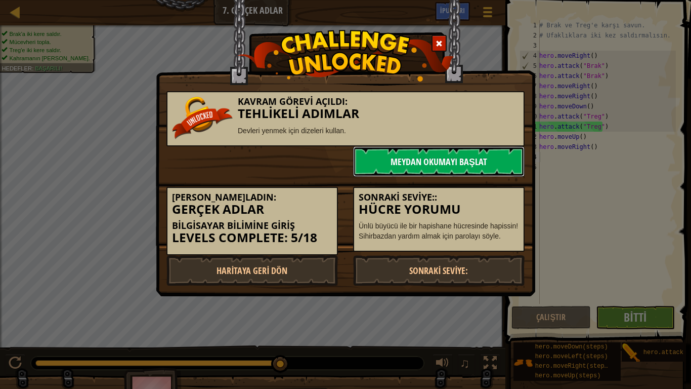
click at [410, 169] on link "Meydan Okumayı Başlat" at bounding box center [439, 161] width 172 height 30
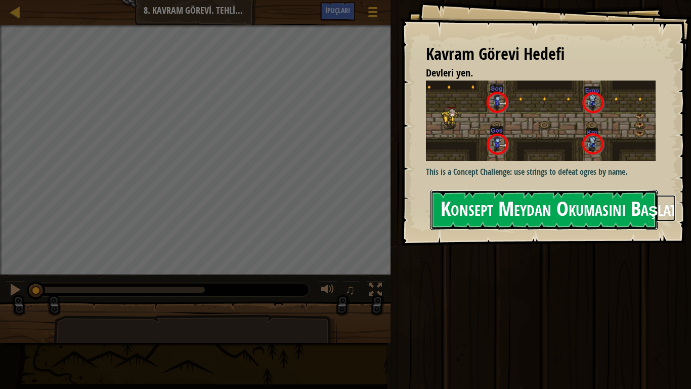
click at [539, 222] on button "Konsept Meydan Okumasını Başlat" at bounding box center [544, 210] width 227 height 40
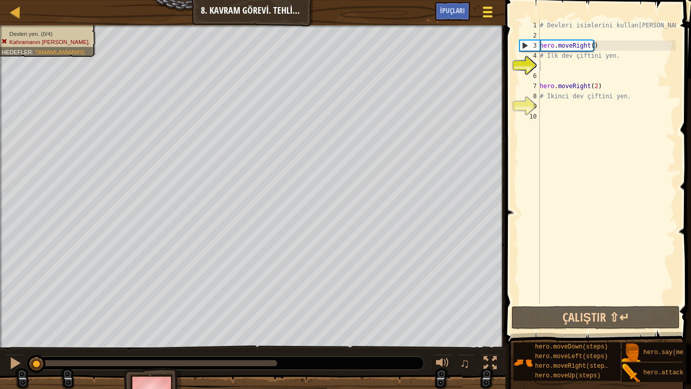
click at [486, 11] on span at bounding box center [488, 12] width 10 height 2
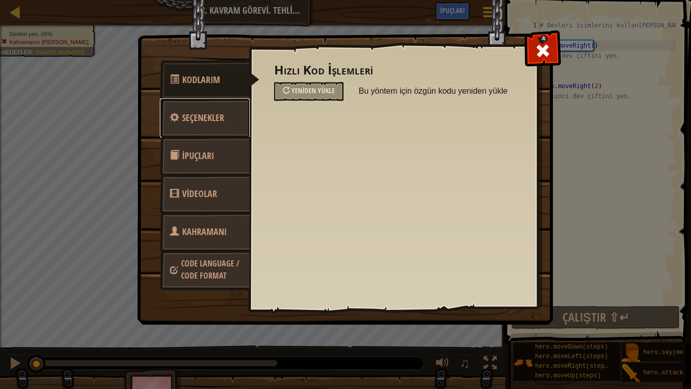
click at [194, 110] on link "Seçenekler" at bounding box center [205, 117] width 90 height 39
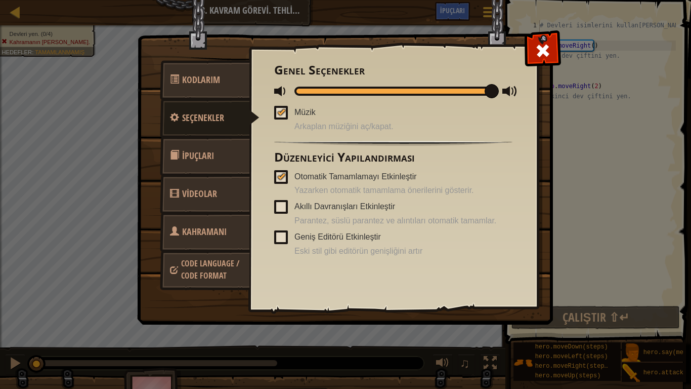
click at [196, 156] on span "İpuçları" at bounding box center [198, 155] width 32 height 13
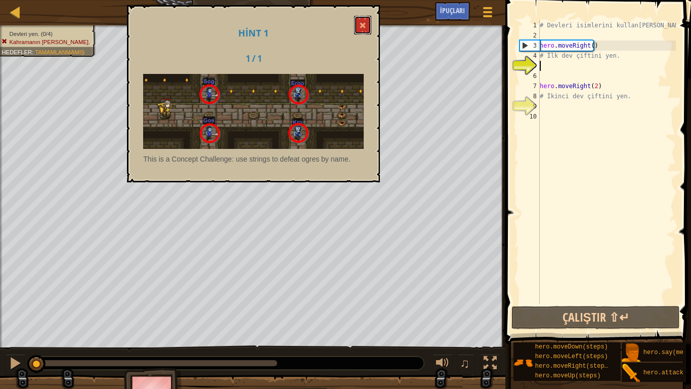
click at [360, 21] on button at bounding box center [362, 25] width 17 height 19
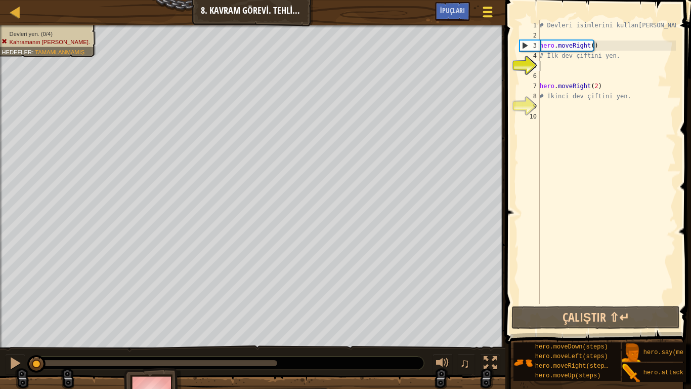
click at [477, 8] on button "Oyun Menüsü" at bounding box center [487, 14] width 27 height 25
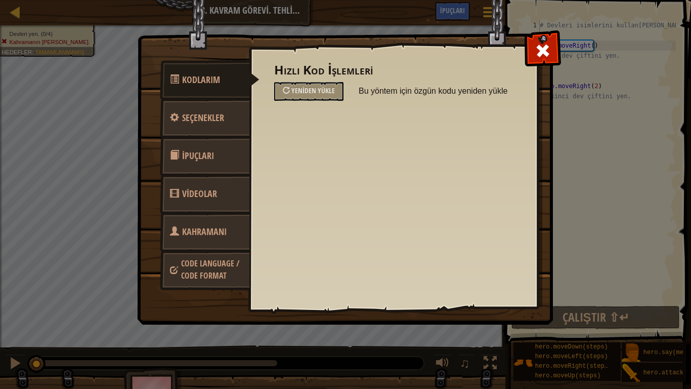
click at [230, 219] on link "Kahramanı Değiştir" at bounding box center [205, 244] width 90 height 65
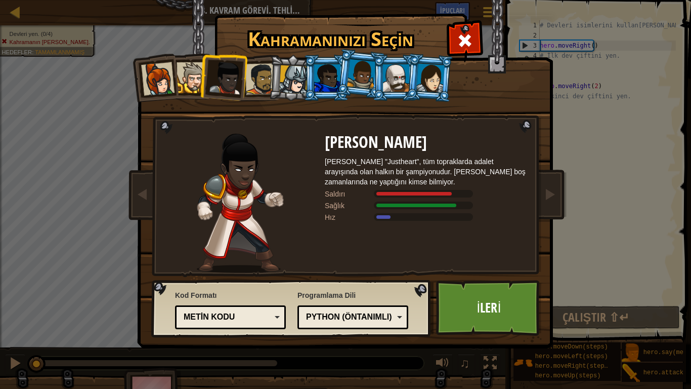
click at [396, 307] on div "Python (Öntanımlı)" at bounding box center [353, 317] width 98 height 16
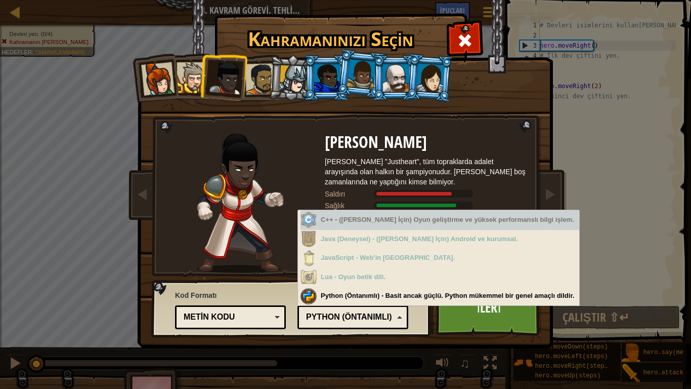
click at [648, 240] on div "Kahramanınızı Seçin 55 Kaptan [PERSON_NAME] Kaptan Anya, bir köyü korumak, bir …" at bounding box center [345, 194] width 691 height 389
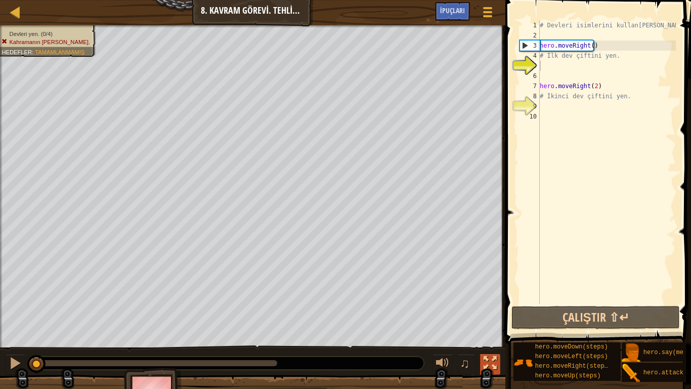
click at [490, 307] on div at bounding box center [490, 362] width 13 height 13
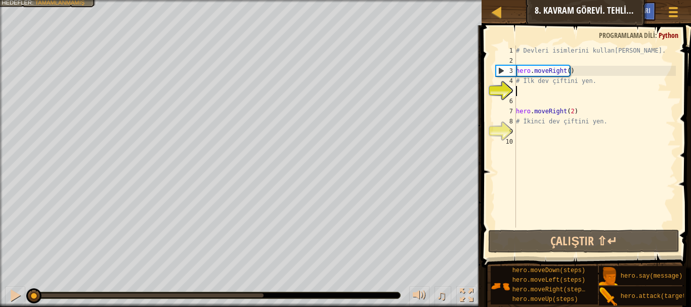
click at [439, 247] on div "[PERSON_NAME] Bilimine Giriş 8. Kavram Görevi. Tehlikeli Adımlar Oyun Menüsü Bi…" at bounding box center [345, 153] width 691 height 307
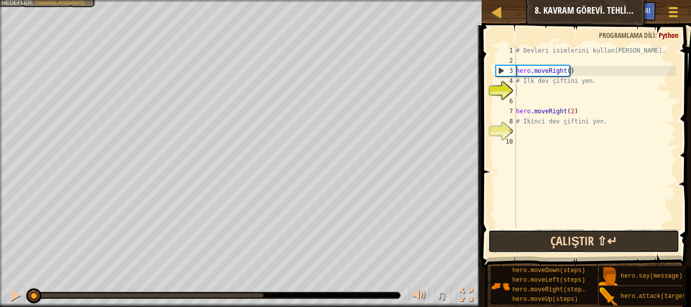
click at [545, 233] on button "Çalıştır ⇧↵" at bounding box center [583, 241] width 191 height 23
click at [545, 233] on button "Çalıştırılıyor" at bounding box center [583, 241] width 191 height 23
click at [571, 243] on button "Çalıştır ⇧↵" at bounding box center [583, 241] width 191 height 23
click at [571, 243] on button "Çalıştırılıyor" at bounding box center [583, 241] width 191 height 23
